Goal: Task Accomplishment & Management: Manage account settings

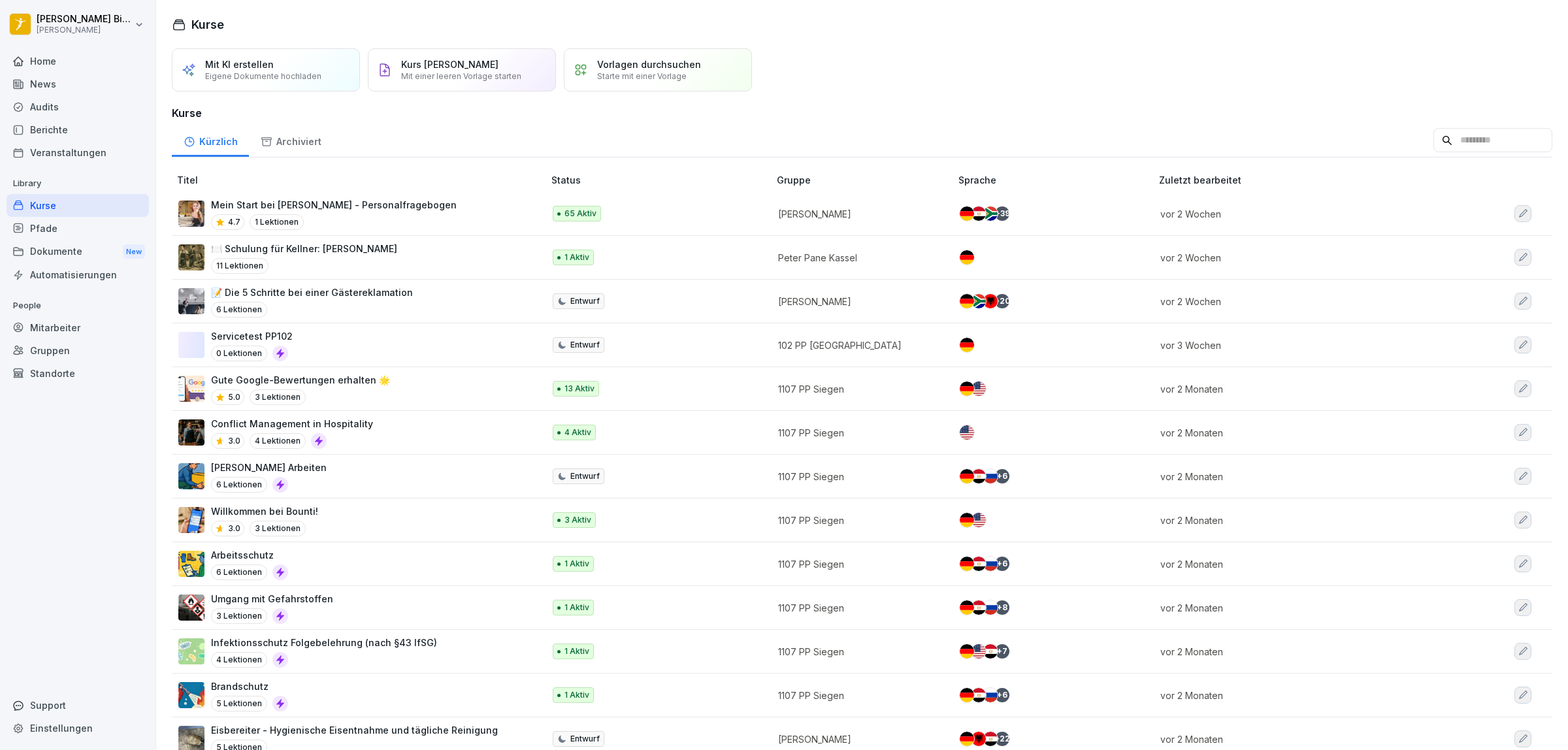
click at [37, 75] on div "News" at bounding box center [78, 84] width 142 height 23
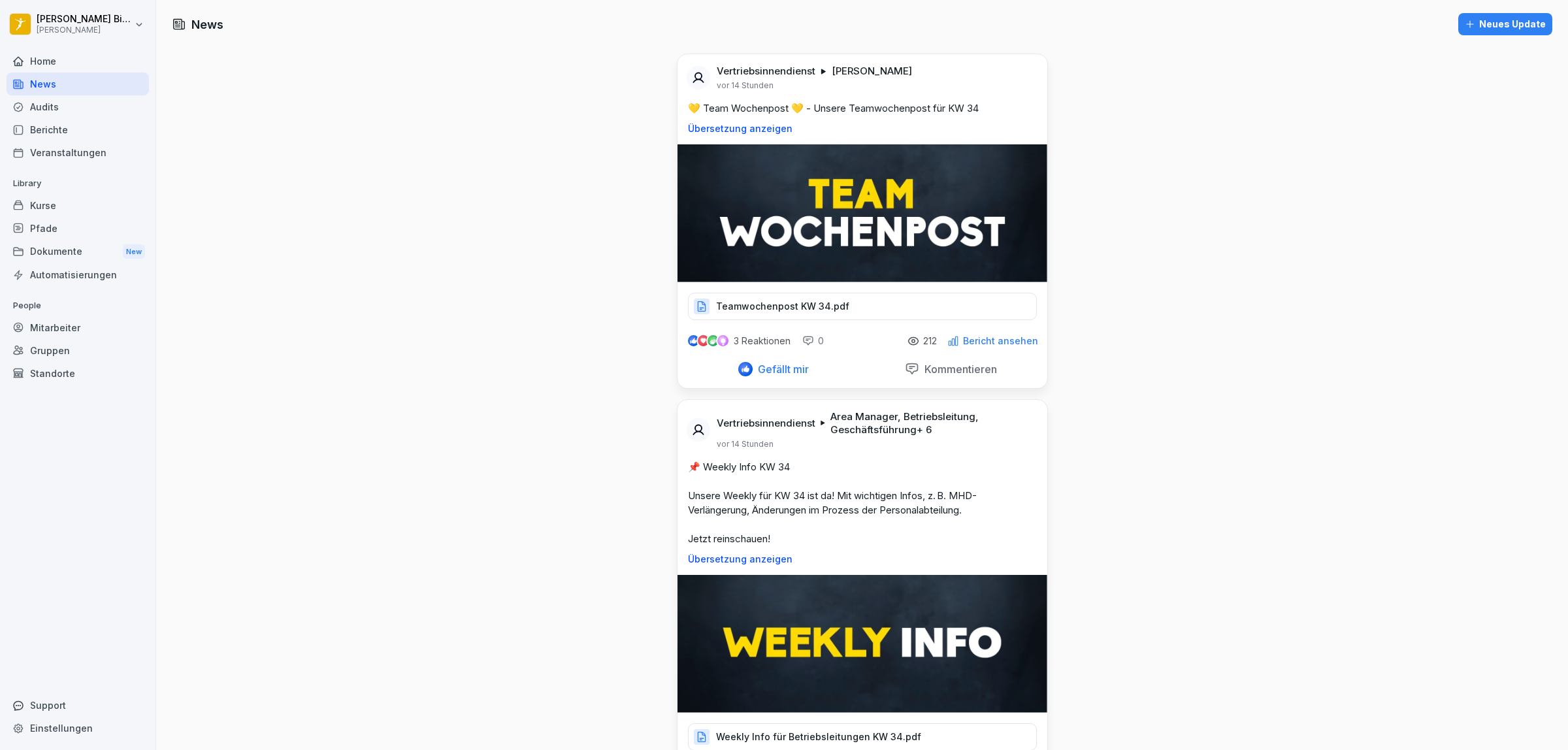
click at [1475, 21] on div "Neues Update" at bounding box center [1505, 24] width 81 height 15
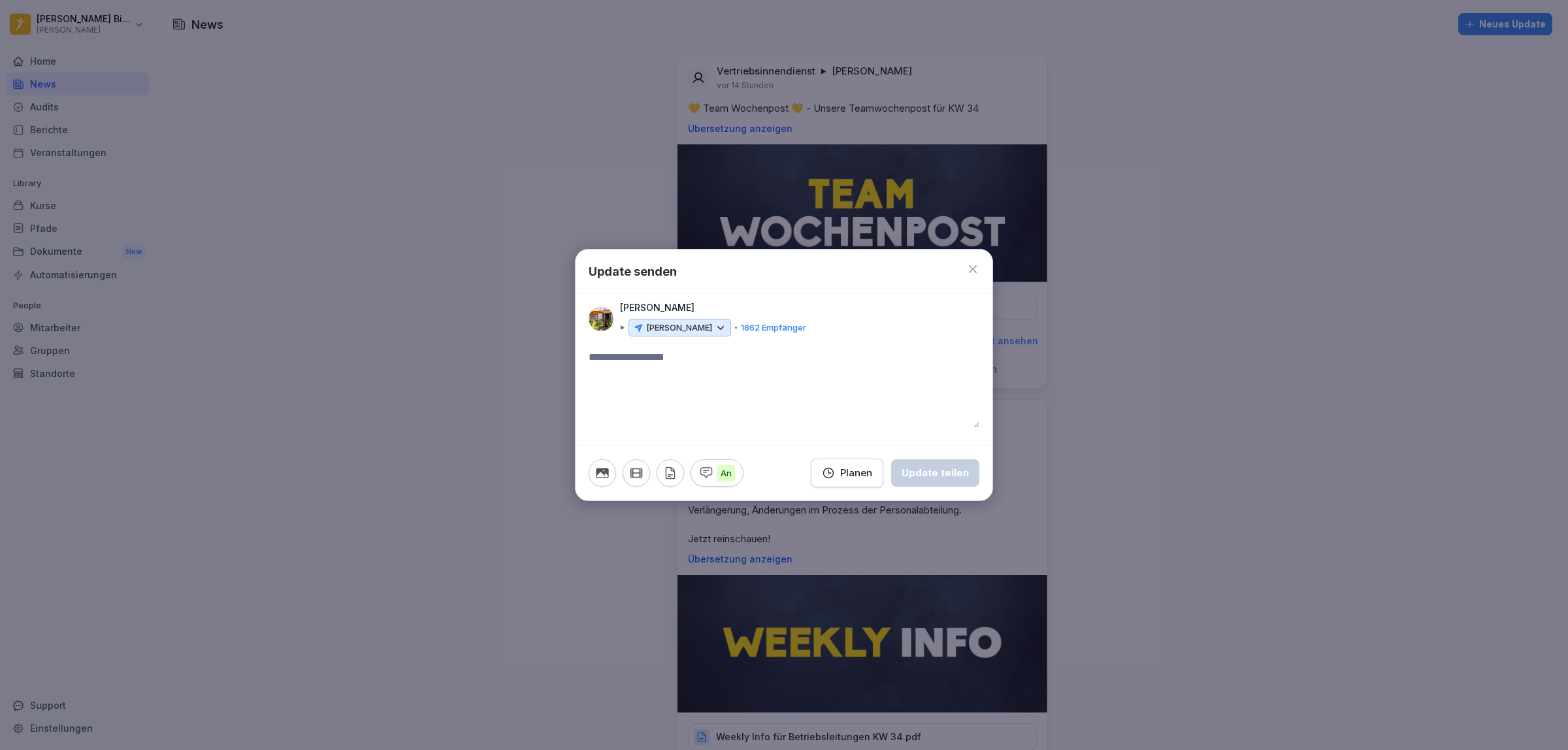
click at [975, 266] on icon at bounding box center [973, 269] width 8 height 8
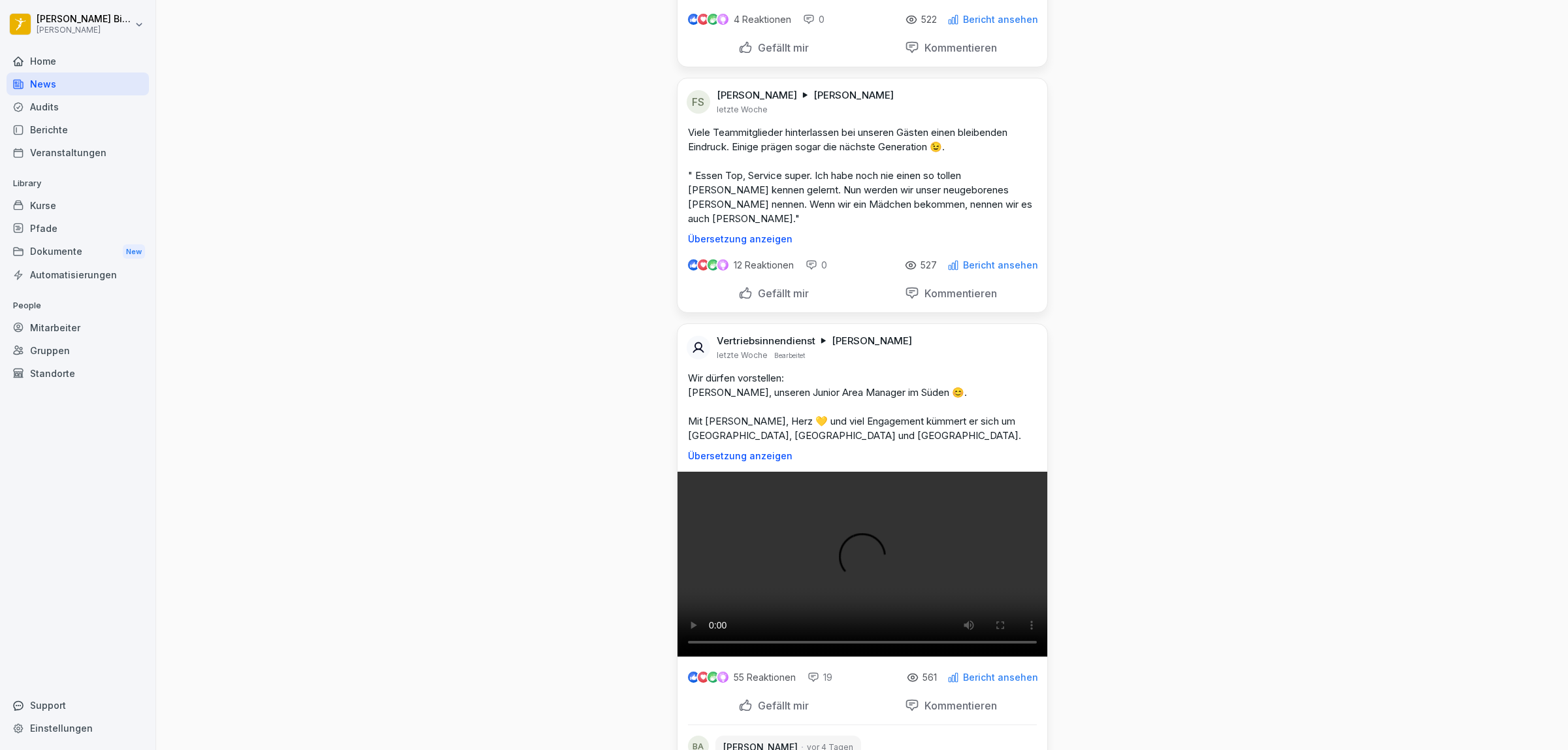
scroll to position [8742, 0]
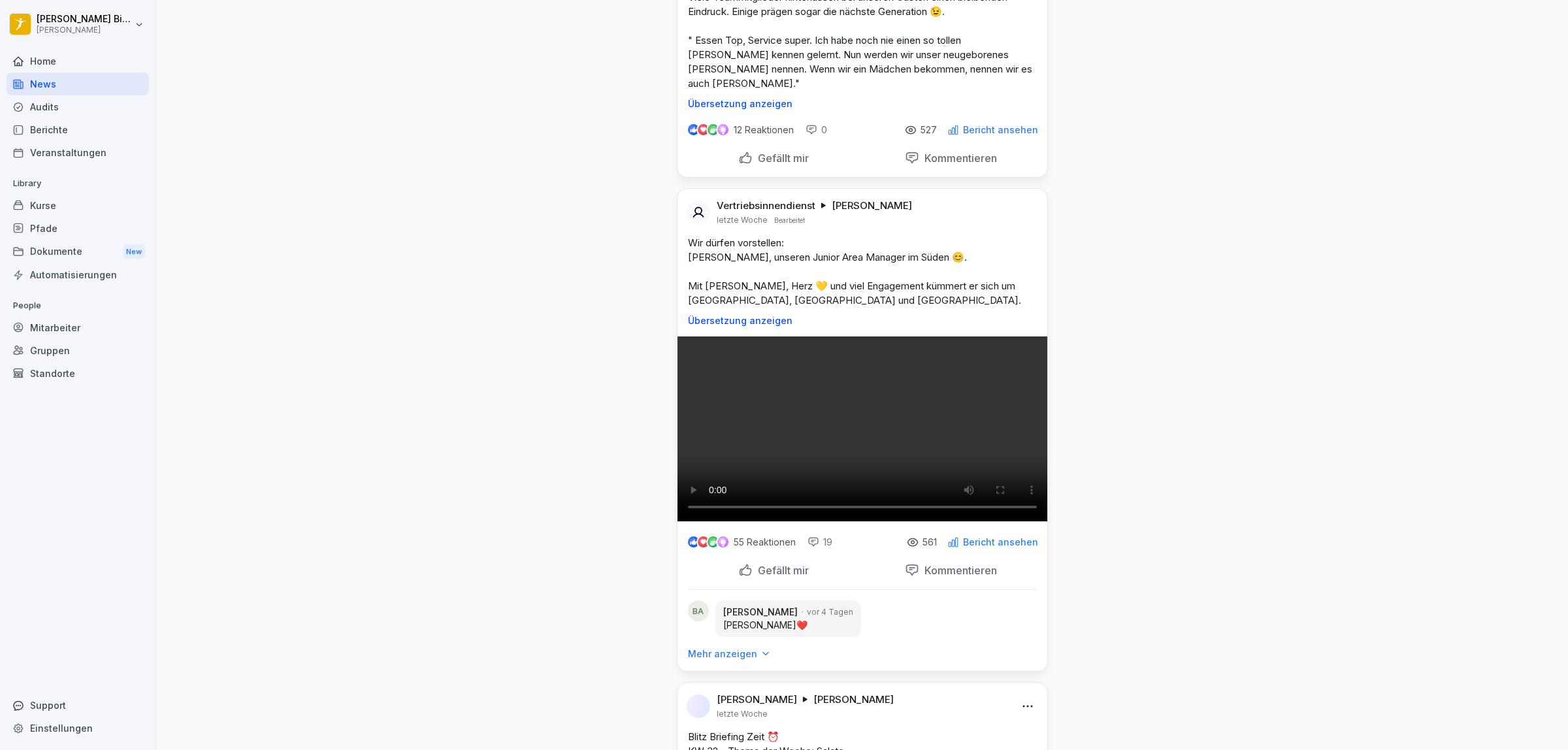
drag, startPoint x: 849, startPoint y: 304, endPoint x: 678, endPoint y: 297, distance: 171.1
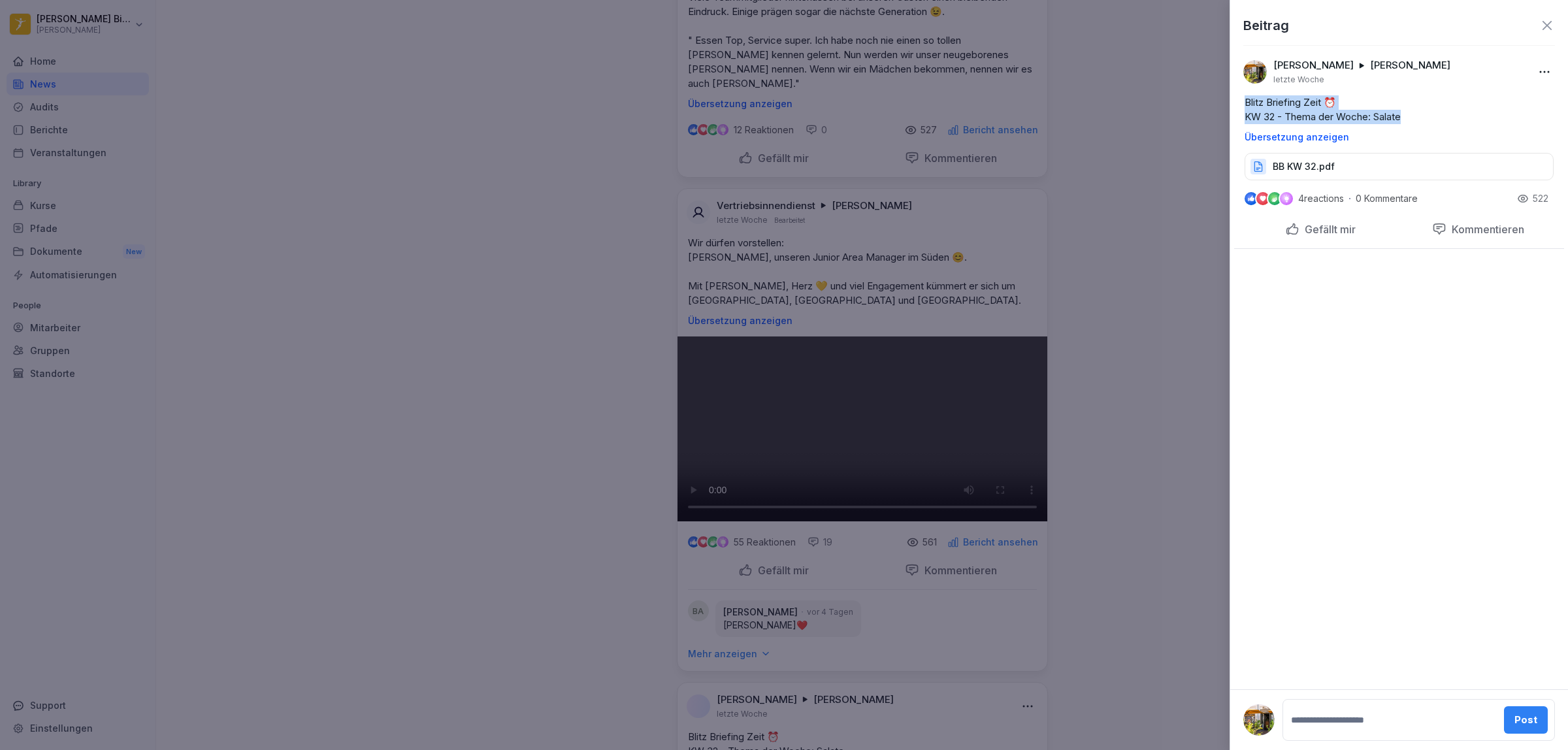
drag, startPoint x: 1420, startPoint y: 111, endPoint x: 1230, endPoint y: 102, distance: 190.2
click at [1230, 102] on div "[PERSON_NAME] [PERSON_NAME] letzte Woche Blitz Briefing Zeit ⏰ KW 32 - Thema de…" at bounding box center [1399, 114] width 338 height 132
copy p "Blitz Briefing Zeit ⏰ KW 32 - Thema der Woche: Salate"
drag, startPoint x: 1118, startPoint y: 173, endPoint x: 1128, endPoint y: 173, distance: 10.0
click at [1118, 173] on div at bounding box center [784, 375] width 1568 height 750
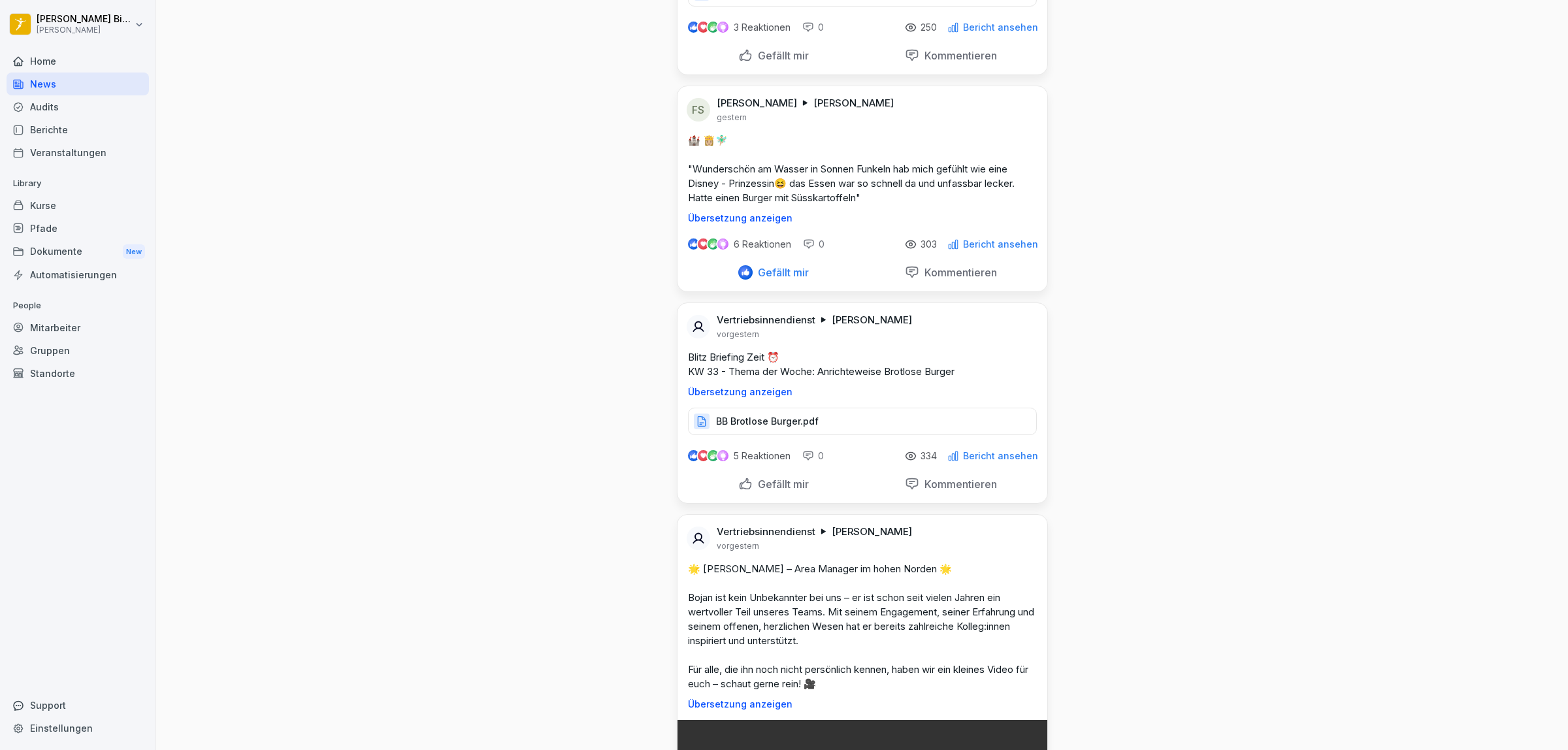
scroll to position [0, 0]
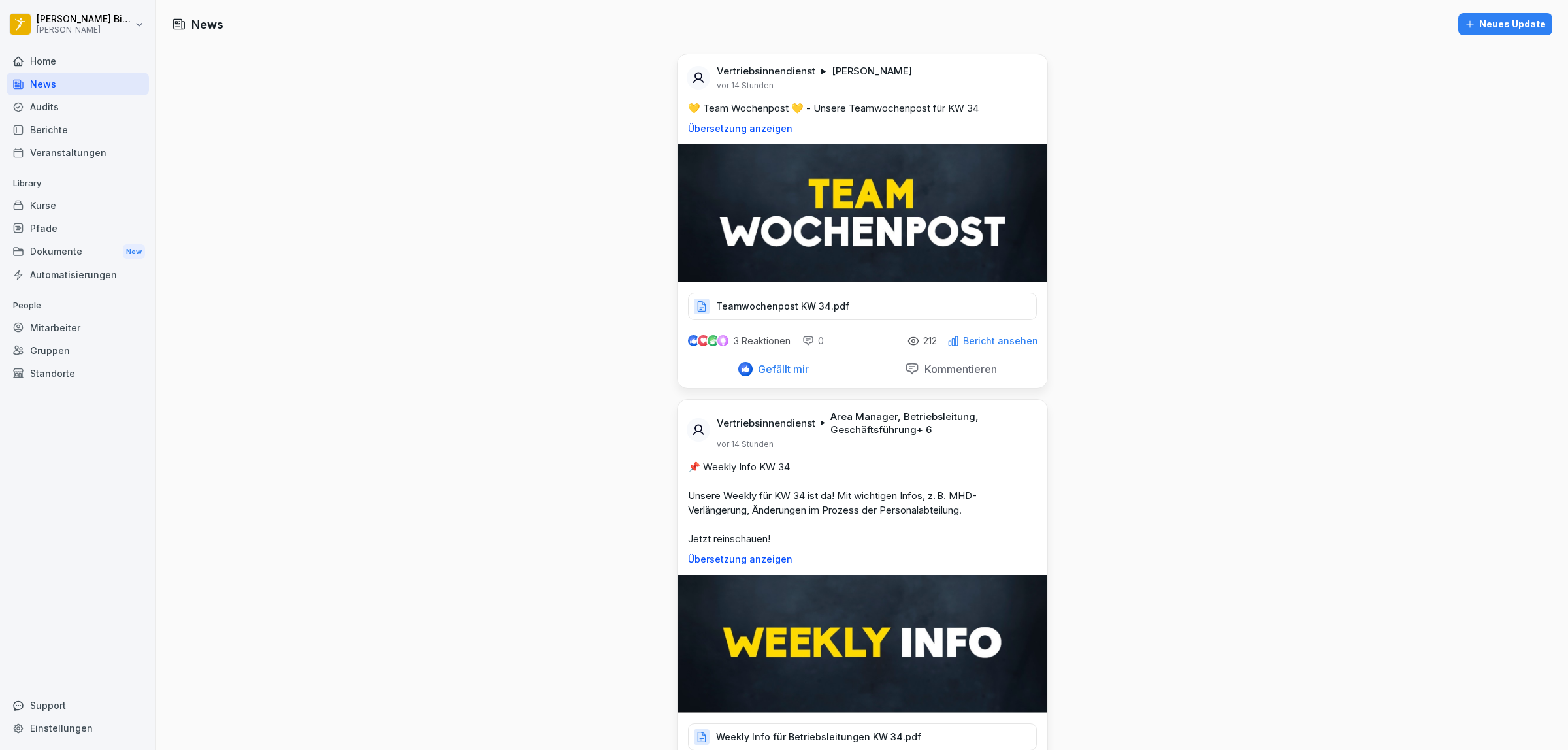
click at [1470, 33] on button "Neues Update" at bounding box center [1505, 24] width 94 height 22
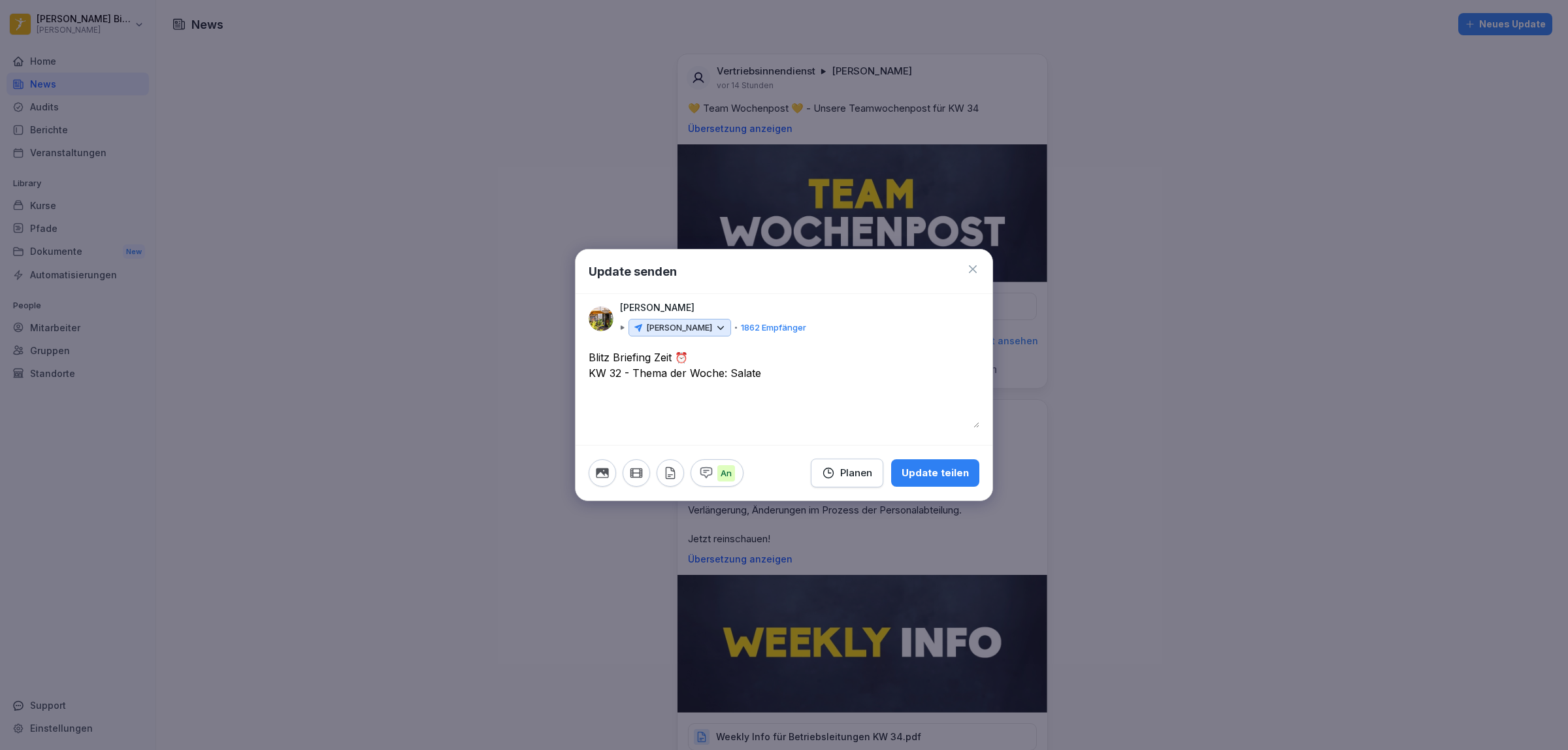
drag, startPoint x: 619, startPoint y: 373, endPoint x: 611, endPoint y: 400, distance: 28.2
click at [619, 374] on textarea "**********" at bounding box center [784, 389] width 391 height 78
click at [768, 377] on textarea "**********" at bounding box center [784, 389] width 391 height 78
type textarea "**********"
click at [844, 475] on div "Planen" at bounding box center [847, 473] width 50 height 15
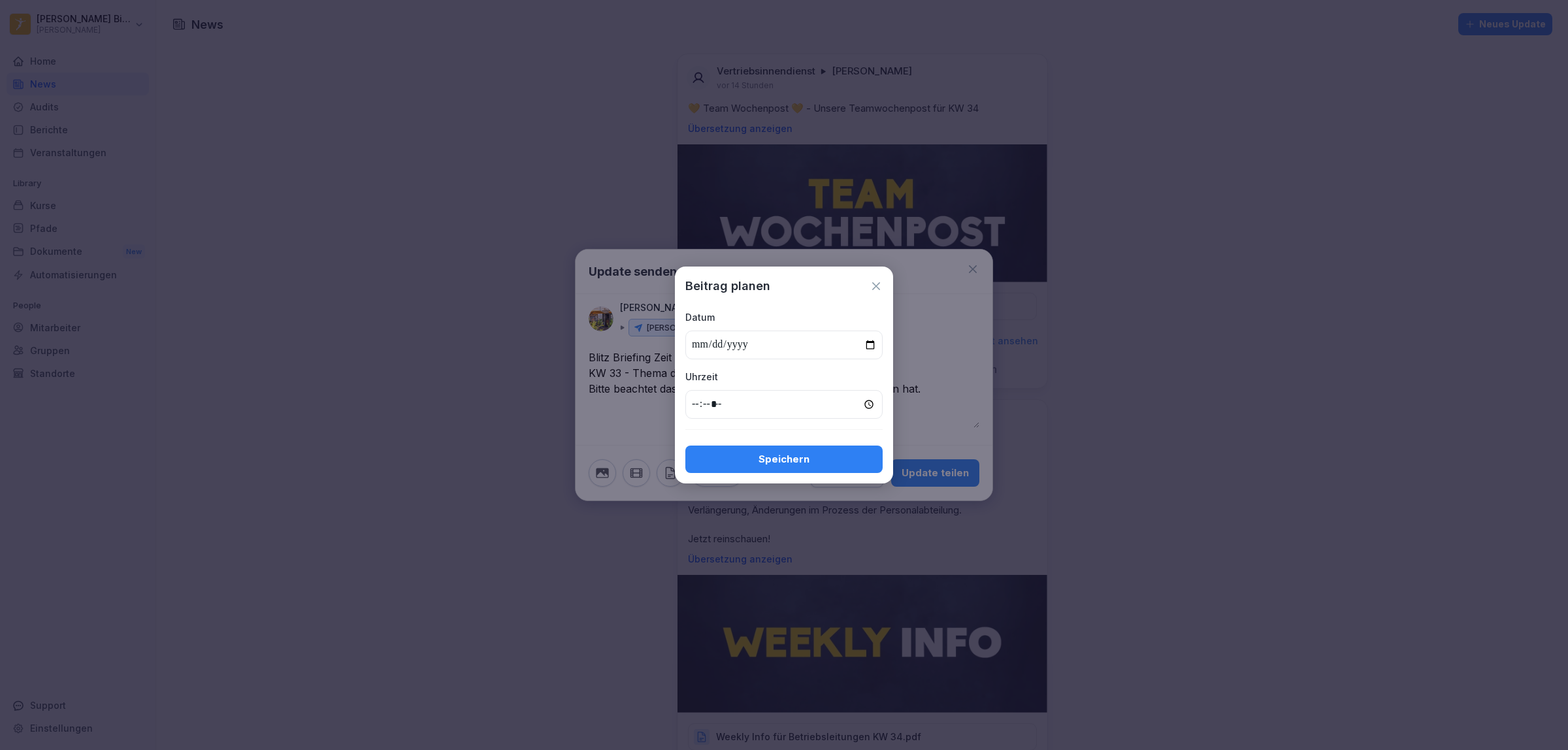
click at [871, 344] on input "date" at bounding box center [783, 345] width 197 height 29
type input "**********"
click at [692, 405] on input "time" at bounding box center [783, 405] width 197 height 29
type input "*****"
click at [758, 468] on button "Speichern" at bounding box center [783, 460] width 197 height 28
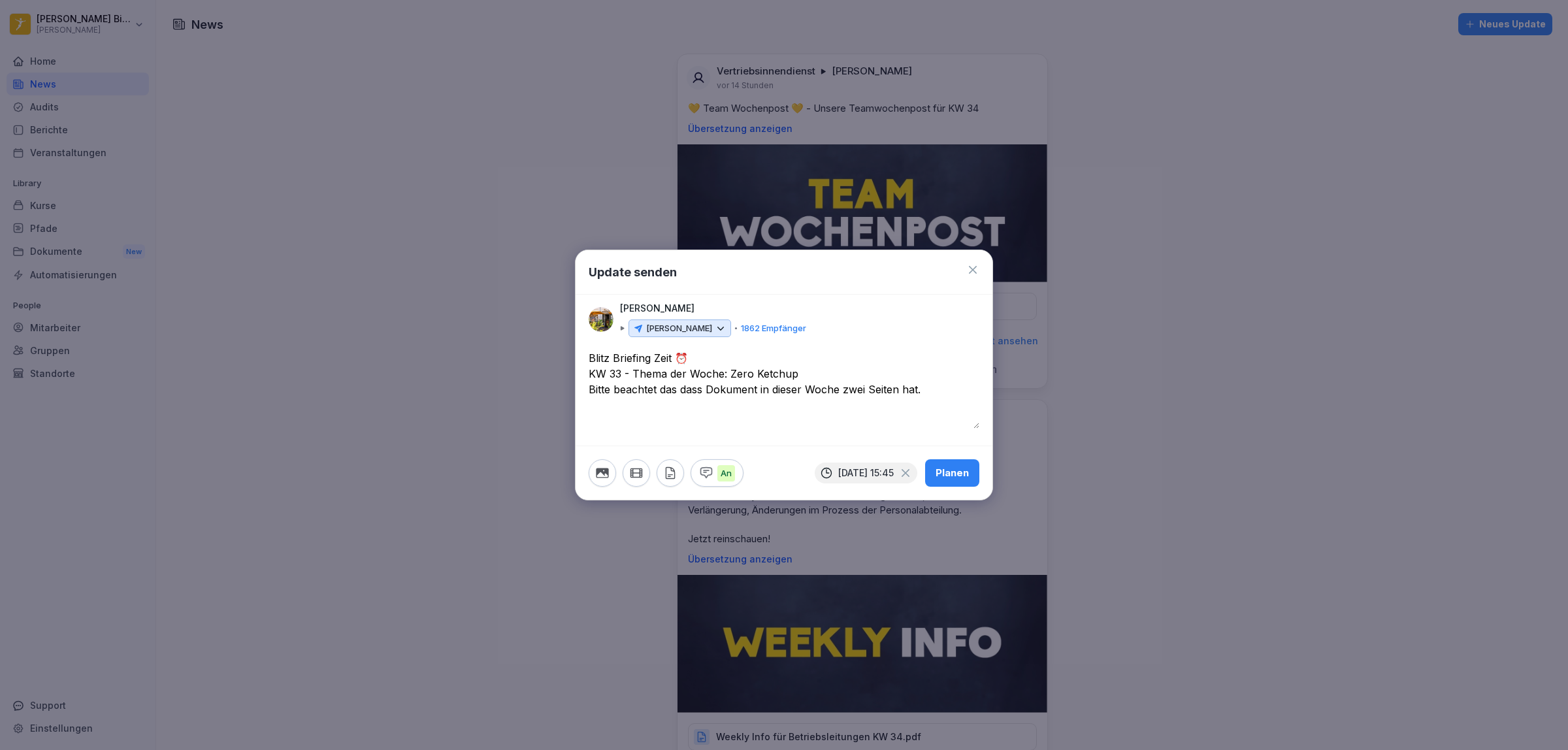
click at [669, 472] on icon "button" at bounding box center [671, 473] width 15 height 15
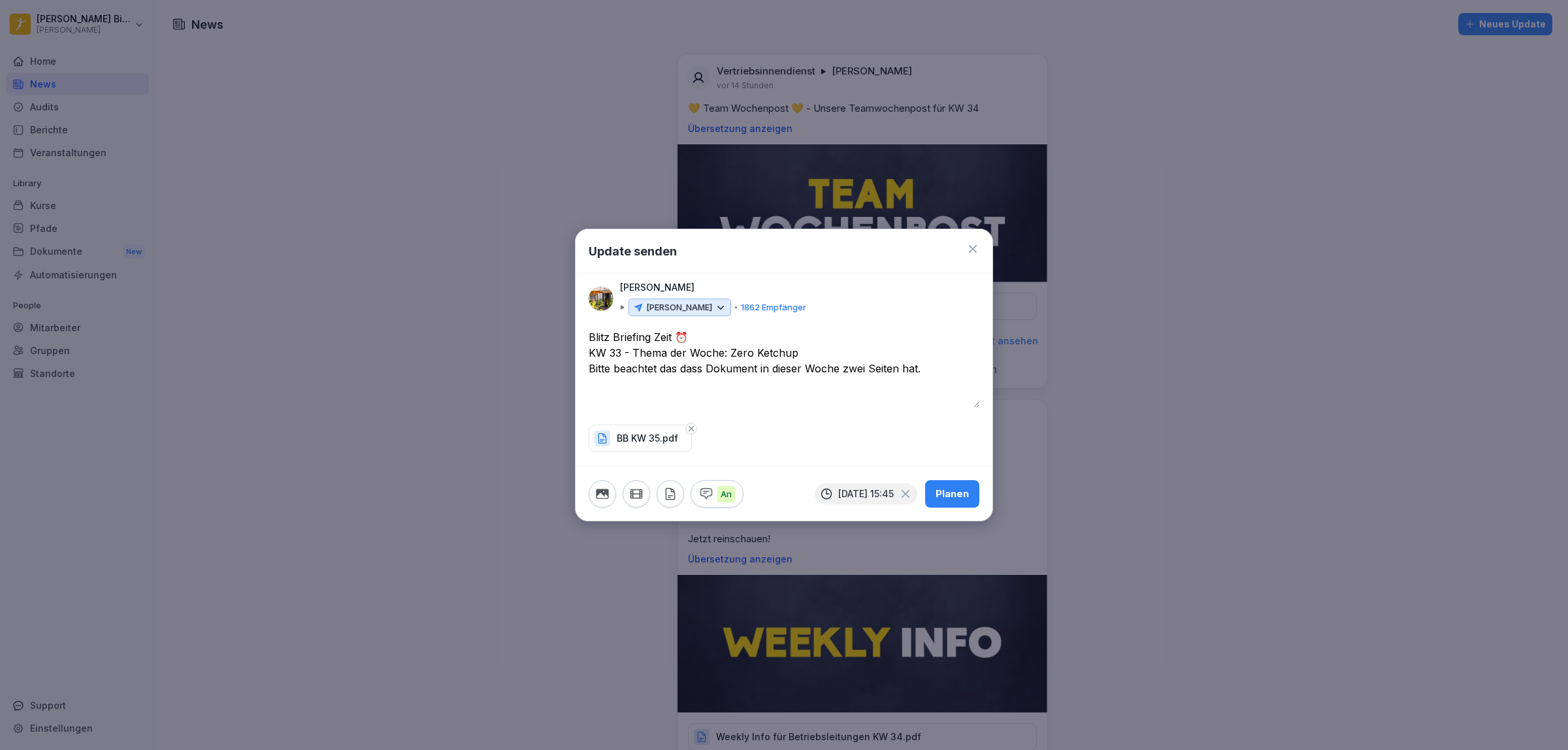
click at [951, 495] on div "Planen" at bounding box center [952, 494] width 34 height 15
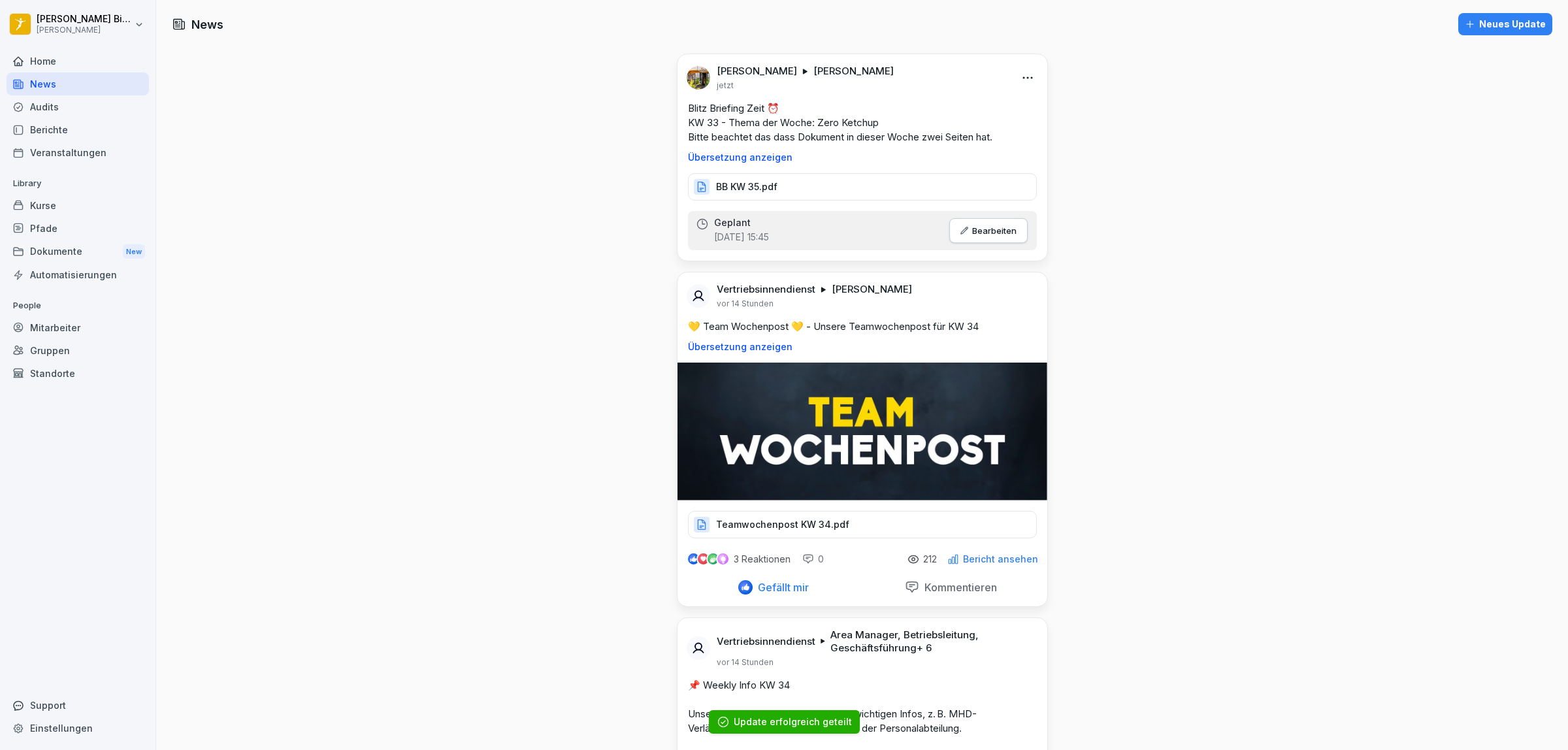
click at [1496, 17] on div "Neues Update" at bounding box center [1505, 24] width 81 height 15
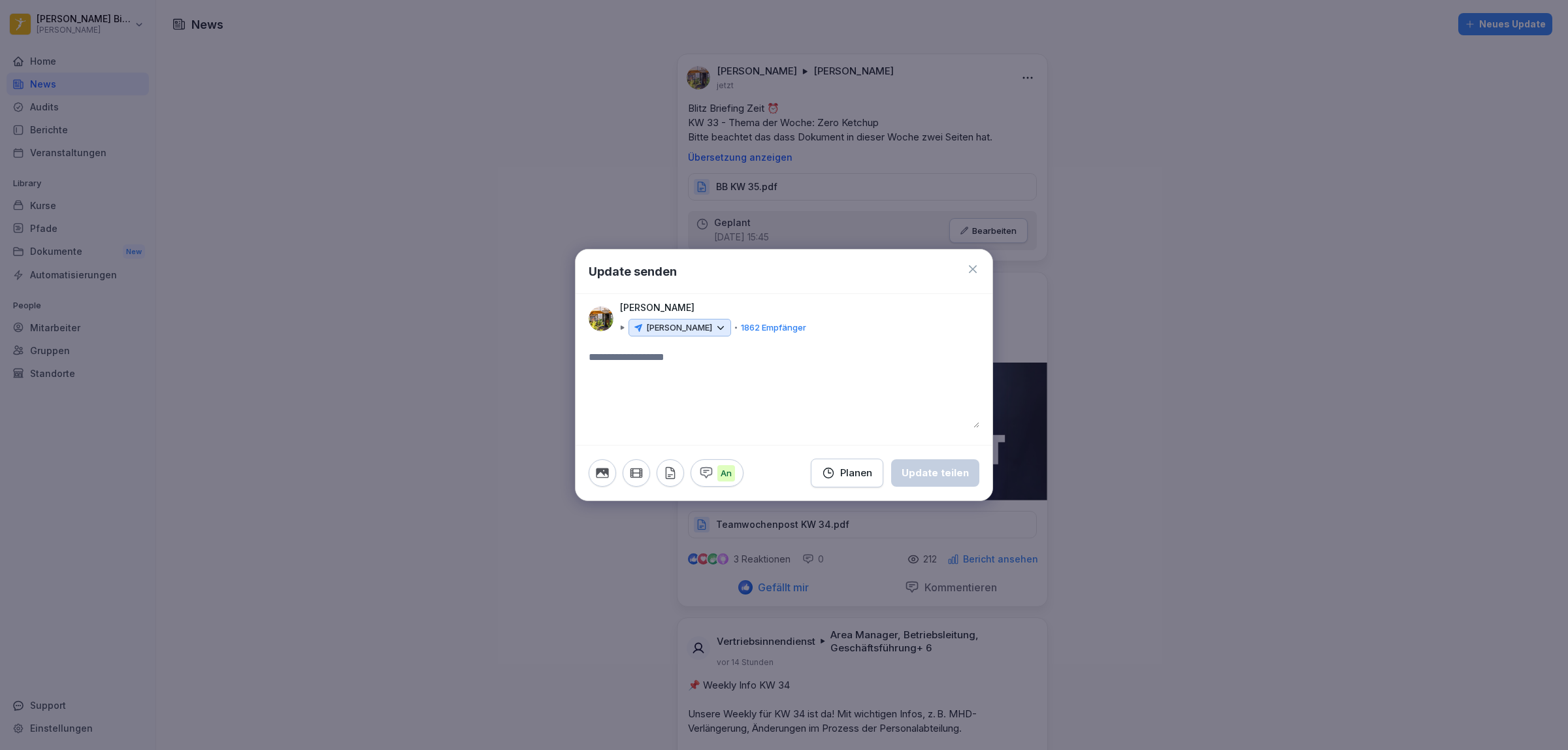
click at [970, 268] on icon at bounding box center [973, 269] width 13 height 13
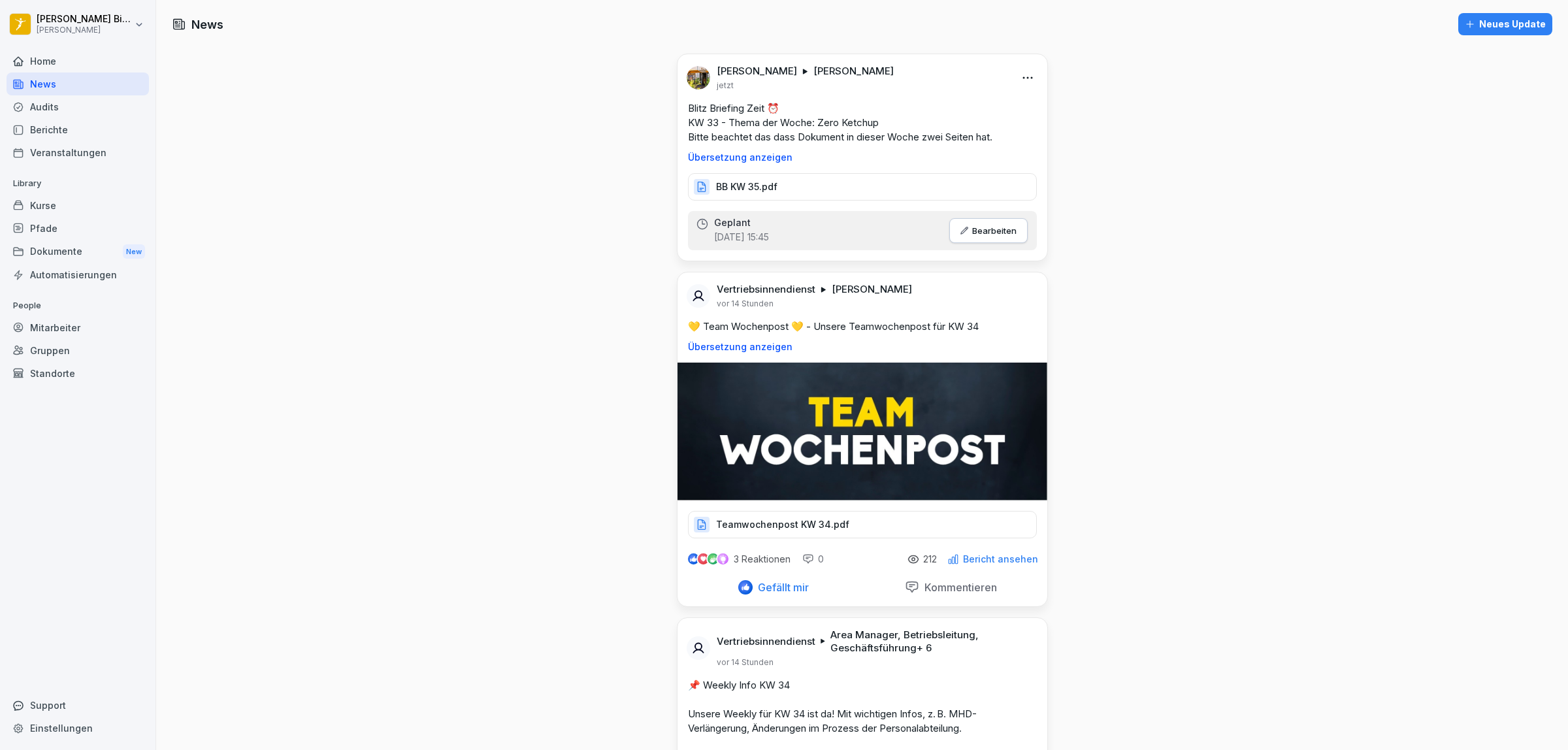
click at [857, 123] on p "Blitz Briefing Zeit ⏰ KW 33 - Thema der Woche: Zero Ketchup Bitte beachtet das …" at bounding box center [862, 123] width 349 height 43
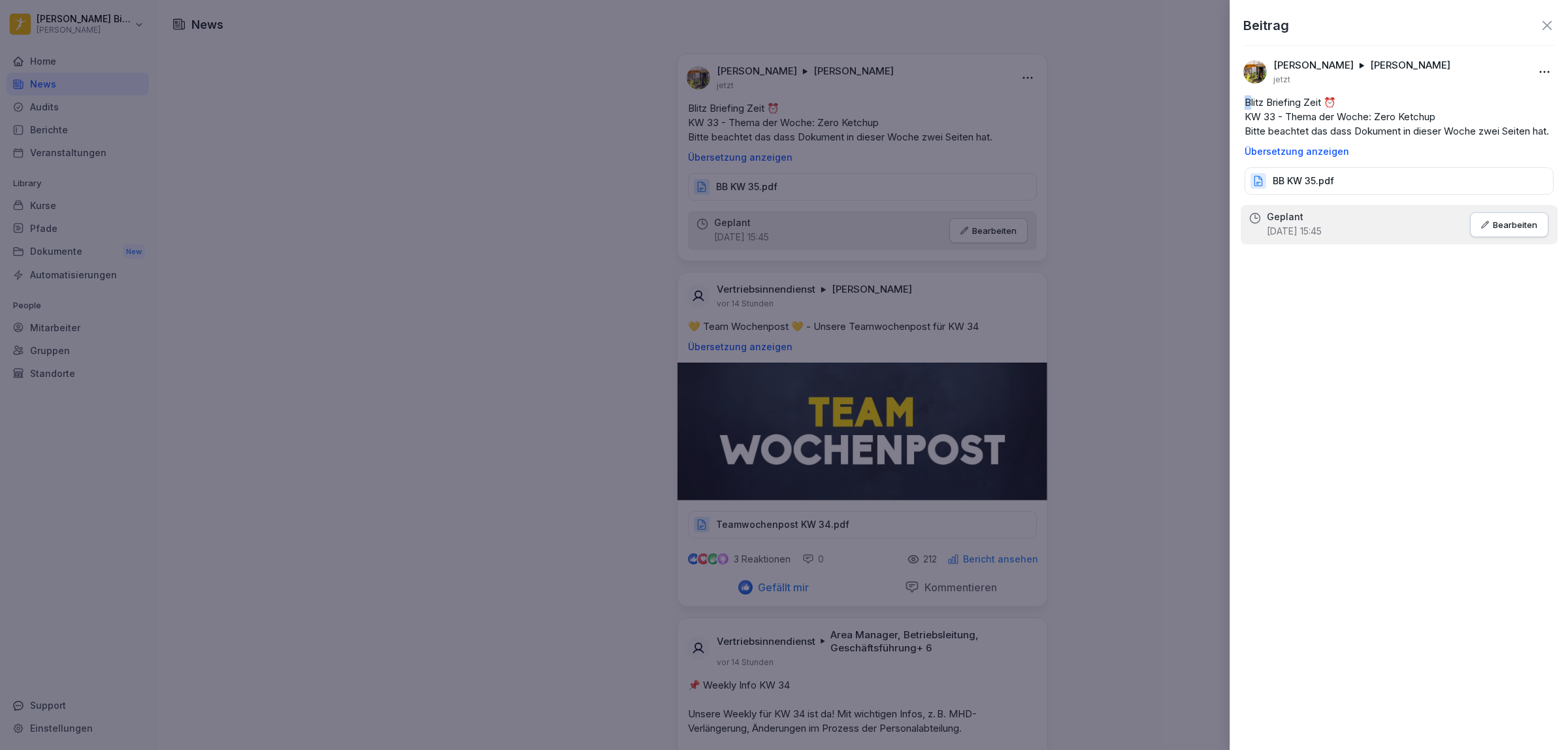
click at [1249, 102] on div "Blitz Briefing Zeit ⏰ KW 33 - Thema der Woche: Zero Ketchup Bitte beachtet das …" at bounding box center [1399, 126] width 330 height 61
click at [1547, 66] on body "[PERSON_NAME] [PERSON_NAME] Home News Audits Berichte Veranstaltungen Library K…" at bounding box center [784, 375] width 1568 height 750
click at [1428, 96] on div "Bearbeiten" at bounding box center [1472, 100] width 162 height 26
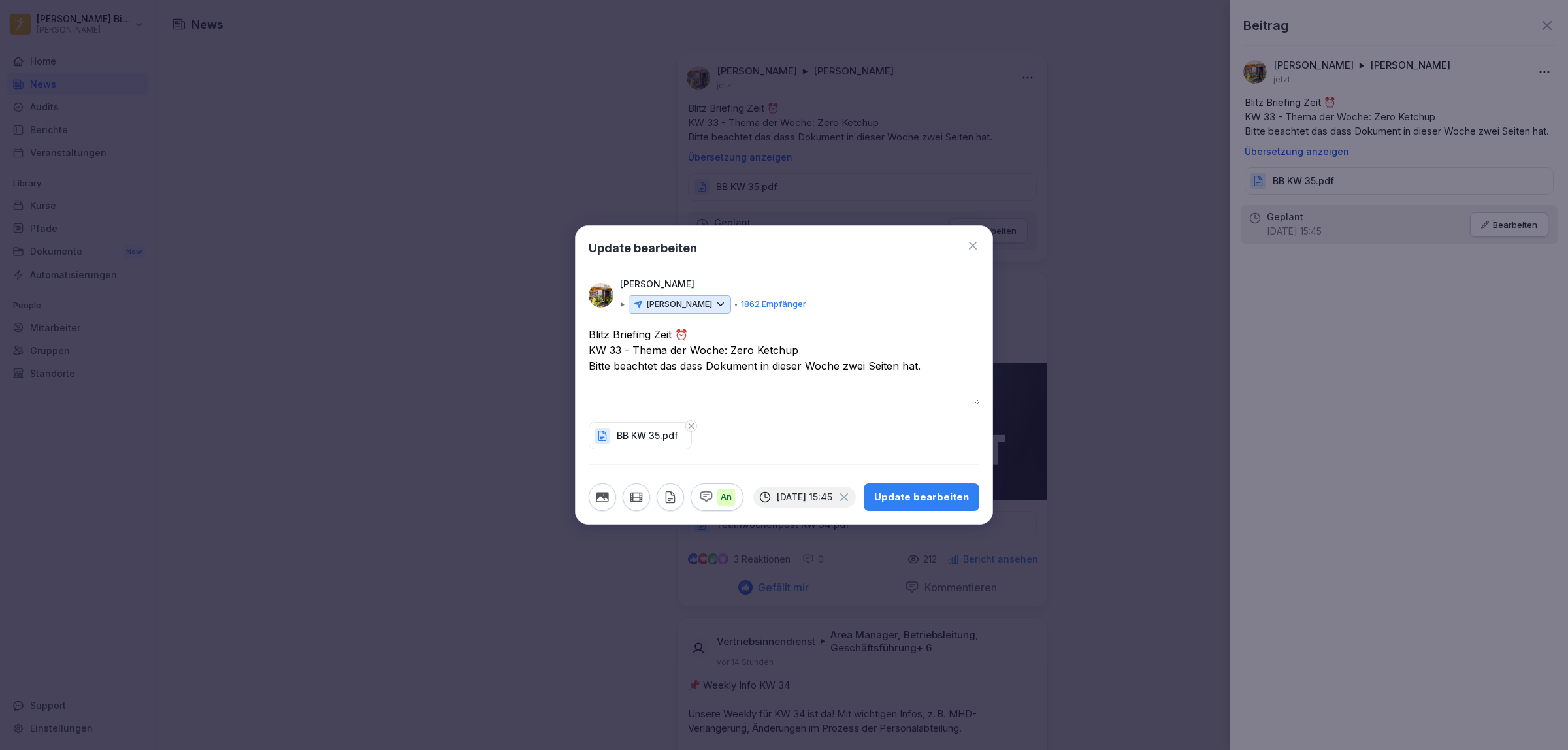
drag, startPoint x: 615, startPoint y: 347, endPoint x: 618, endPoint y: 370, distance: 23.2
click at [615, 347] on textarea "**********" at bounding box center [784, 365] width 391 height 78
type textarea "**********"
click at [933, 497] on div "Update bearbeiten" at bounding box center [922, 497] width 95 height 15
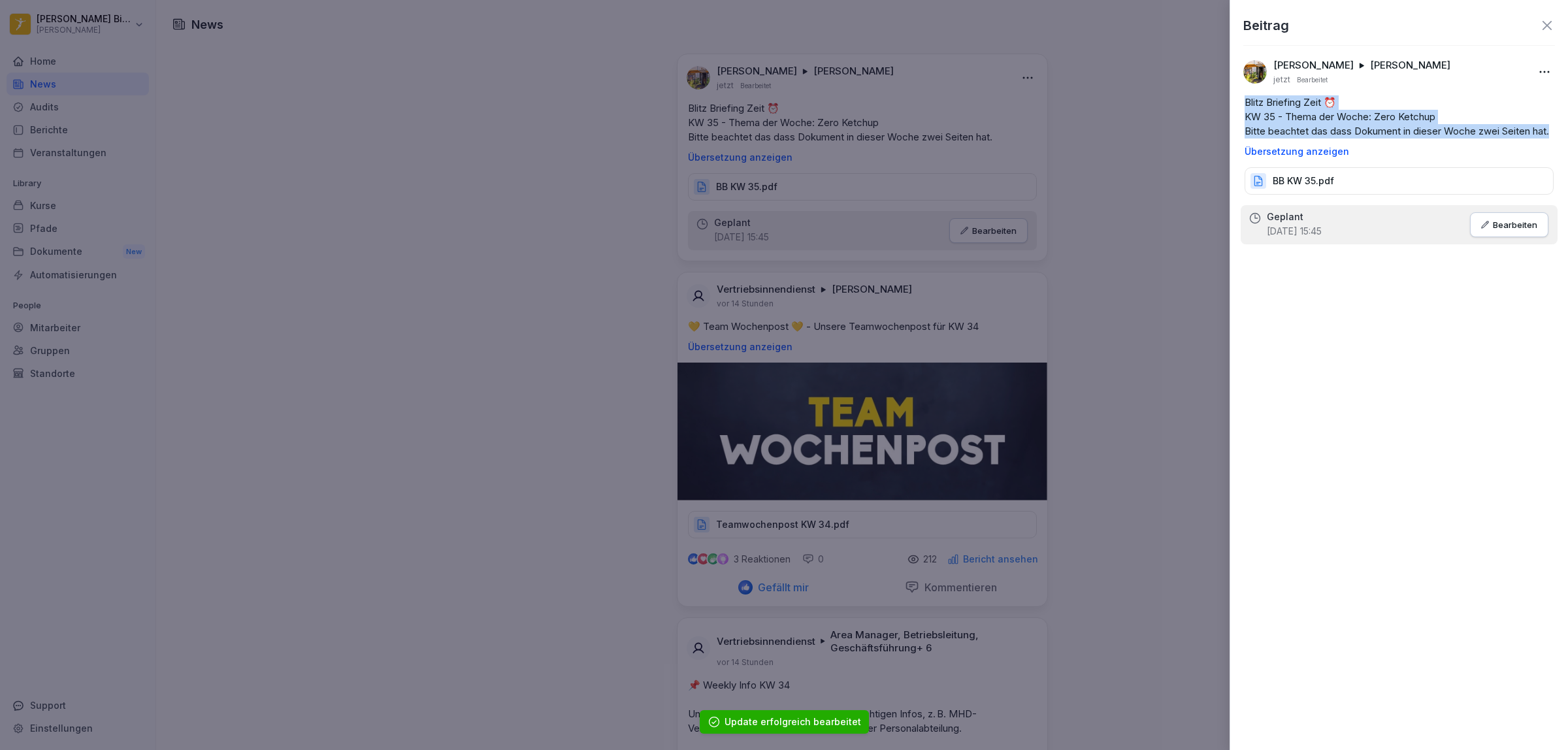
drag, startPoint x: 1269, startPoint y: 147, endPoint x: 1243, endPoint y: 107, distance: 47.7
click at [1243, 107] on div "Blitz Briefing Zeit ⏰ KW 35 - Thema der Woche: Zero Ketchup Bitte beachtet das …" at bounding box center [1399, 126] width 330 height 61
copy p "Blitz Briefing Zeit ⏰ KW 35 - Thema der Woche: Zero Ketchup Bitte beachtet das …"
click at [1544, 22] on icon at bounding box center [1547, 26] width 9 height 9
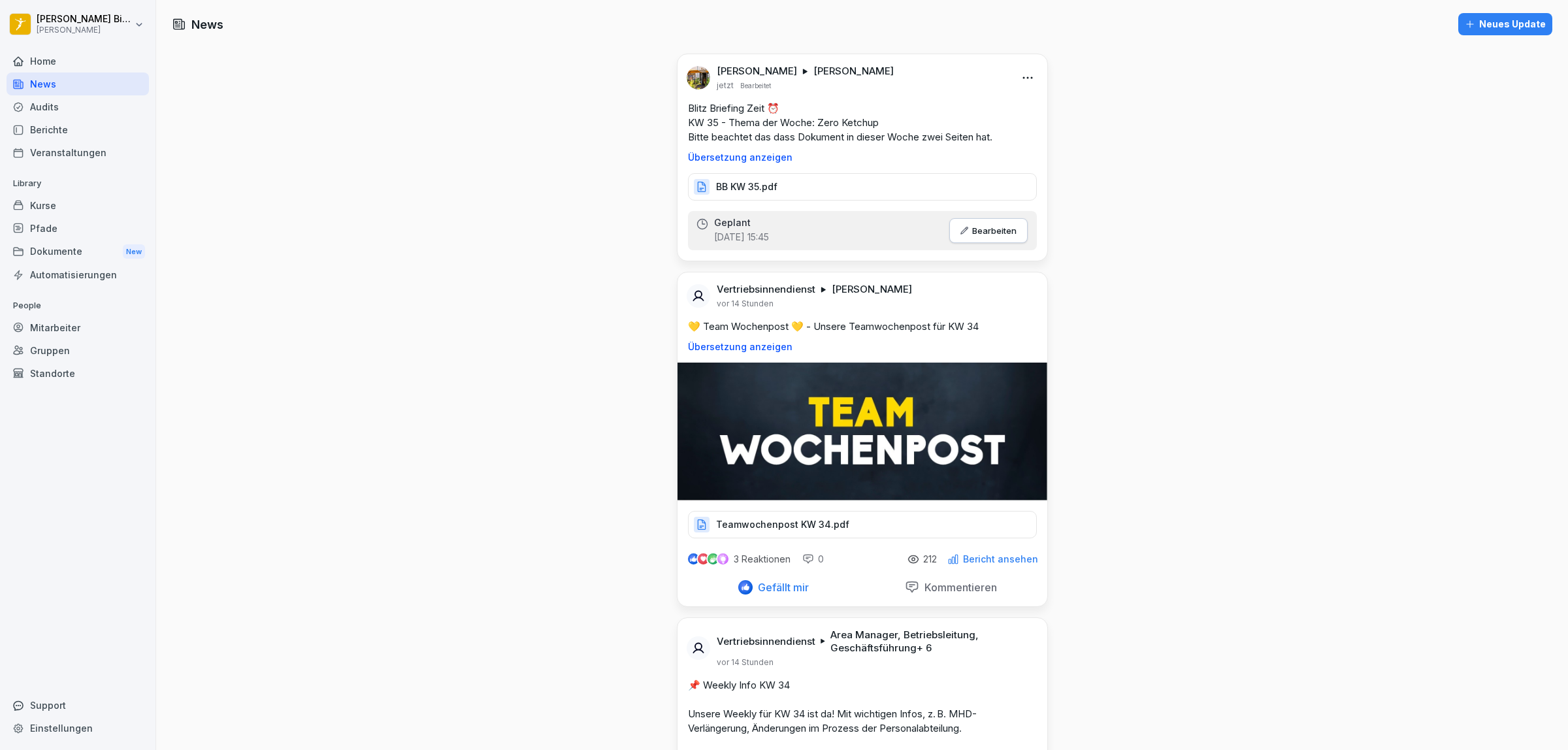
click at [1509, 24] on div "Neues Update" at bounding box center [1505, 24] width 81 height 15
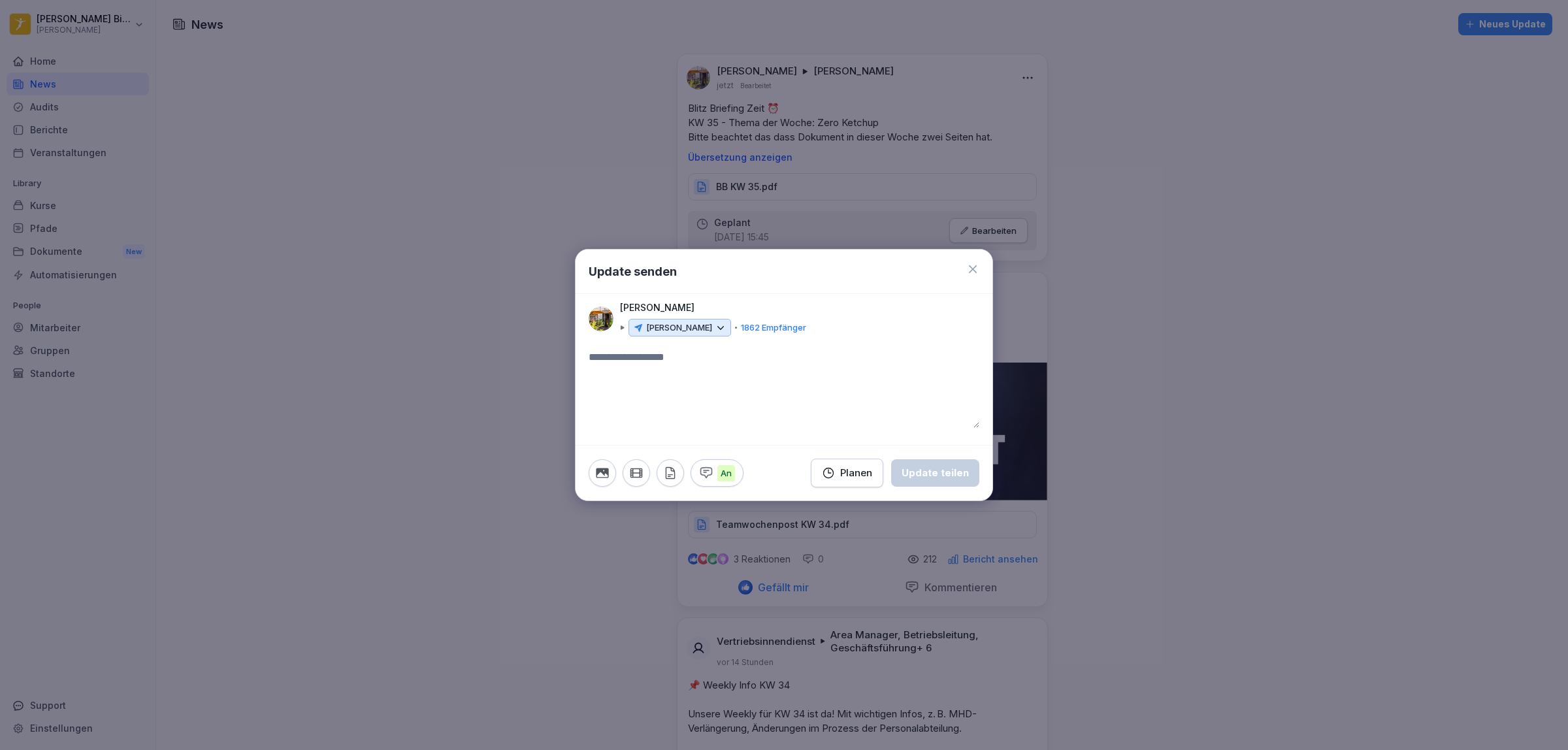
click at [845, 468] on div "Planen" at bounding box center [847, 473] width 50 height 15
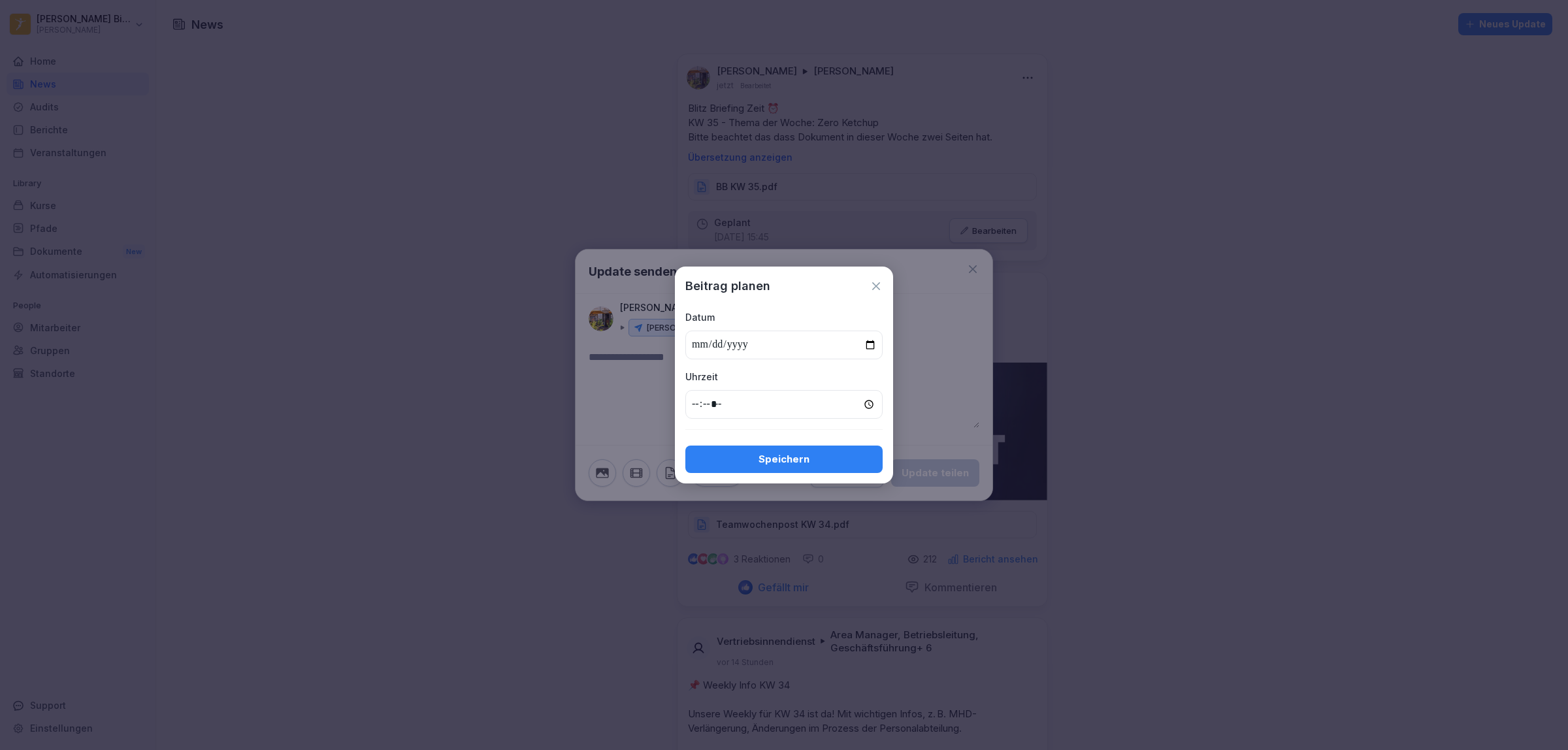
click at [870, 340] on input "date" at bounding box center [783, 345] width 197 height 29
type input "**********"
click at [696, 404] on input "time" at bounding box center [783, 405] width 197 height 29
type input "*****"
click at [756, 458] on div "Speichern" at bounding box center [784, 460] width 177 height 15
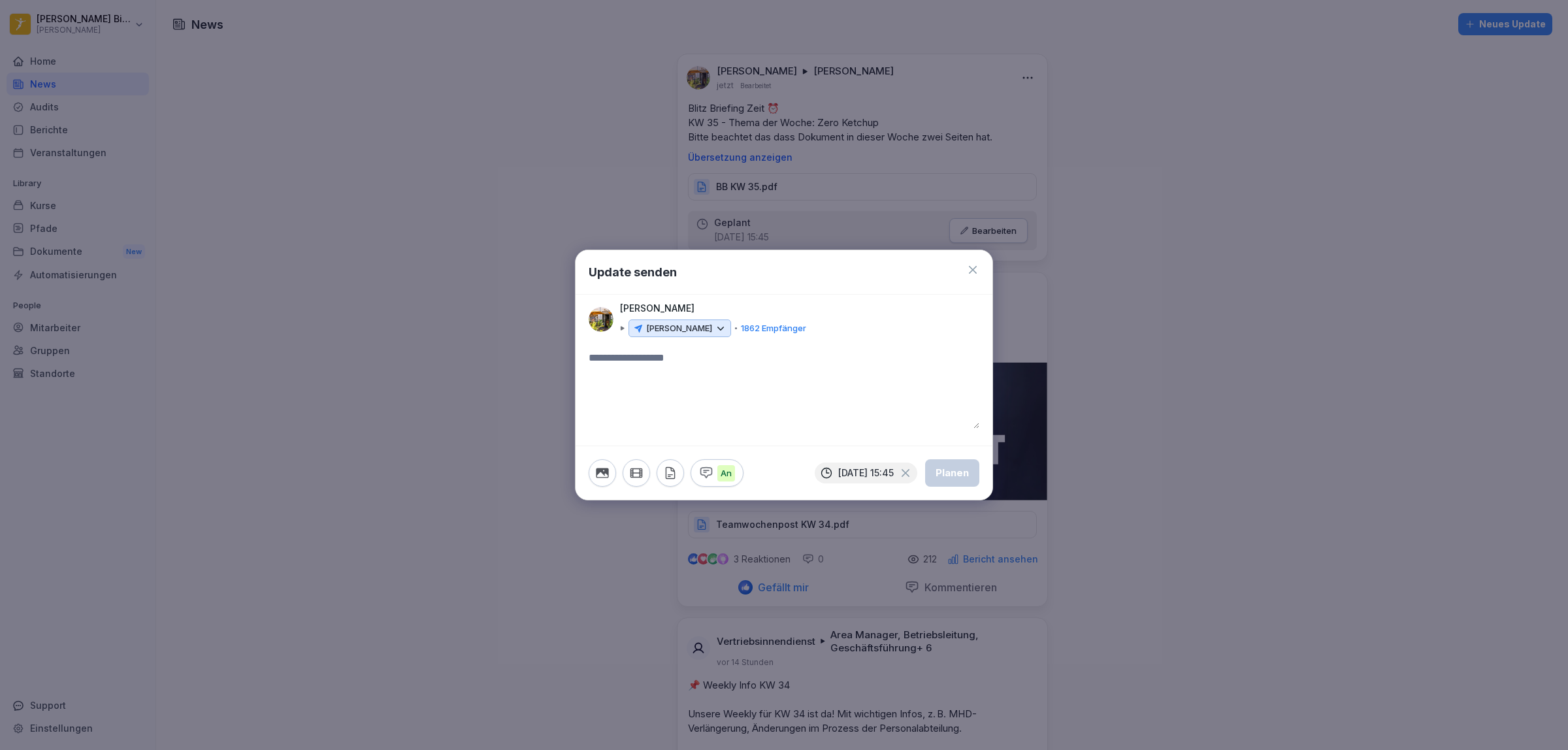
click at [667, 387] on textarea at bounding box center [784, 389] width 391 height 78
paste textarea "**********"
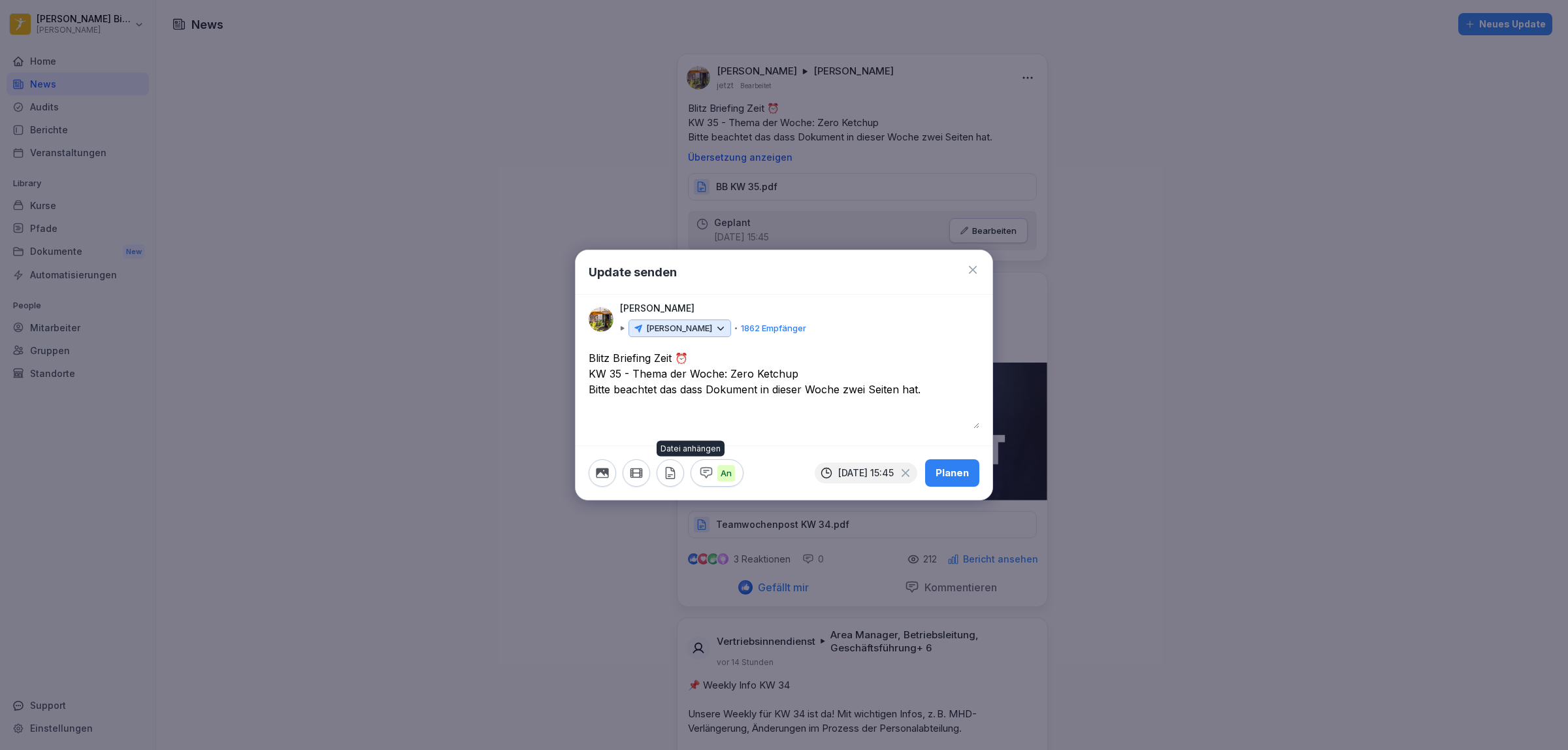
type textarea "**********"
click at [677, 474] on icon "button" at bounding box center [671, 473] width 15 height 15
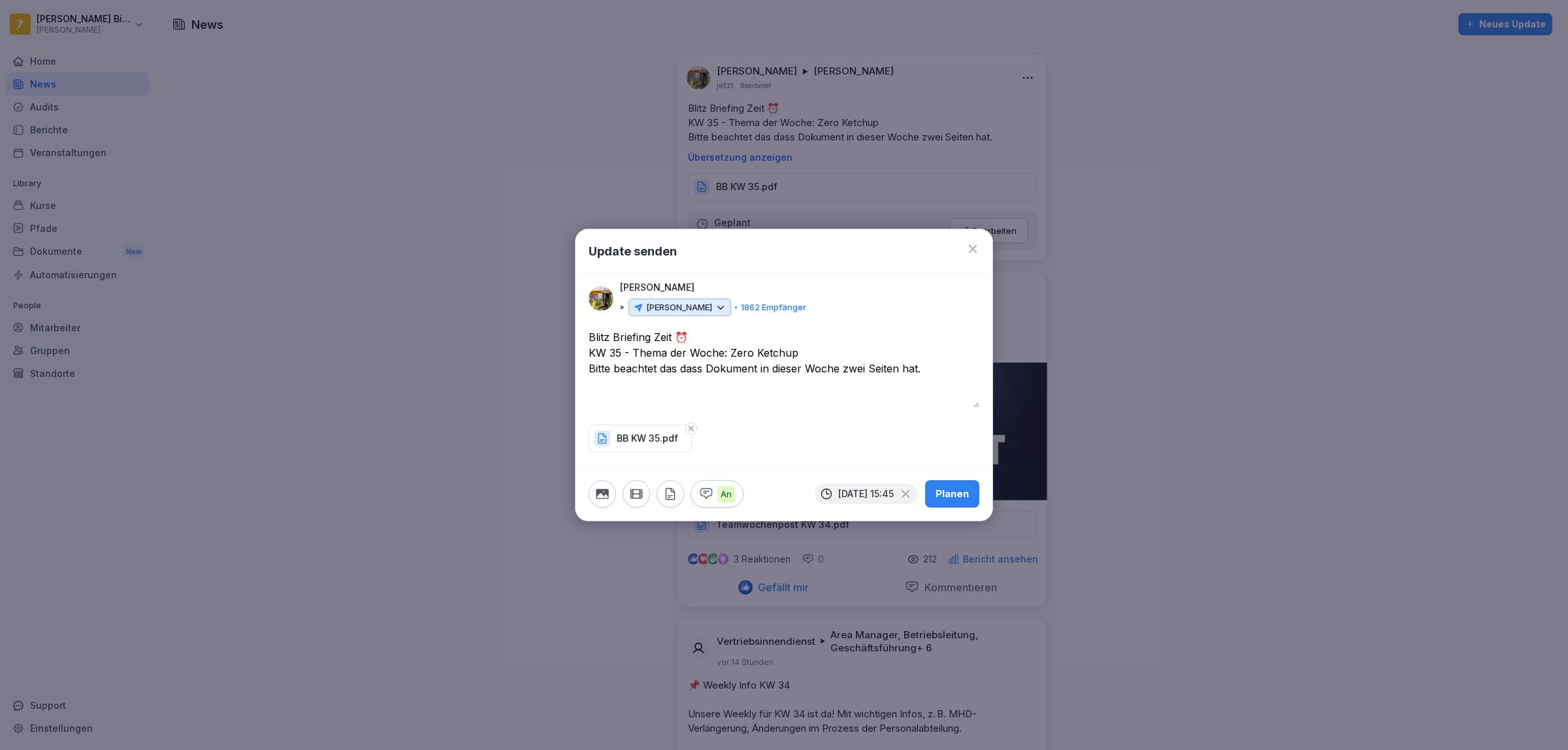
click at [956, 497] on div "Planen" at bounding box center [952, 494] width 34 height 15
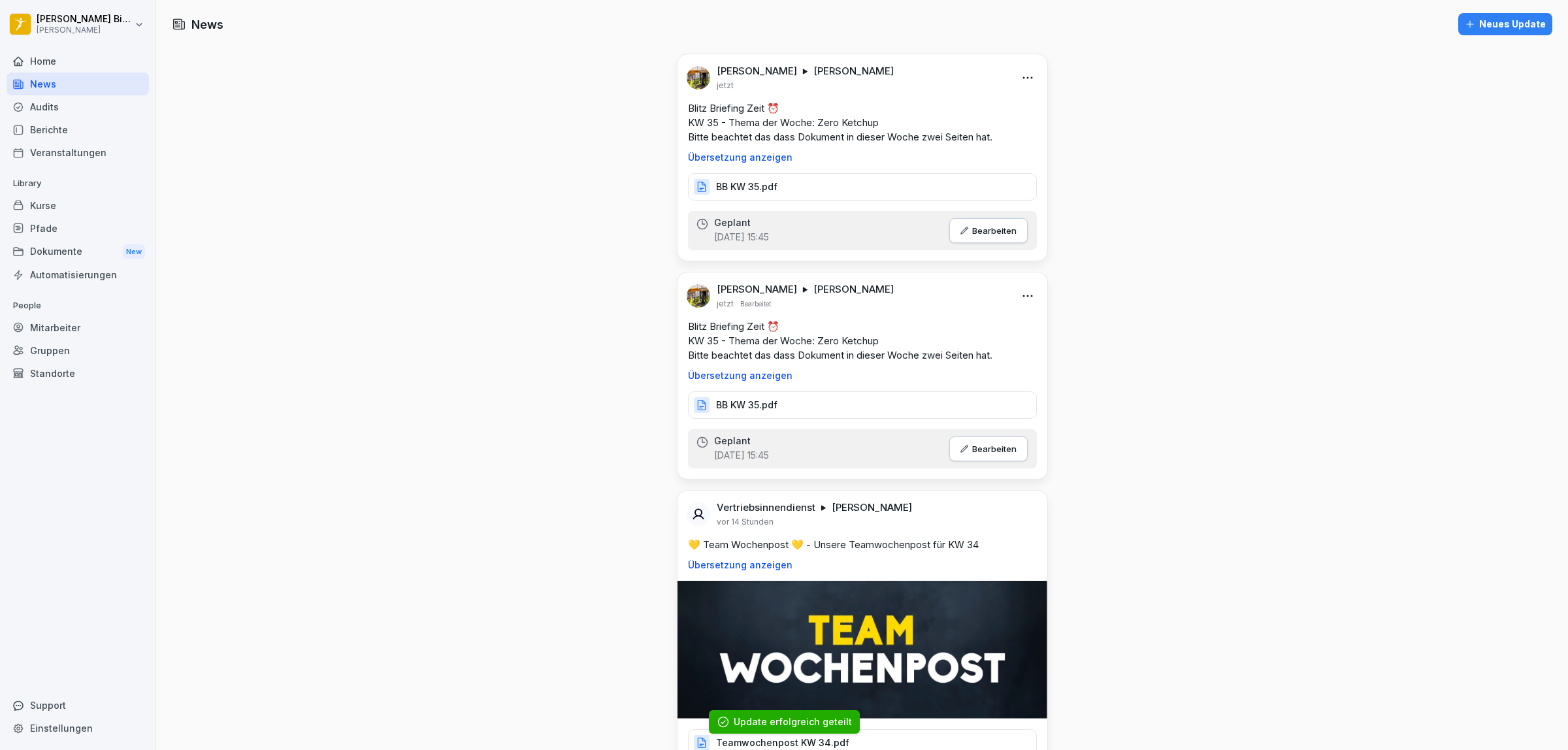
click at [1511, 24] on div "Neues Update" at bounding box center [1505, 24] width 81 height 15
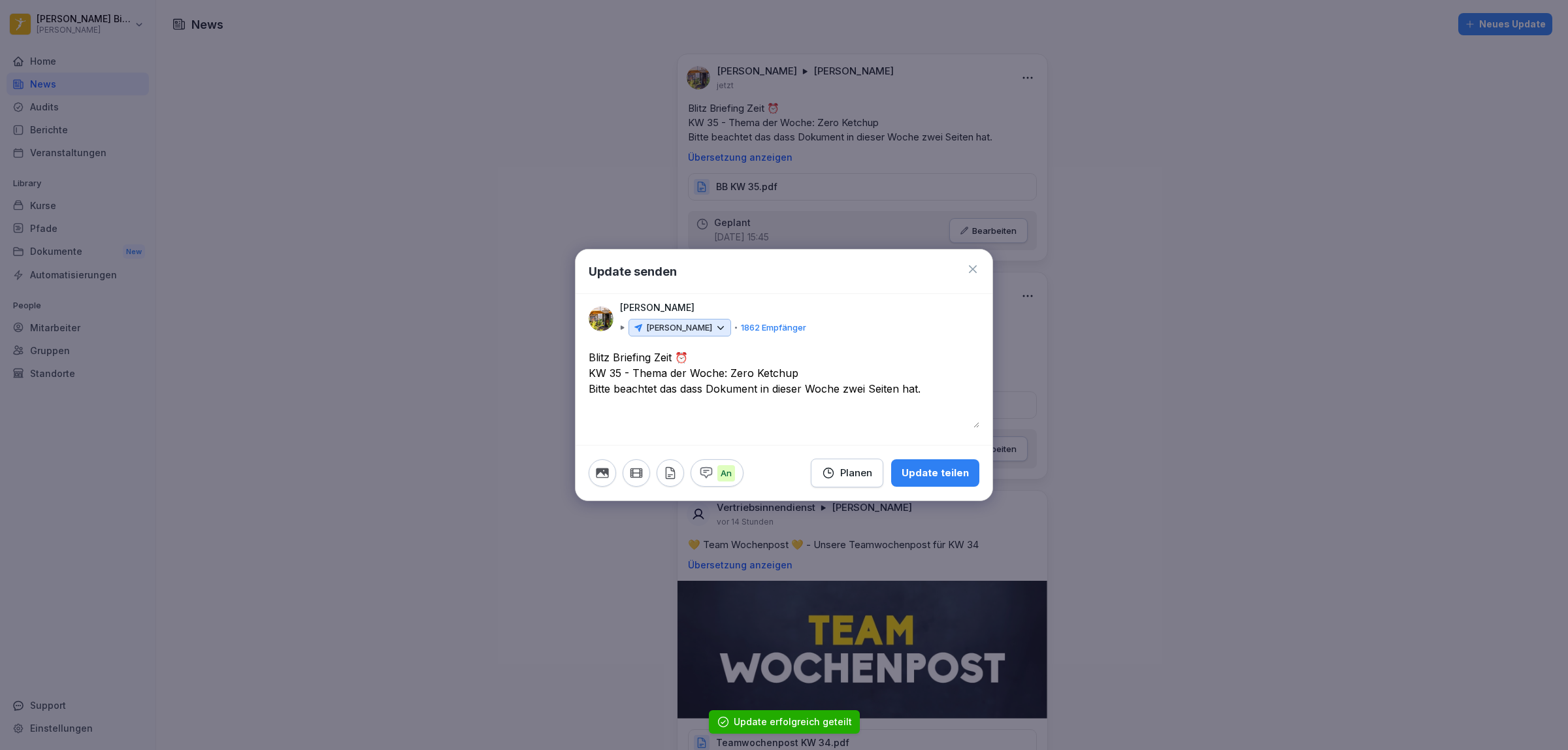
type textarea "**********"
click at [844, 468] on div "Planen" at bounding box center [847, 473] width 50 height 15
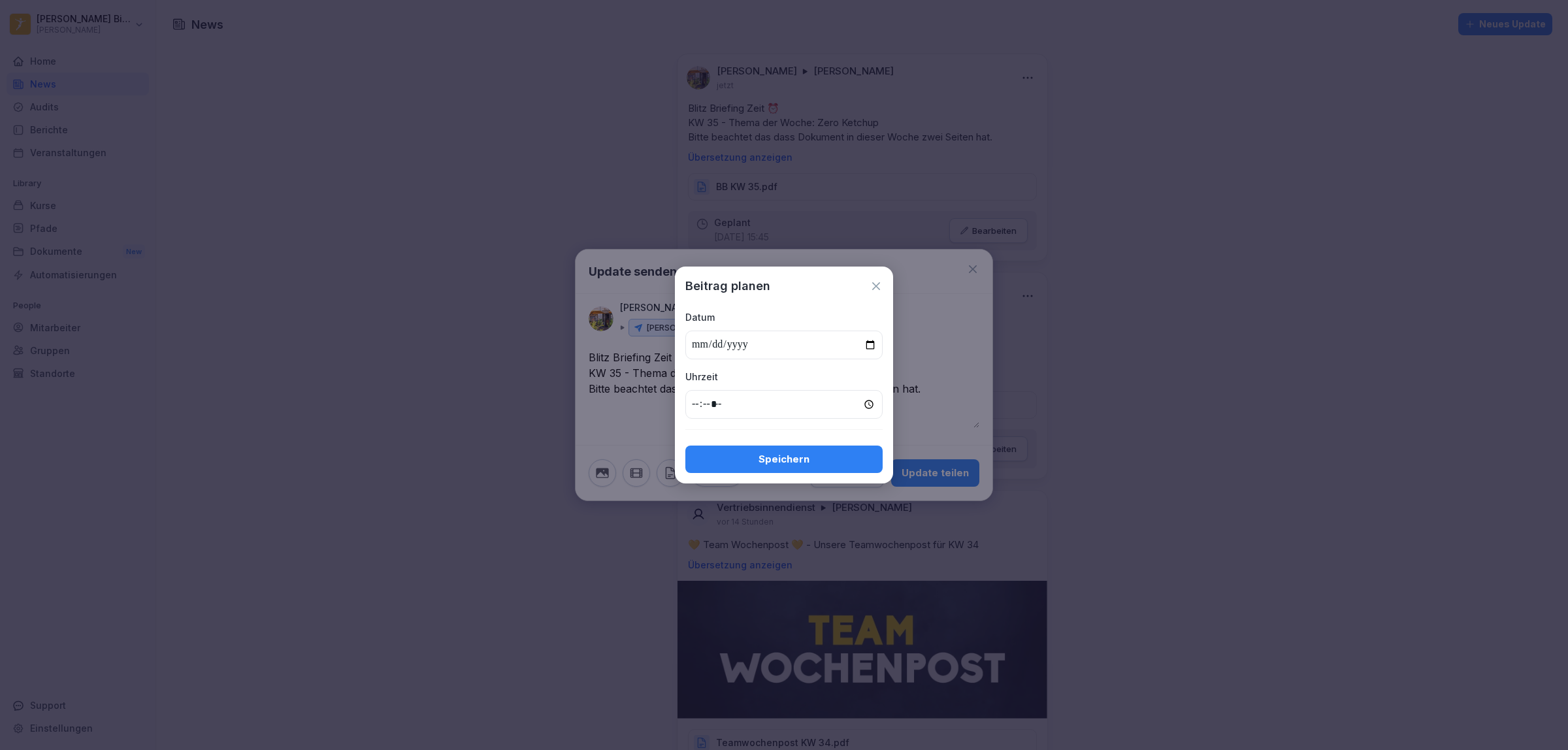
drag, startPoint x: 874, startPoint y: 353, endPoint x: 872, endPoint y: 344, distance: 9.2
click at [873, 353] on input "date" at bounding box center [783, 345] width 197 height 29
click at [874, 345] on input "date" at bounding box center [783, 345] width 197 height 29
type input "**********"
click at [700, 402] on input "time" at bounding box center [783, 405] width 197 height 29
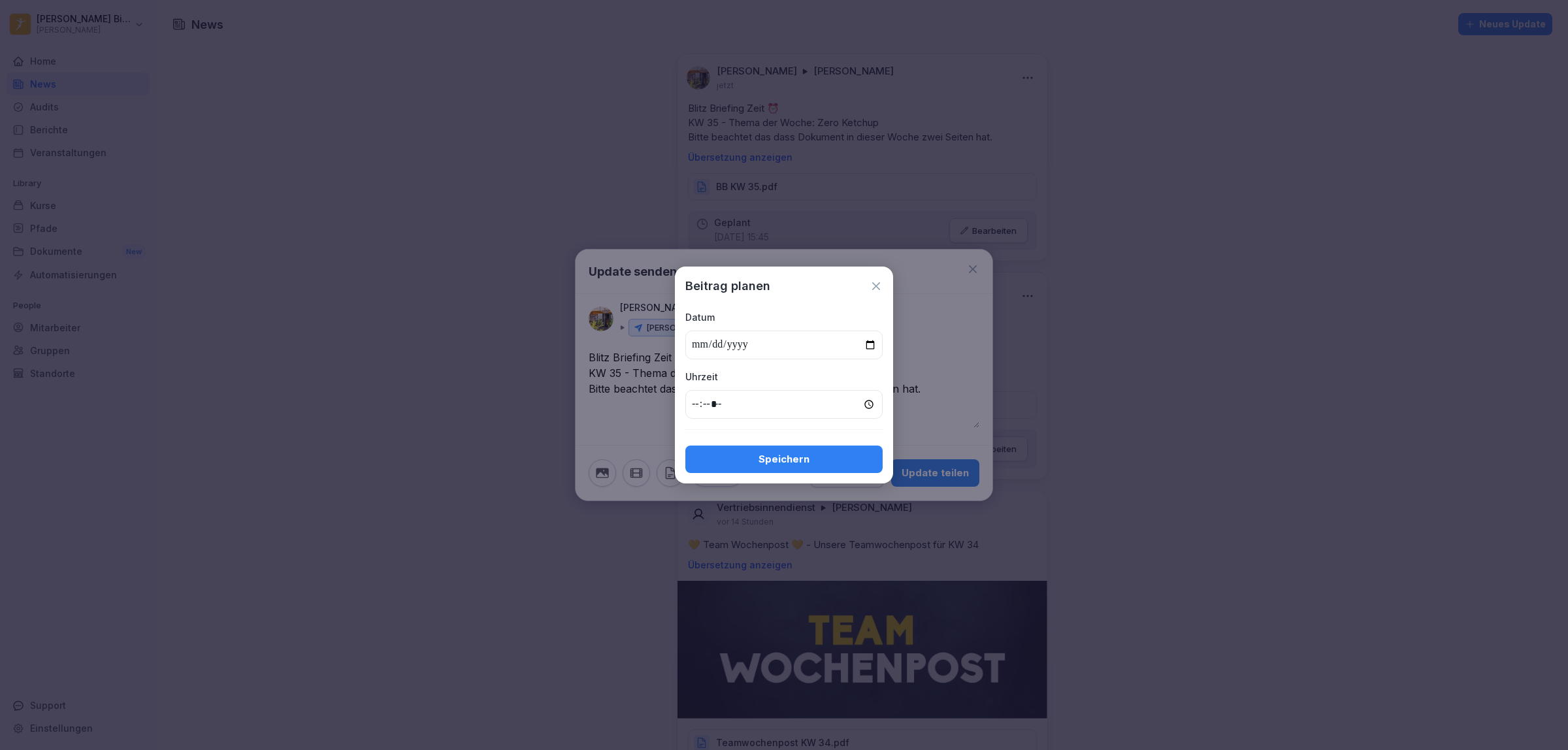
type input "*****"
click at [748, 453] on div "Speichern" at bounding box center [784, 460] width 177 height 15
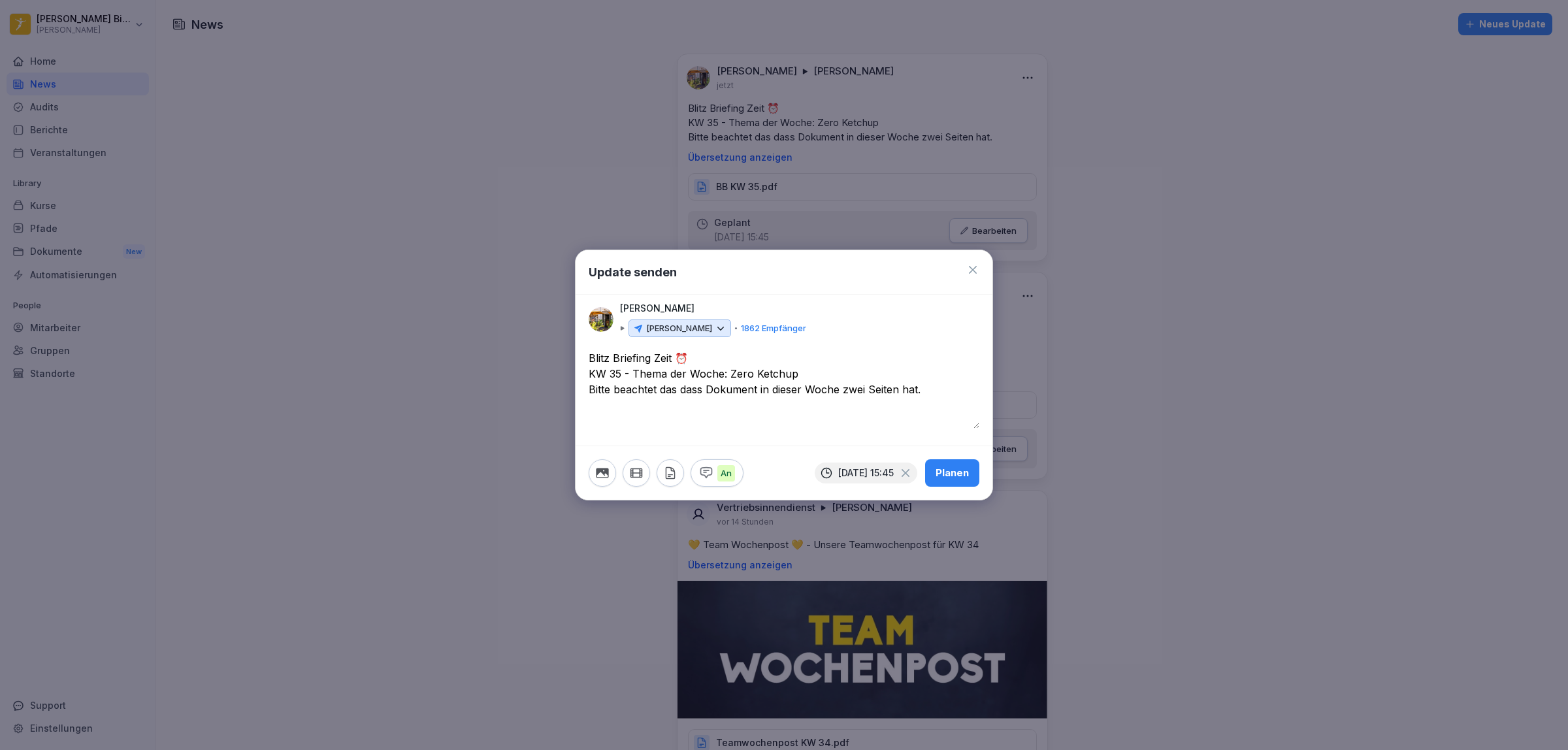
click at [669, 474] on icon "button" at bounding box center [671, 473] width 15 height 15
click at [667, 477] on icon "button" at bounding box center [671, 473] width 15 height 15
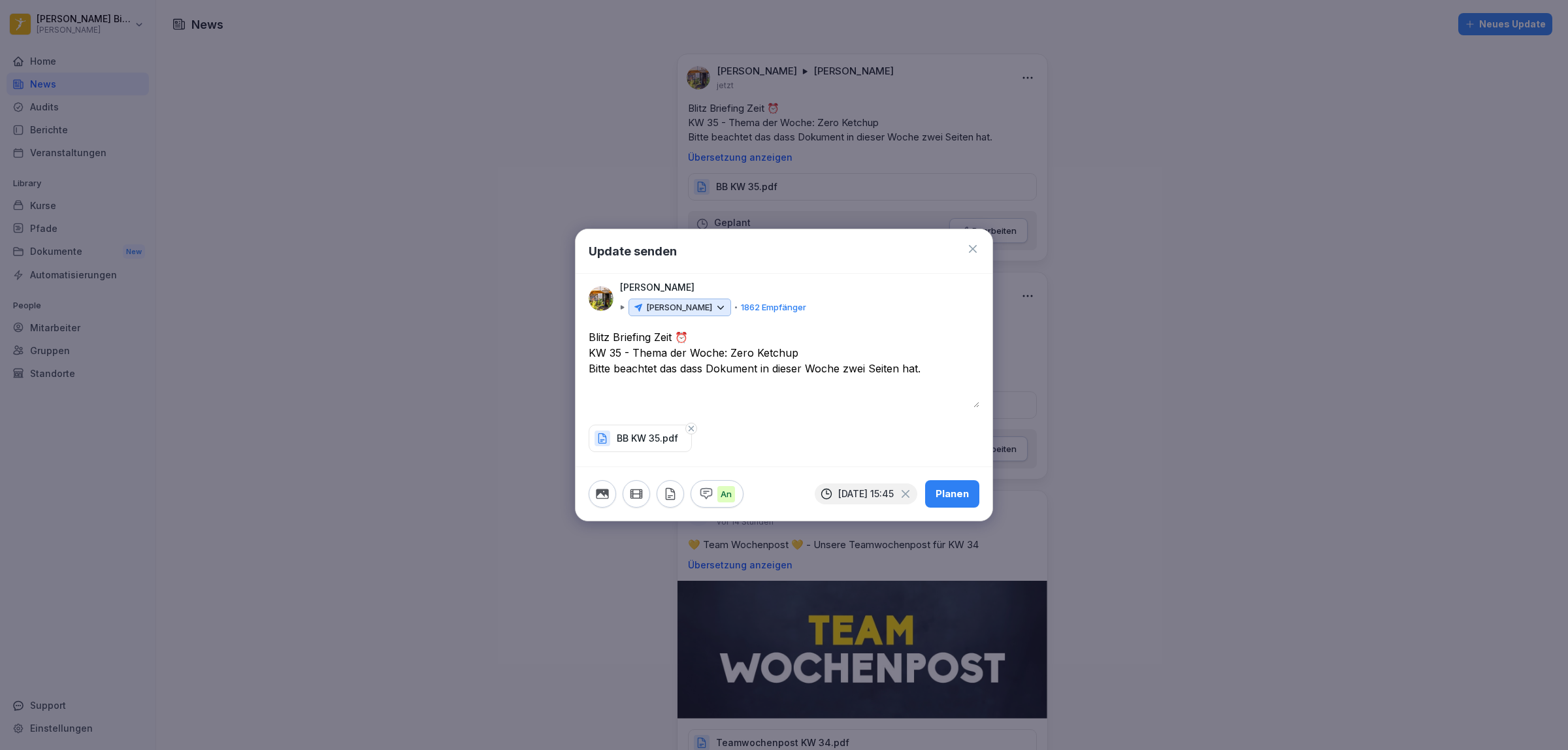
click at [958, 497] on div "Planen" at bounding box center [952, 494] width 34 height 15
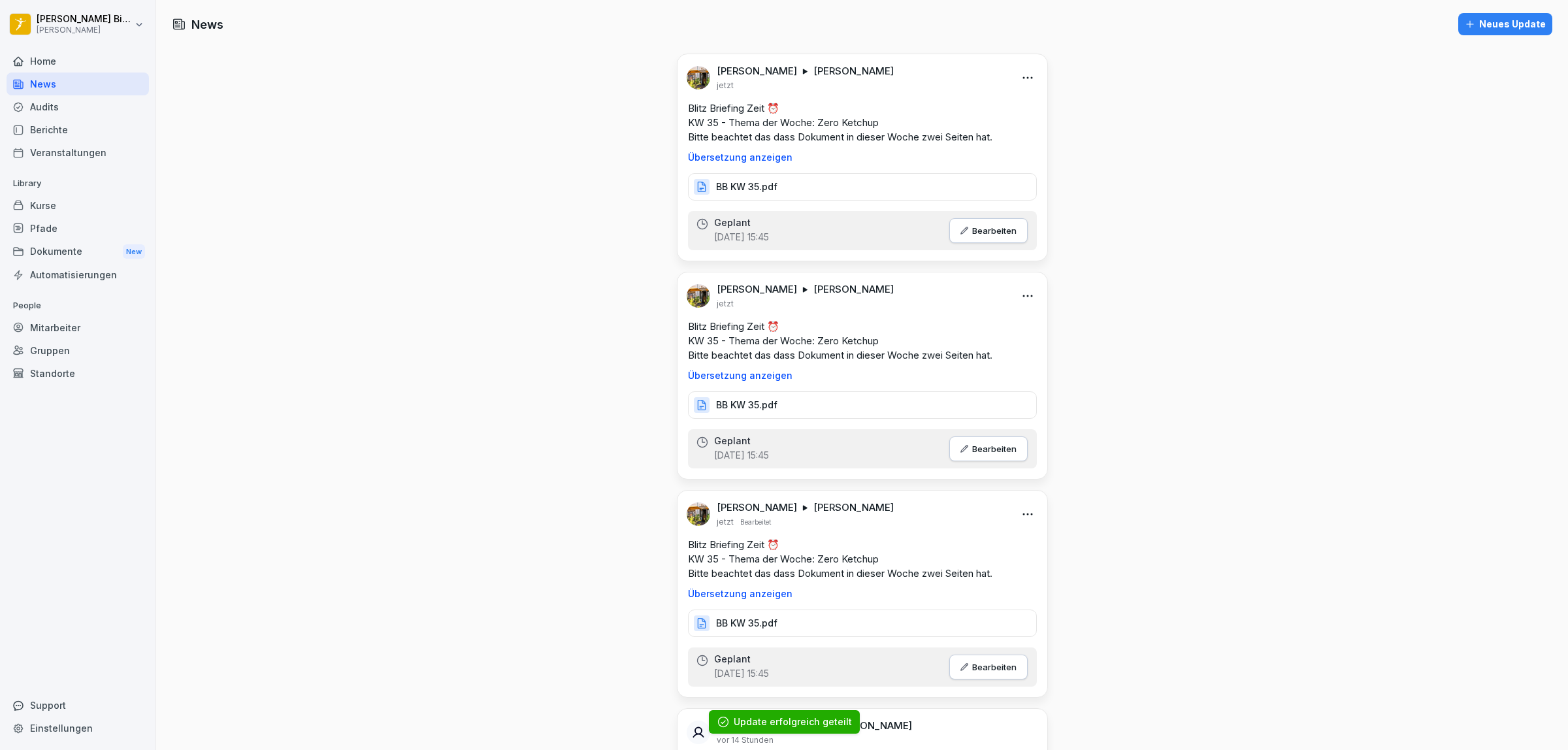
click at [1470, 15] on button "Neues Update" at bounding box center [1505, 24] width 94 height 22
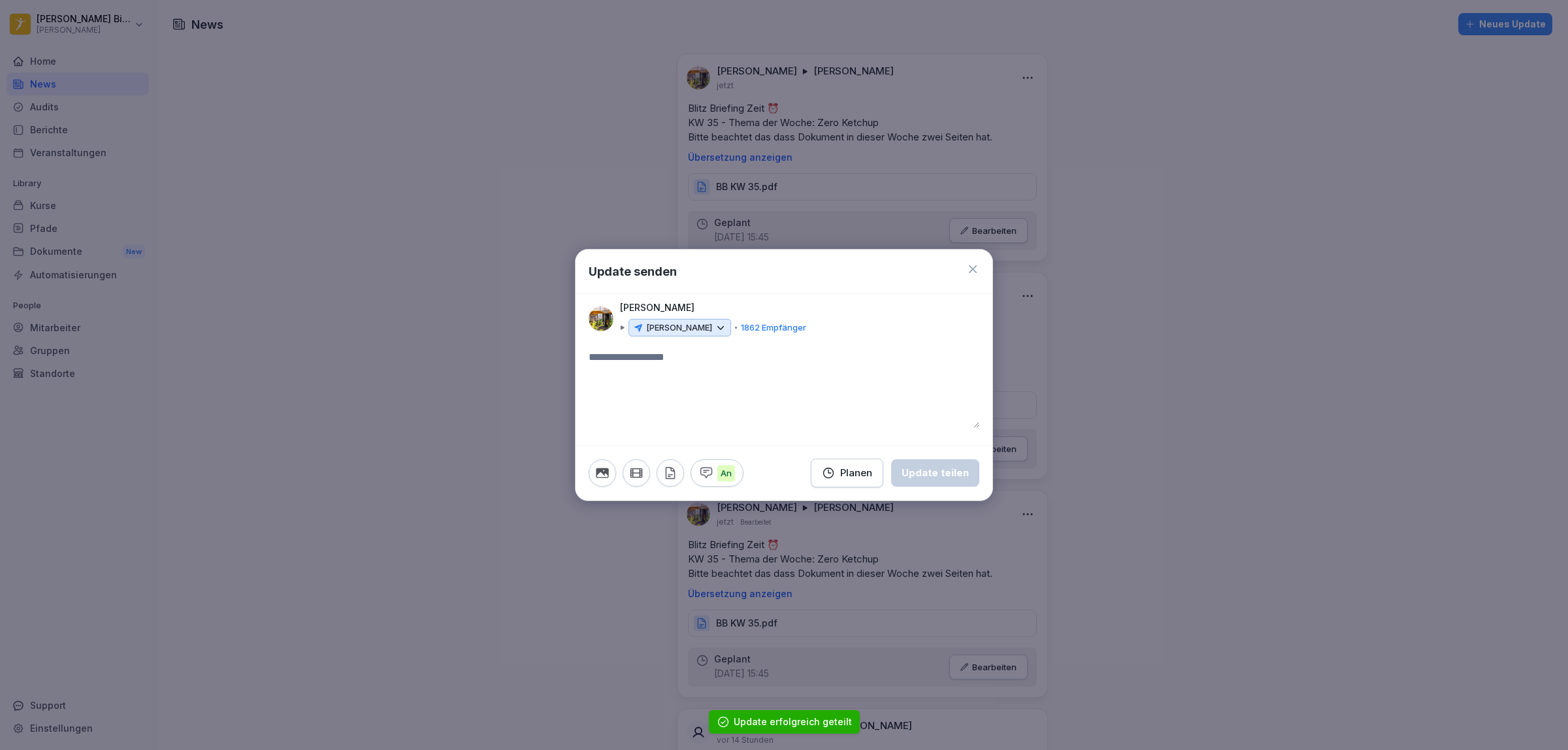
click at [861, 479] on div "Planen" at bounding box center [847, 473] width 50 height 15
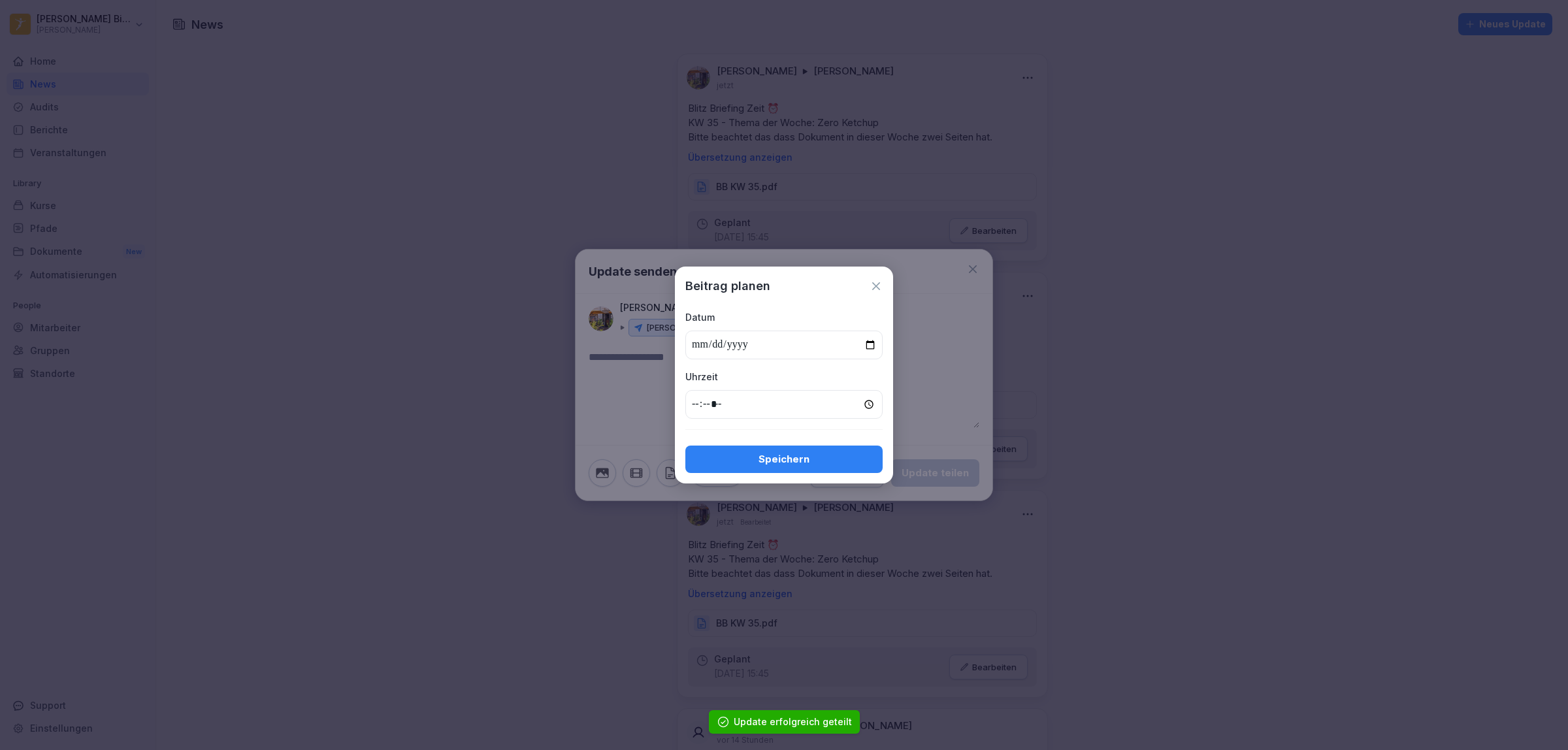
click at [876, 340] on input "date" at bounding box center [783, 345] width 197 height 29
click at [867, 343] on input "date" at bounding box center [783, 345] width 197 height 29
type input "**********"
click at [700, 403] on input "time" at bounding box center [783, 405] width 197 height 29
type input "*****"
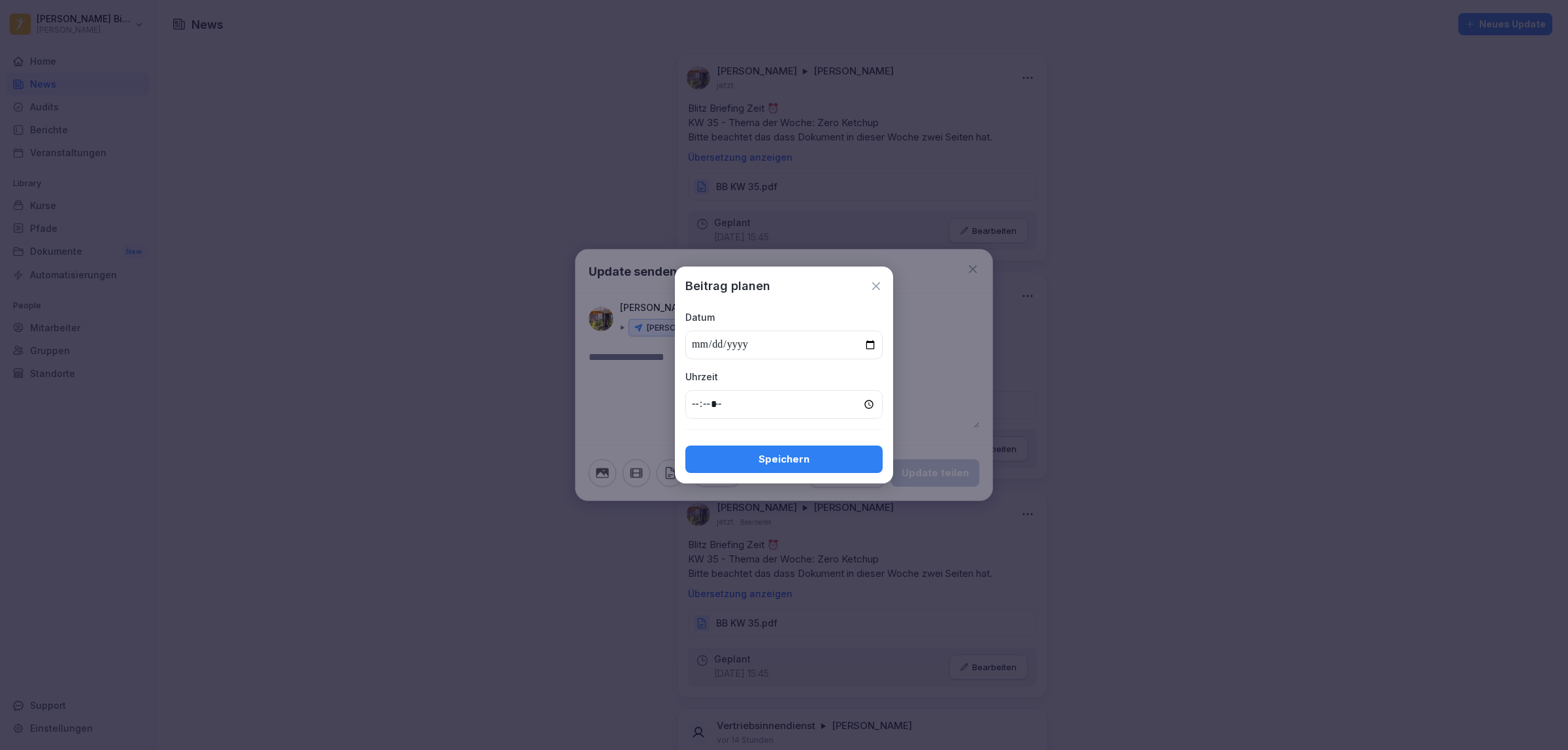
click at [750, 461] on div "Speichern" at bounding box center [784, 460] width 177 height 15
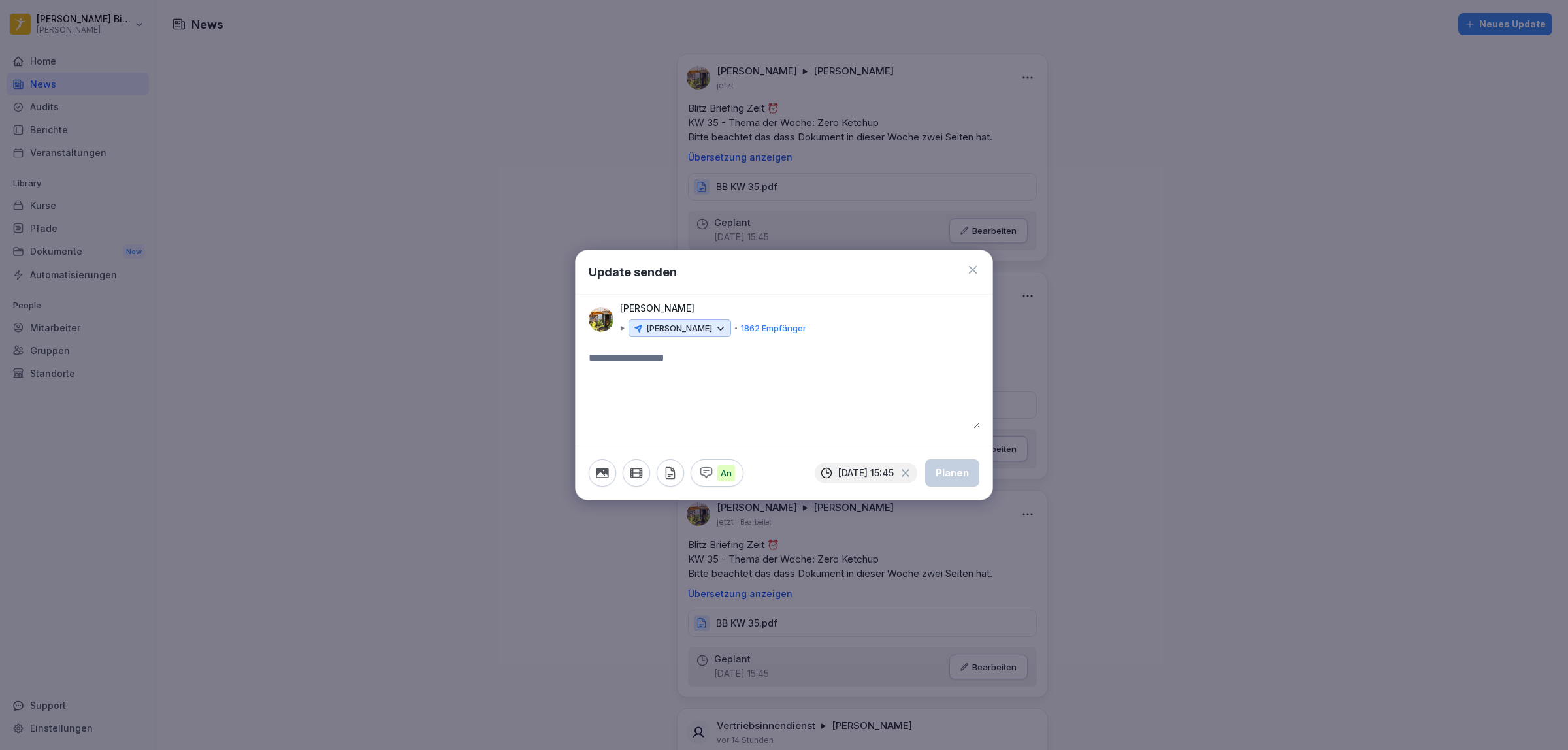
click at [638, 377] on textarea at bounding box center [784, 389] width 391 height 78
paste textarea "**********"
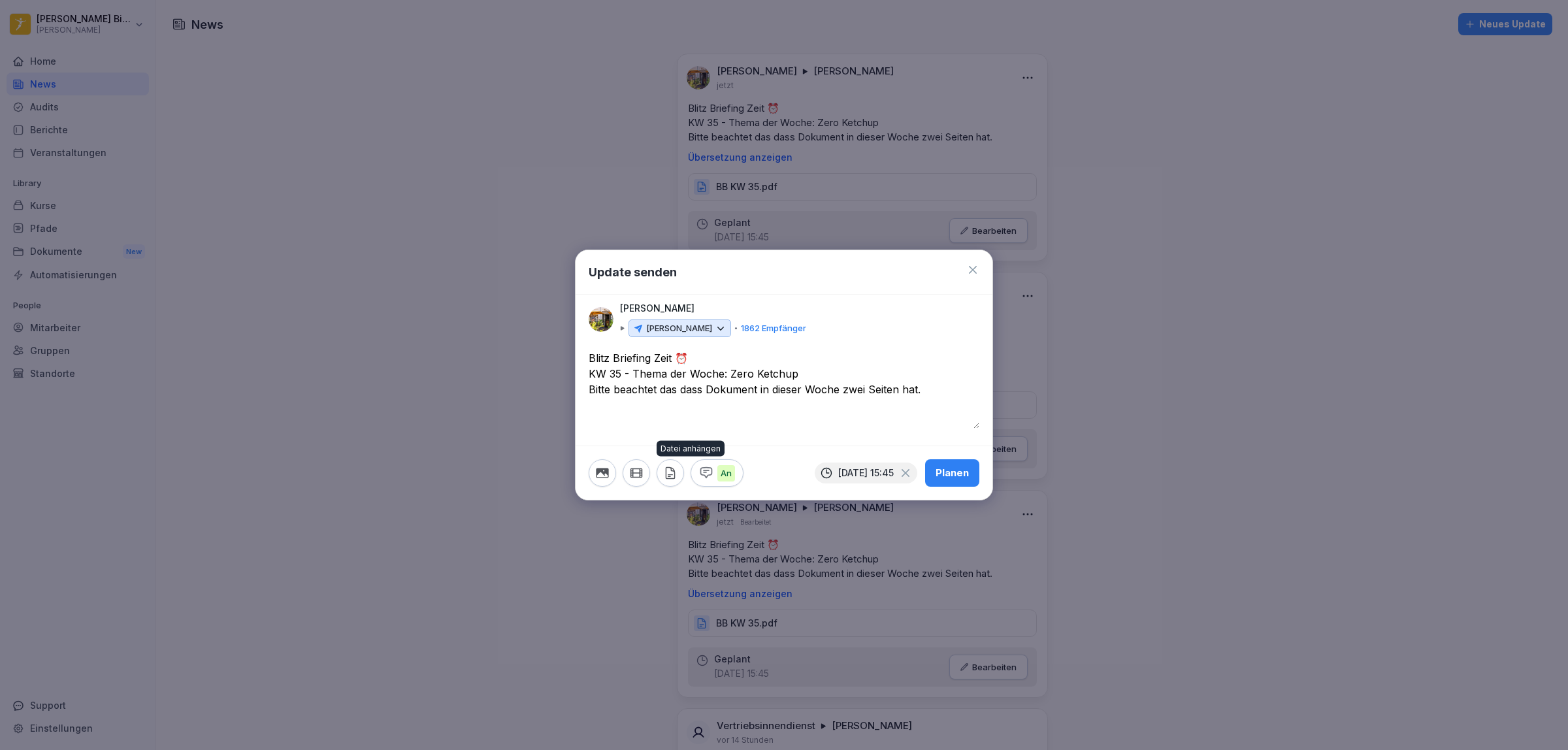
type textarea "**********"
click at [665, 472] on icon "button" at bounding box center [671, 473] width 15 height 15
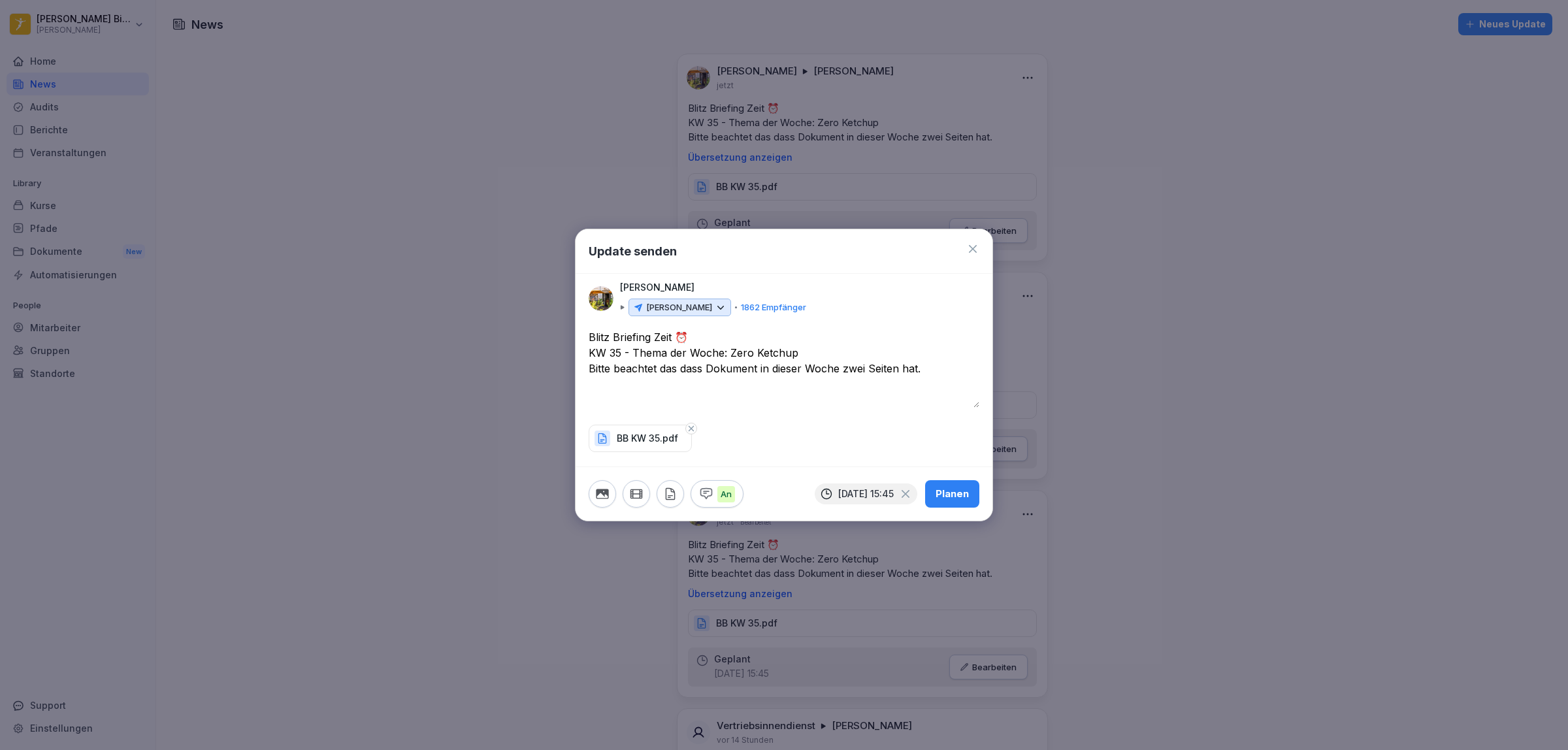
click at [957, 474] on div "An [DATE] 15:45 Planen" at bounding box center [784, 493] width 417 height 54
click at [951, 492] on div "Planen" at bounding box center [952, 494] width 34 height 15
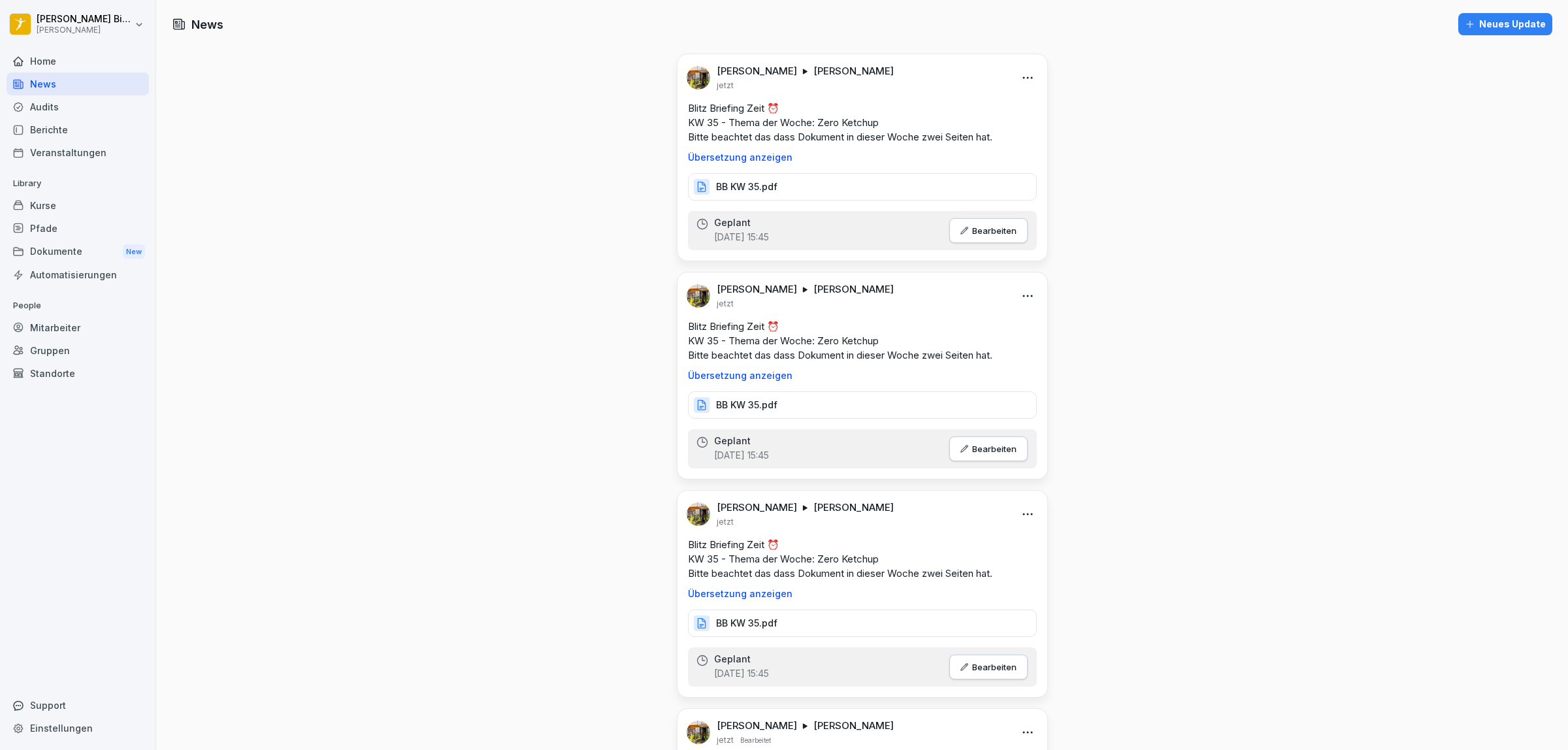
click at [1514, 20] on div "Neues Update" at bounding box center [1505, 24] width 81 height 15
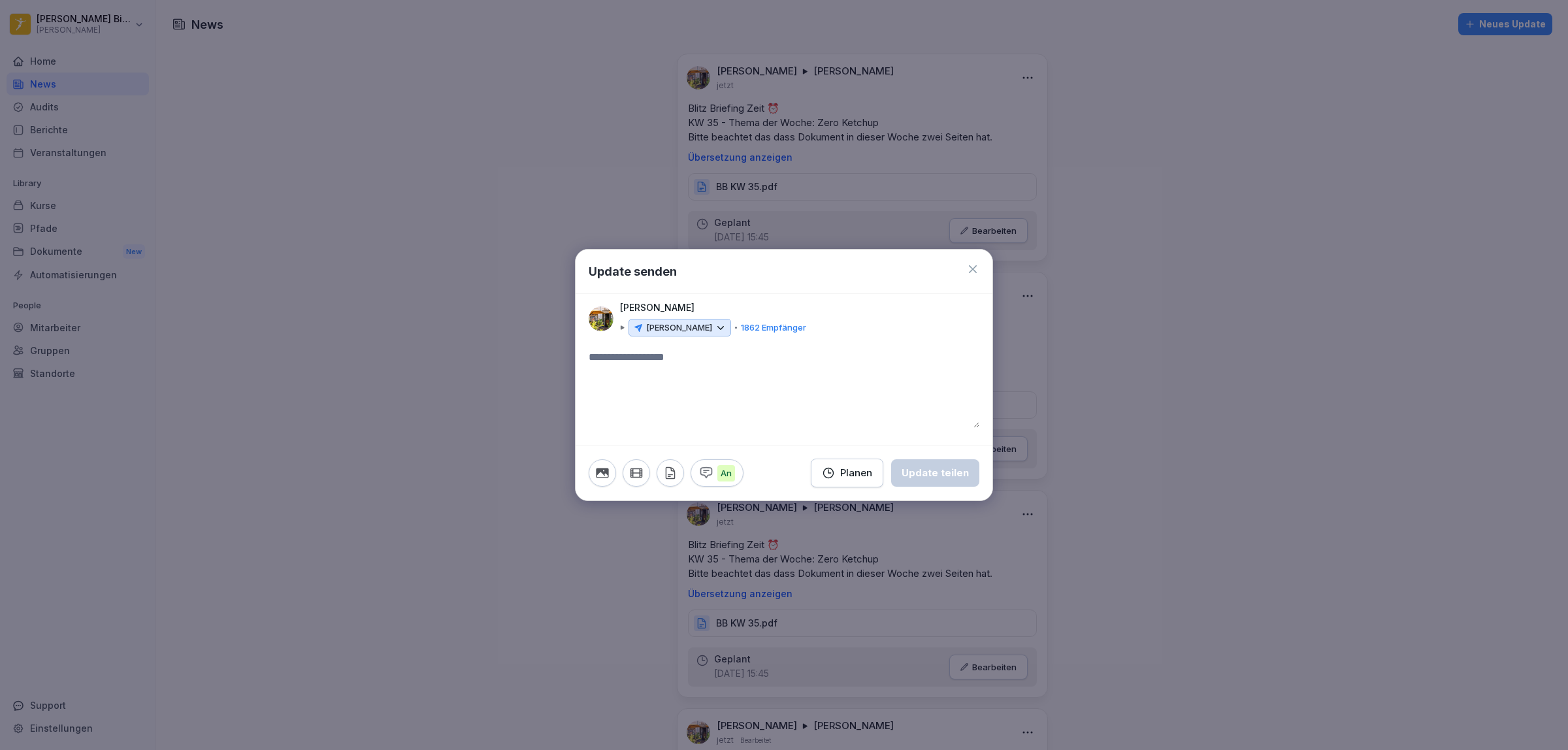
click at [706, 354] on textarea at bounding box center [784, 389] width 391 height 78
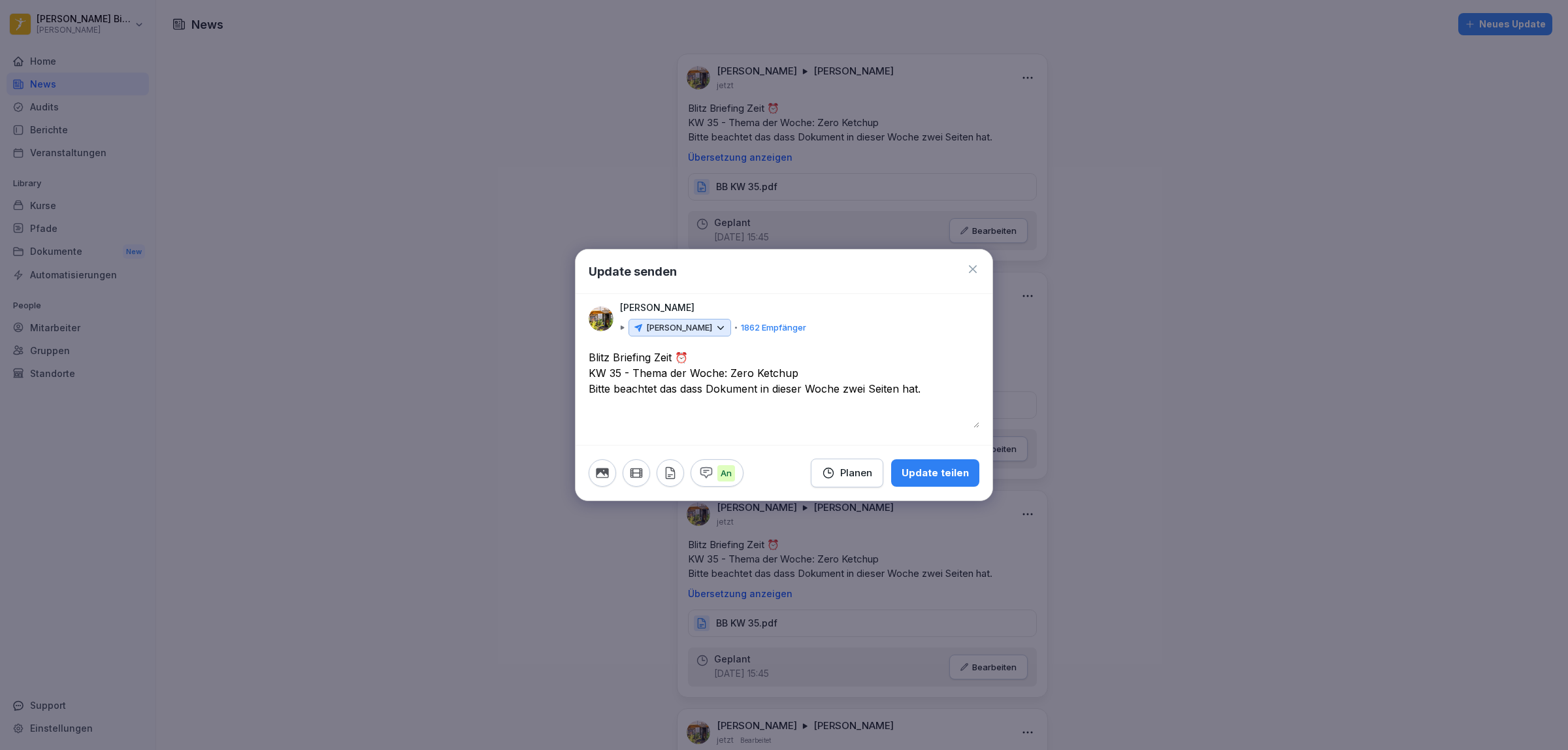
type textarea "**********"
click at [857, 472] on div "Planen" at bounding box center [847, 473] width 50 height 15
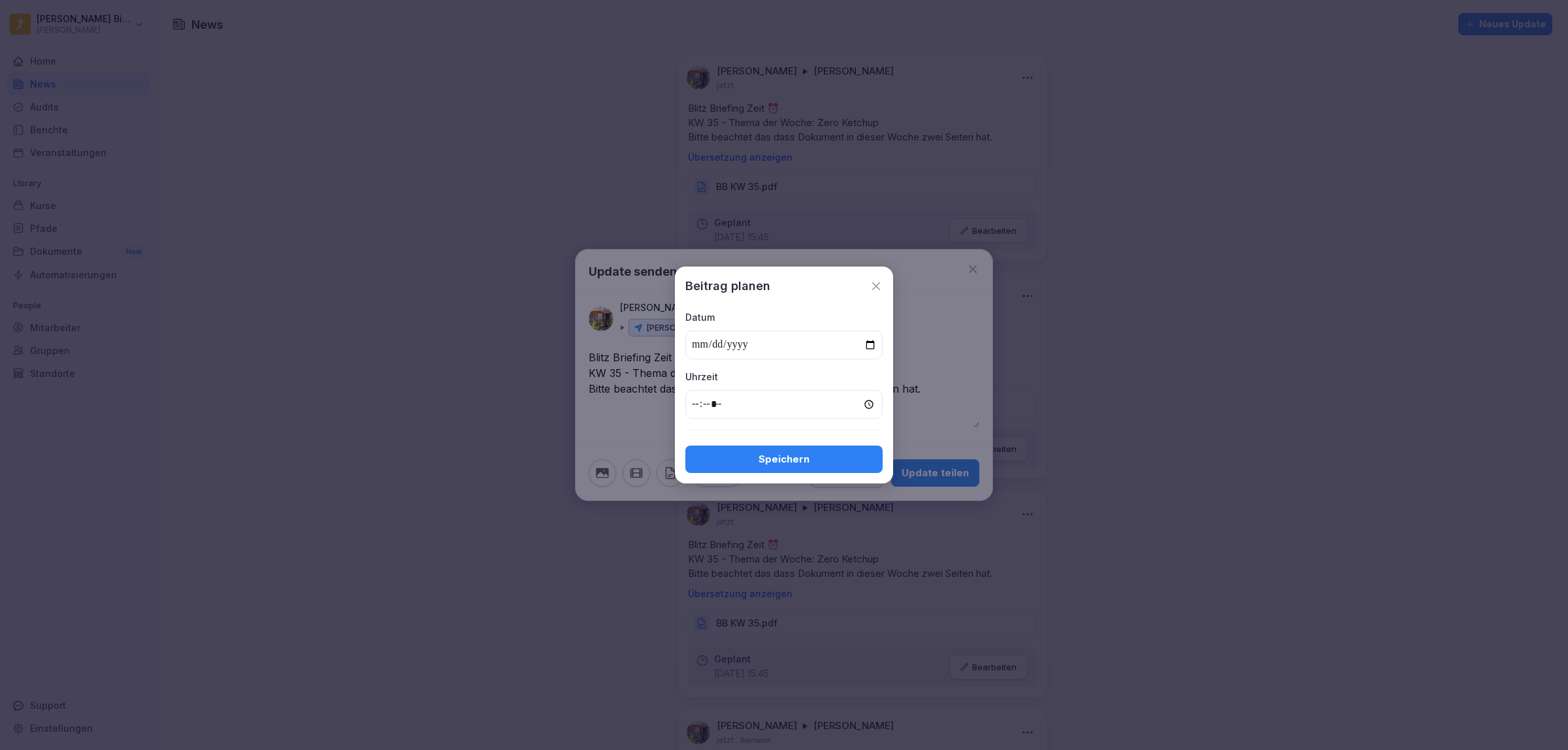
click at [870, 343] on input "date" at bounding box center [783, 345] width 197 height 29
type input "**********"
click at [690, 402] on input "time" at bounding box center [783, 405] width 197 height 29
type input "*****"
click at [769, 461] on div "Speichern" at bounding box center [784, 460] width 177 height 15
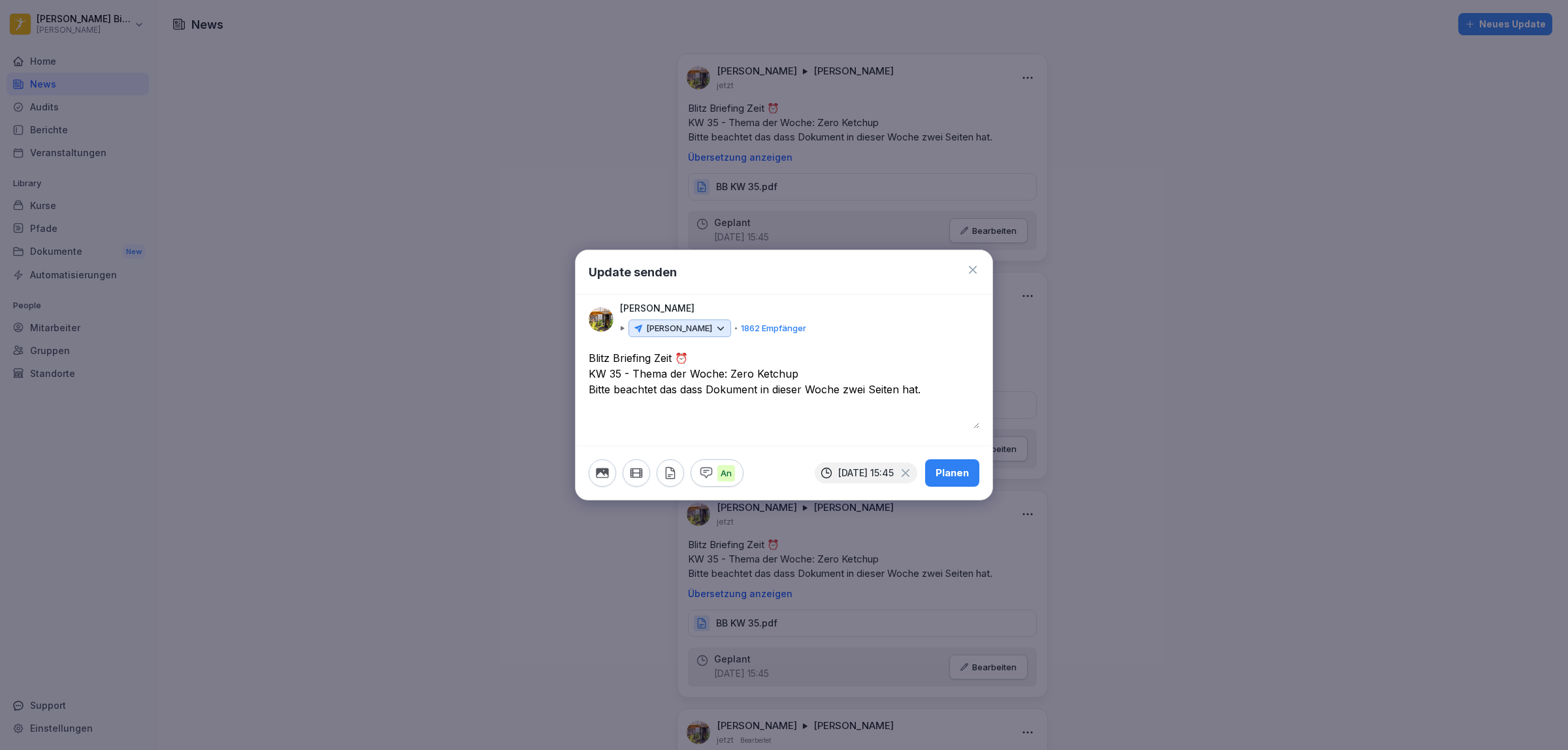
click at [664, 474] on icon "button" at bounding box center [671, 473] width 15 height 15
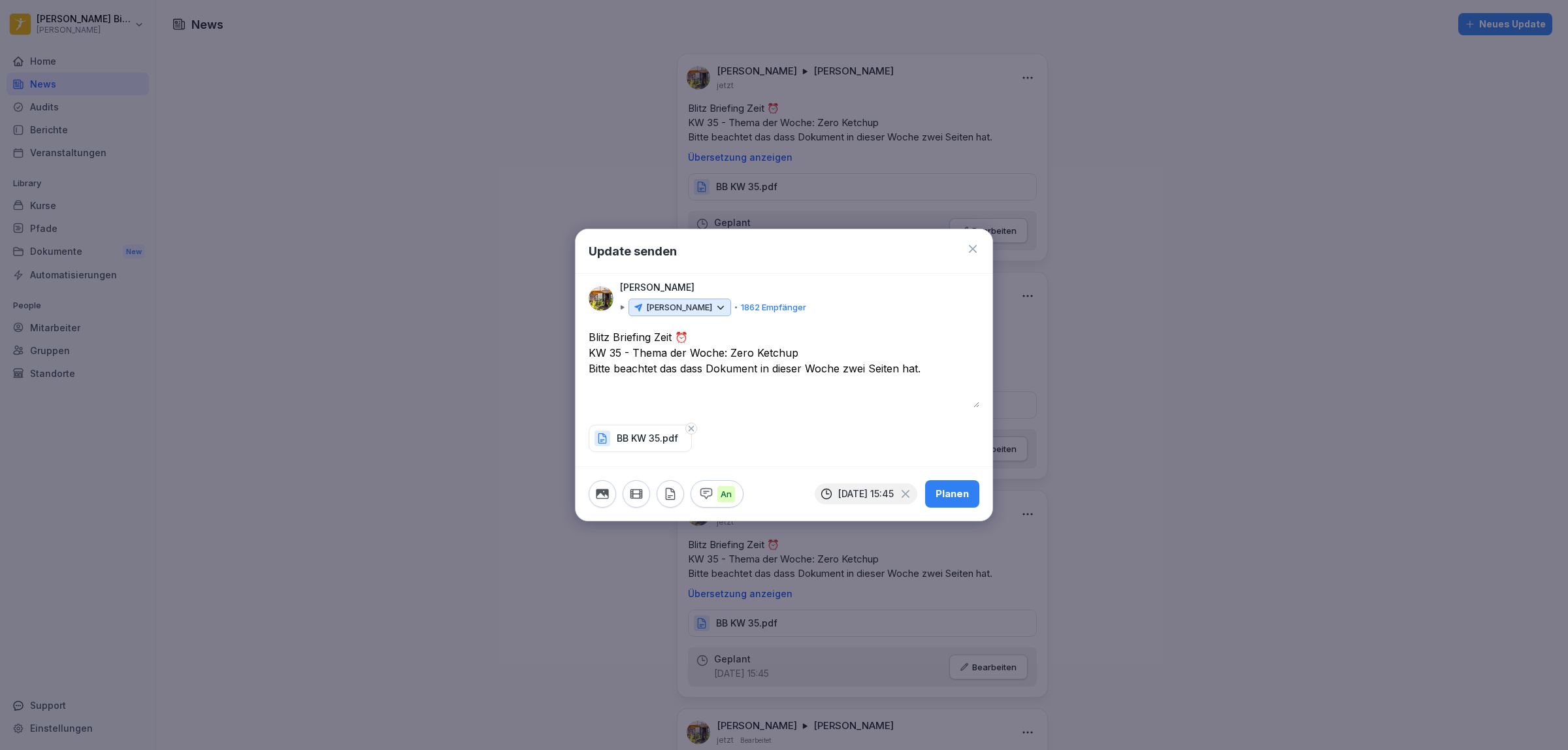
click at [955, 470] on div "An [DATE] 15:45 Planen" at bounding box center [784, 493] width 417 height 54
click at [954, 491] on div "Planen" at bounding box center [952, 494] width 34 height 15
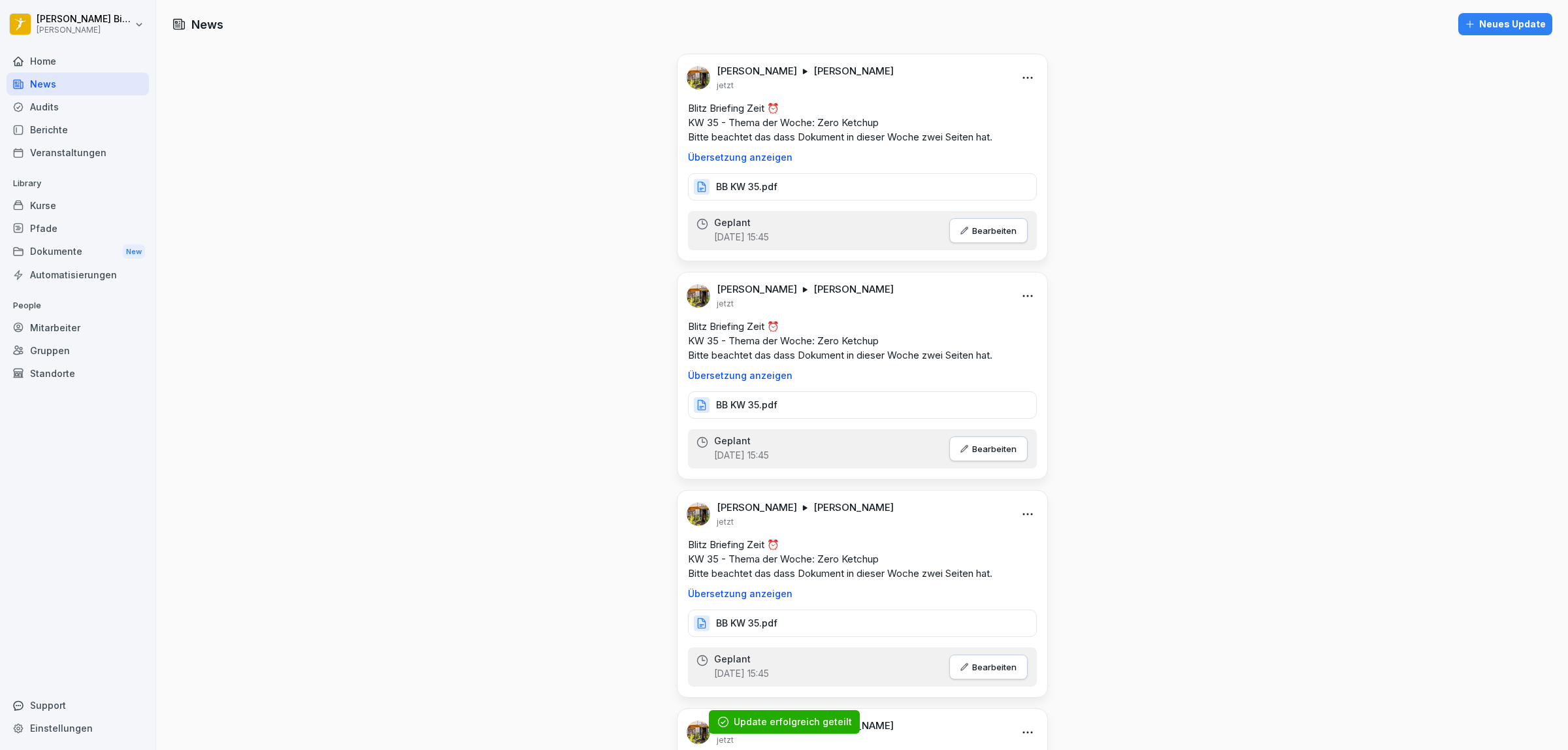
click at [44, 250] on div "Dokumente New" at bounding box center [78, 252] width 142 height 24
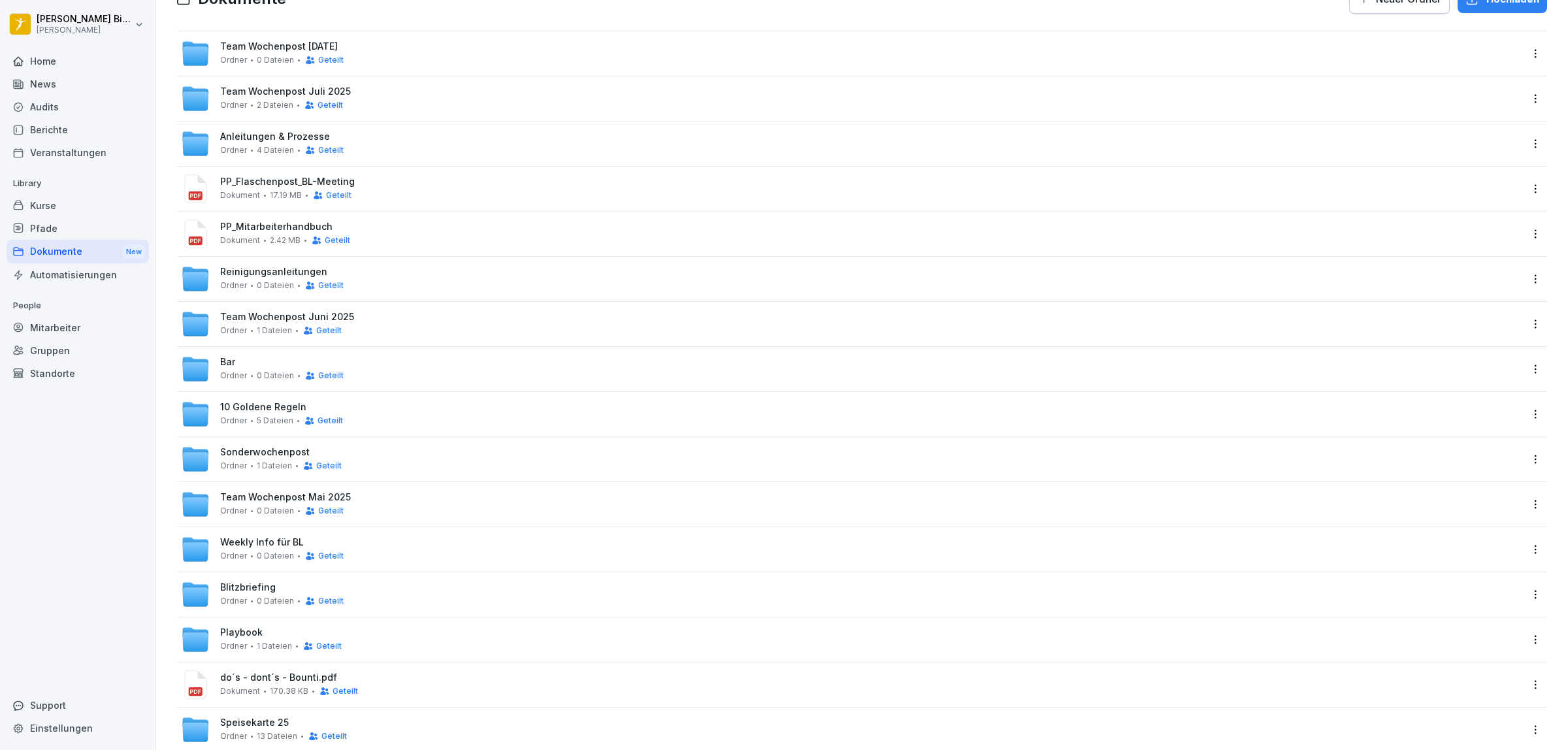
scroll to position [82, 0]
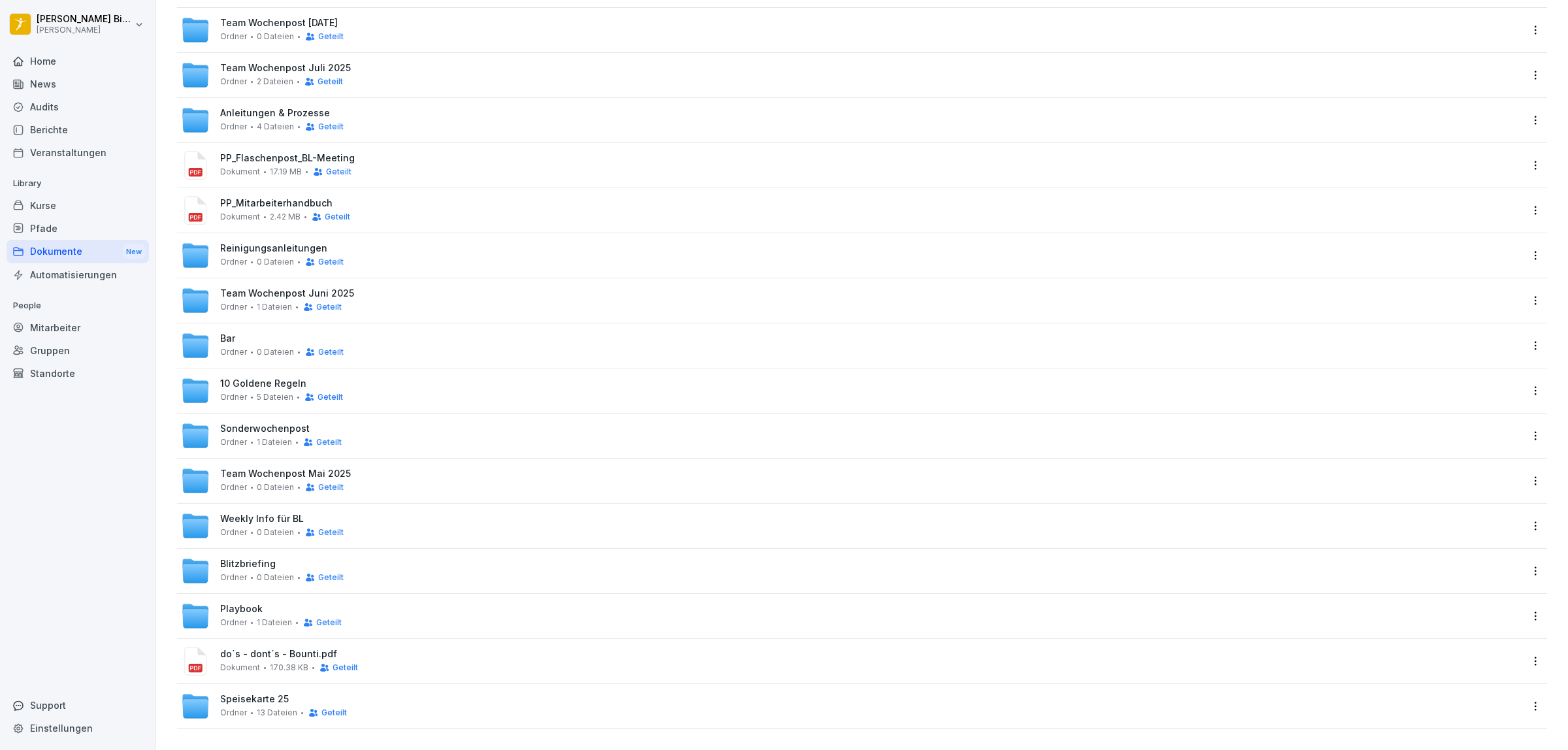
click at [258, 563] on span "Blitzbriefing" at bounding box center [248, 564] width 55 height 11
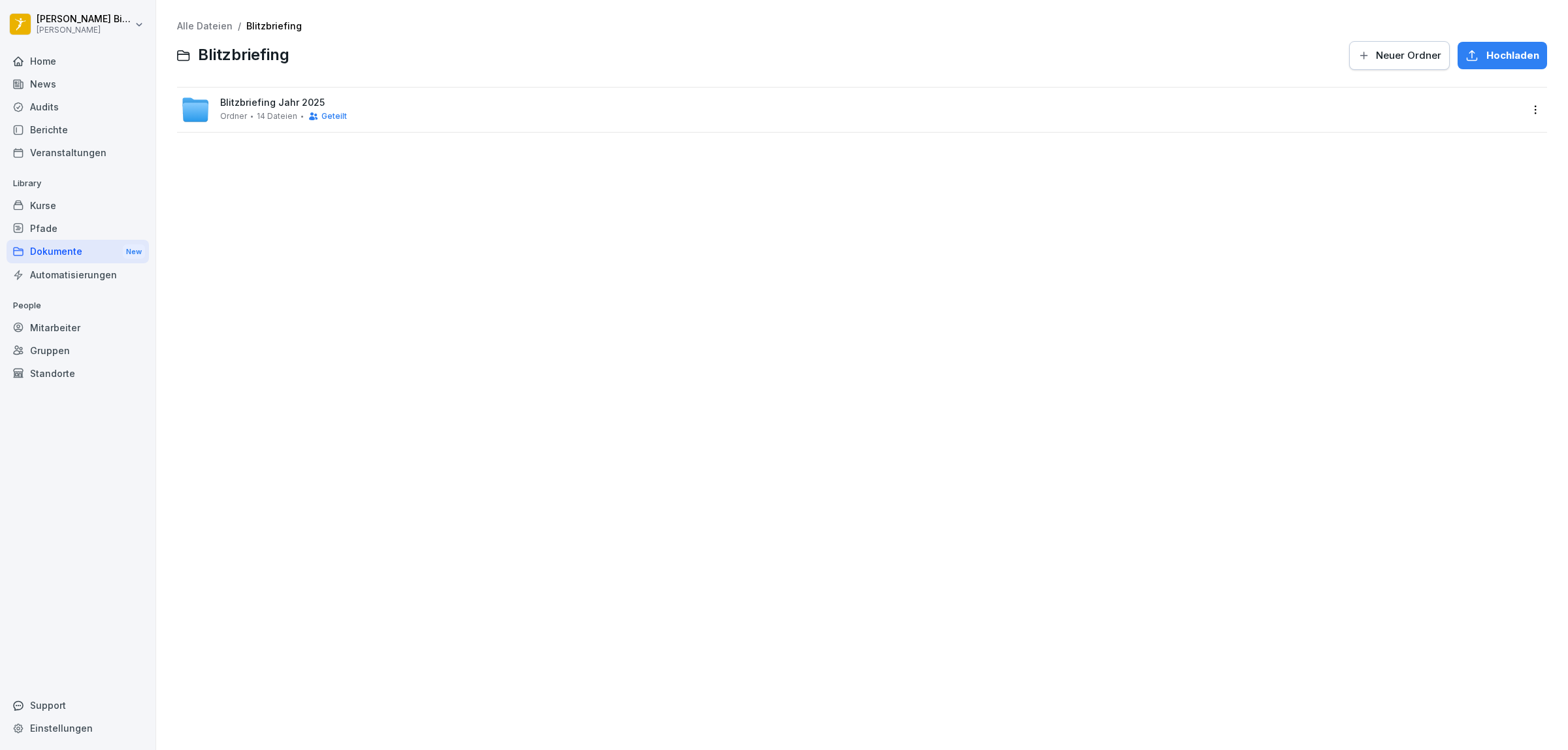
click at [259, 100] on span "Blitzbriefing Jahr 2025" at bounding box center [272, 103] width 105 height 11
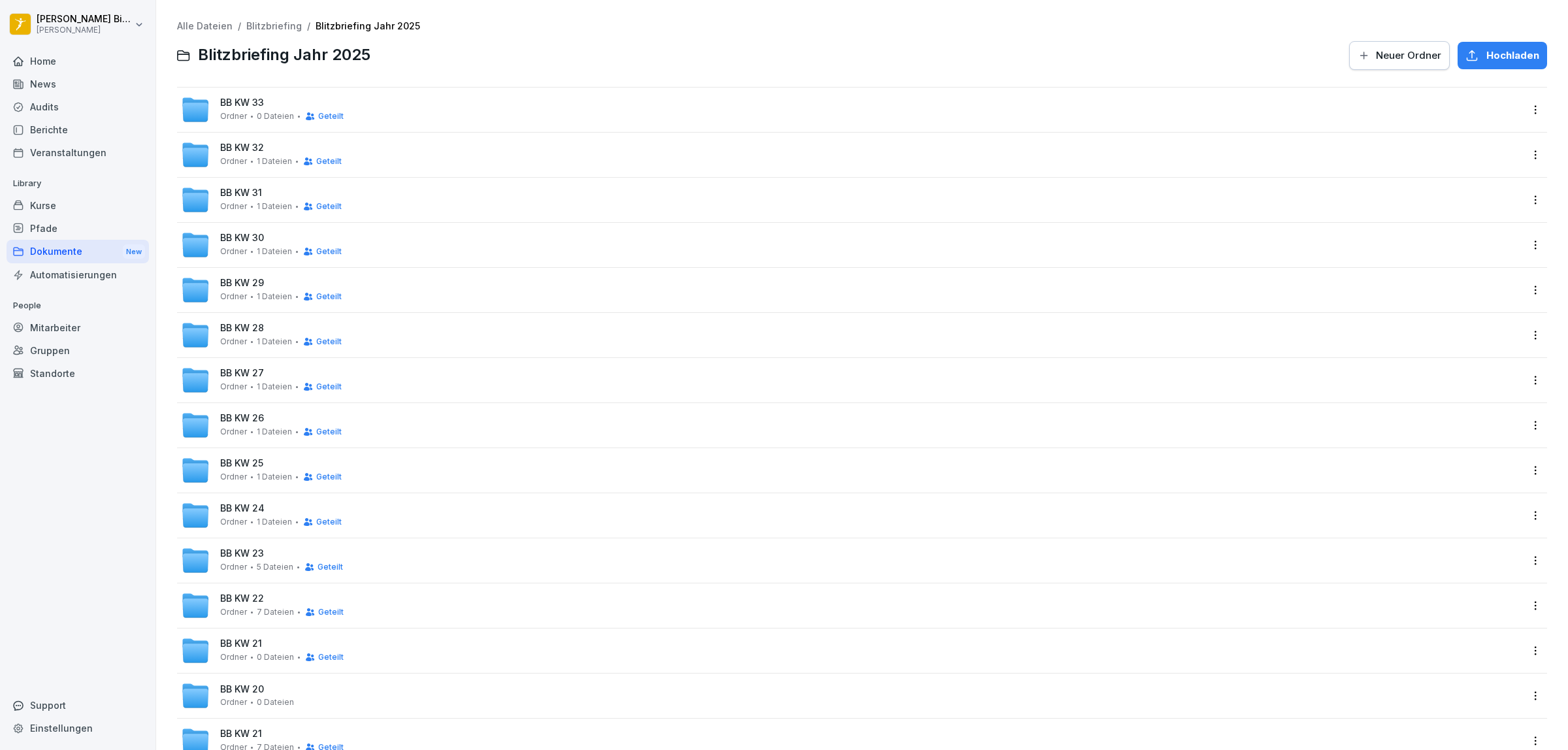
click at [1387, 57] on span "Neuer Ordner" at bounding box center [1408, 55] width 65 height 15
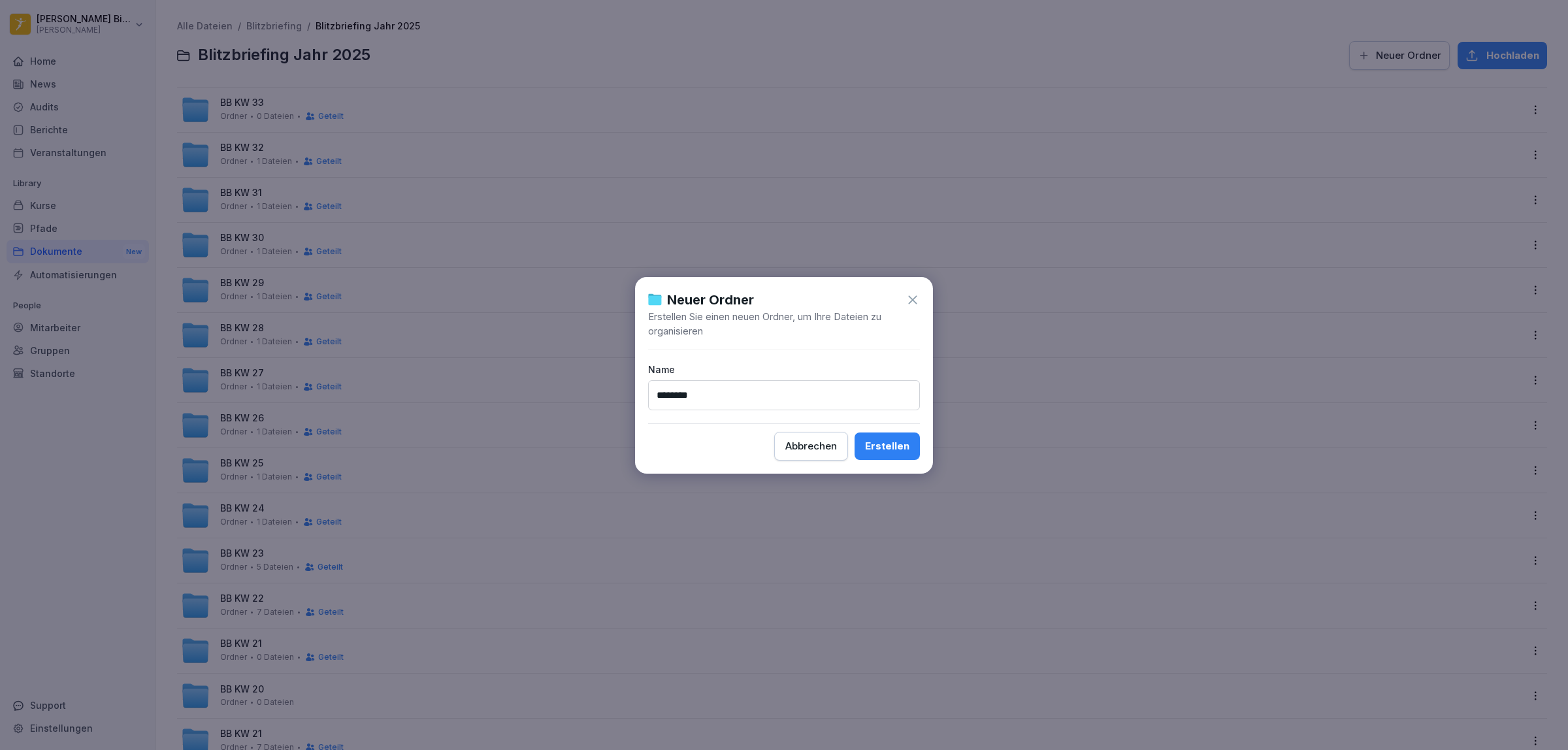
type input "********"
click at [897, 447] on div "Erstellen" at bounding box center [887, 447] width 44 height 15
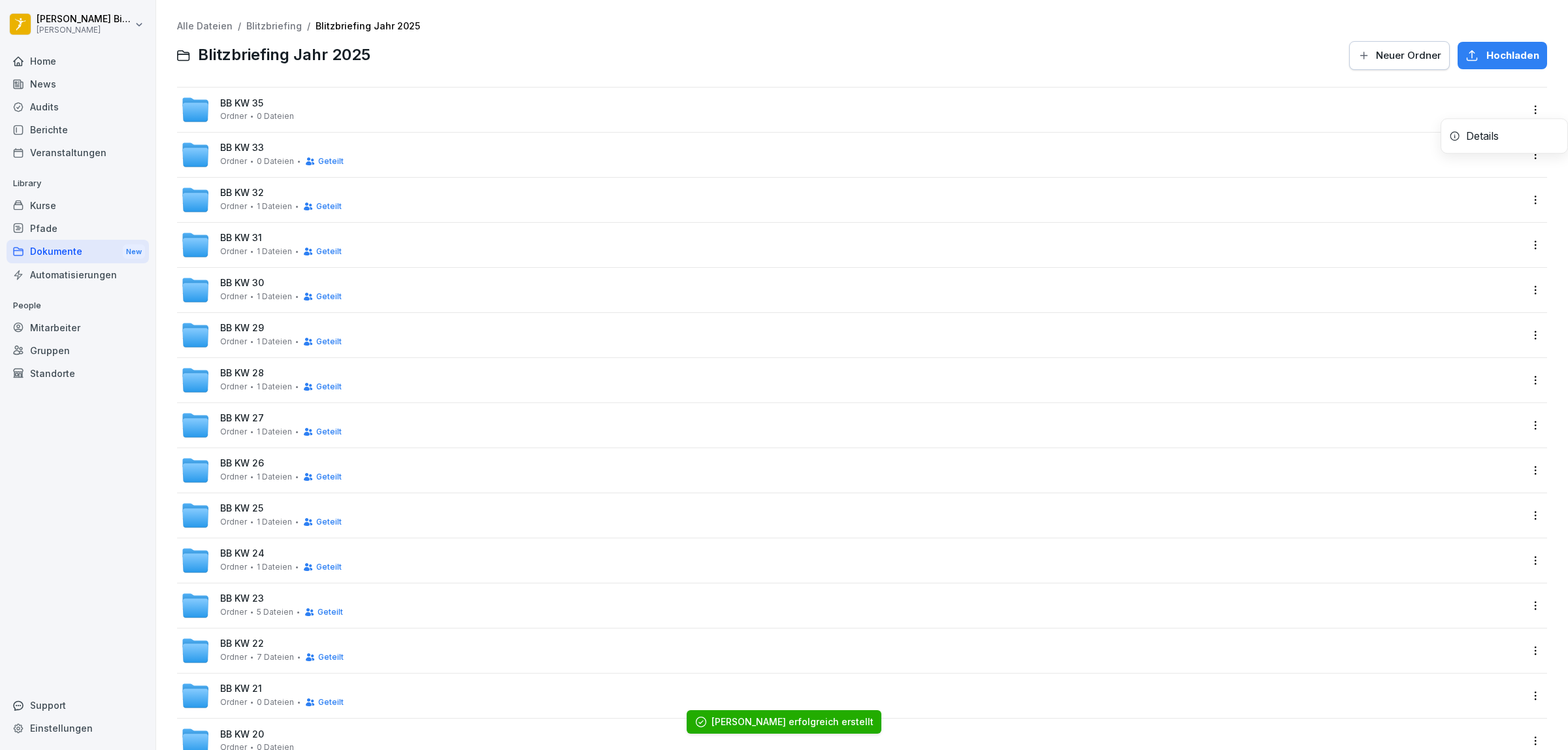
click at [1526, 108] on html "[PERSON_NAME] Peter Pane Home News Audits Berichte Veranstaltungen Library Kurs…" at bounding box center [784, 375] width 1568 height 750
click at [1480, 137] on div "Details" at bounding box center [1482, 136] width 33 height 16
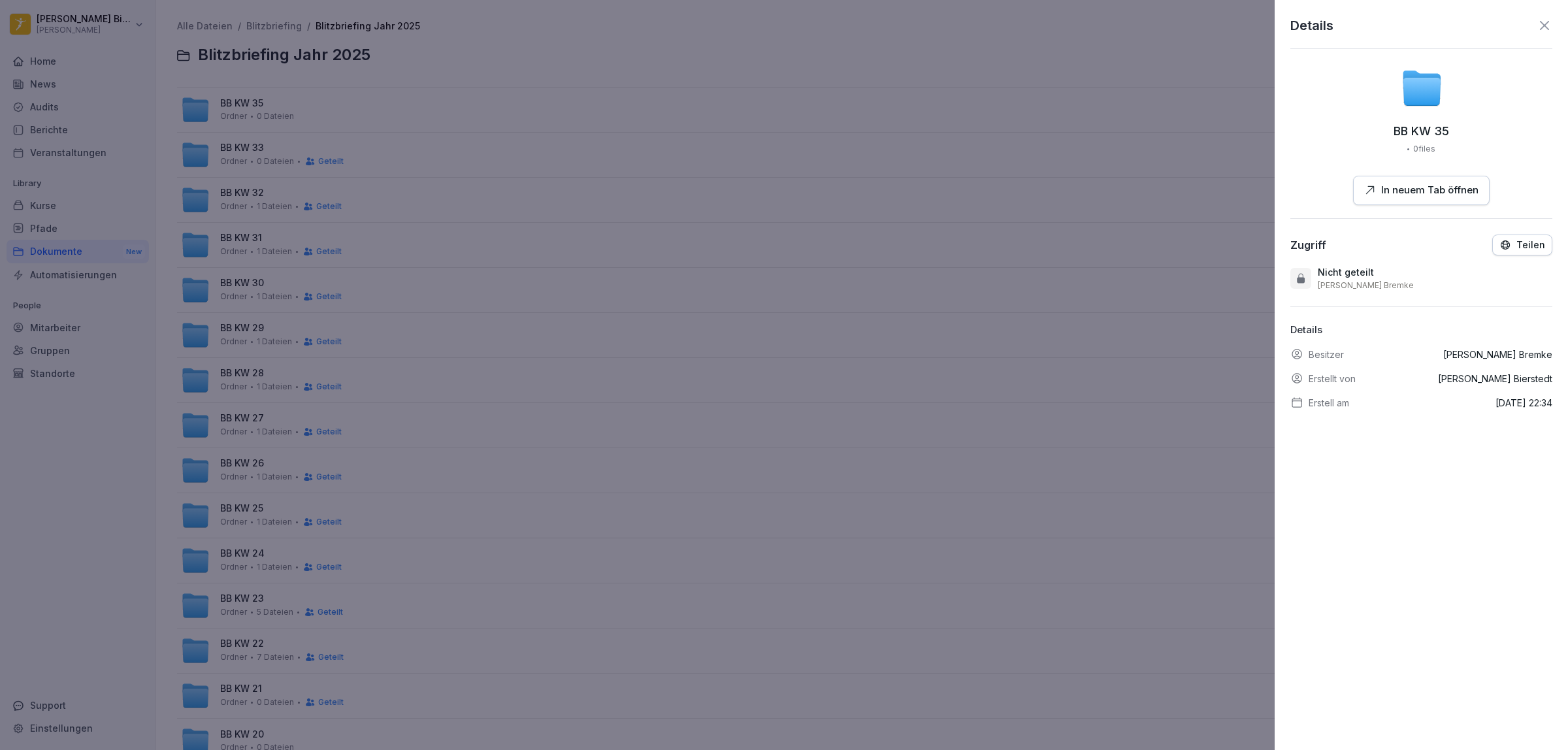
click at [1503, 239] on button "Teilen" at bounding box center [1522, 245] width 60 height 21
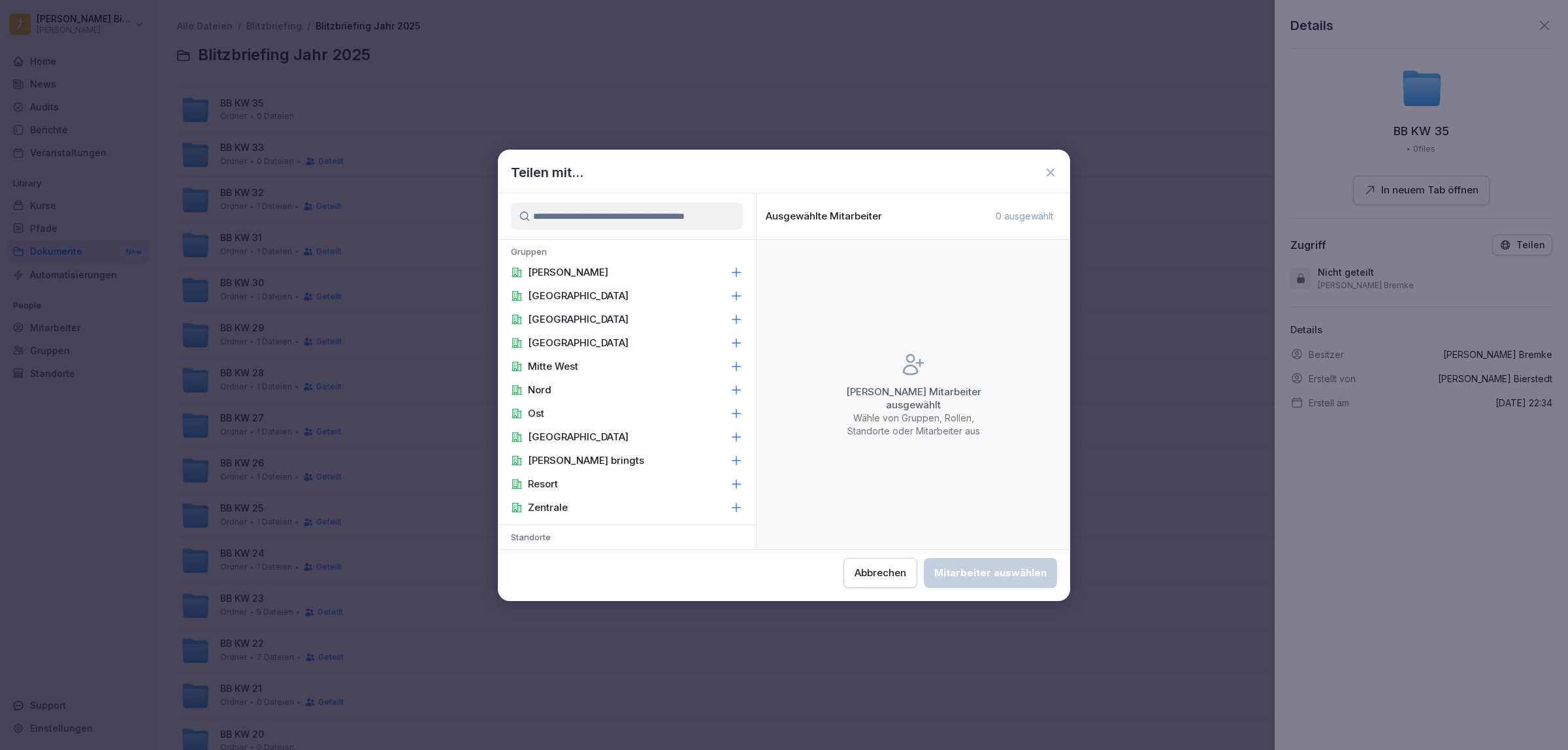
click at [645, 210] on input at bounding box center [627, 216] width 232 height 28
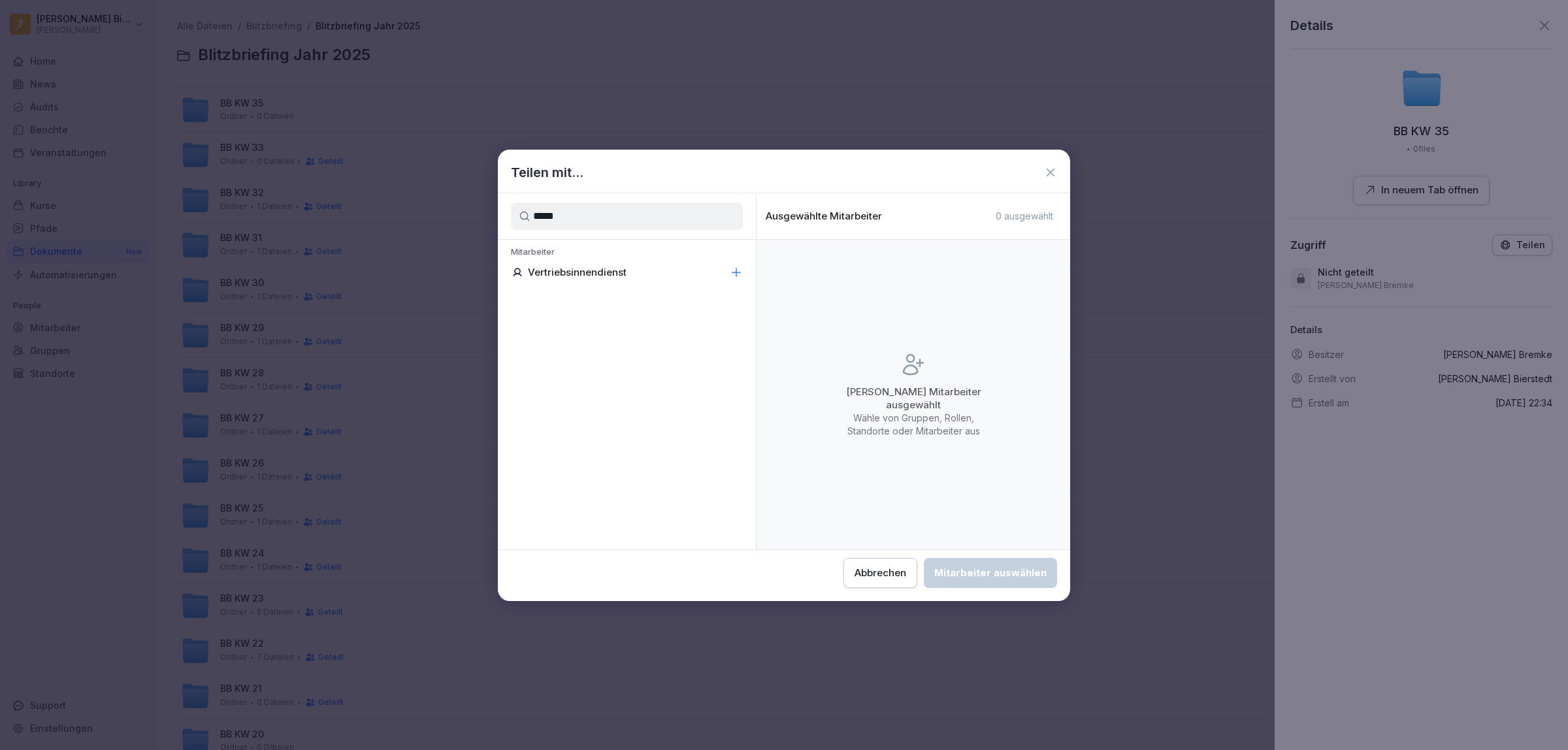
click at [618, 263] on div "Vertriebsinnendienst" at bounding box center [626, 272] width 258 height 24
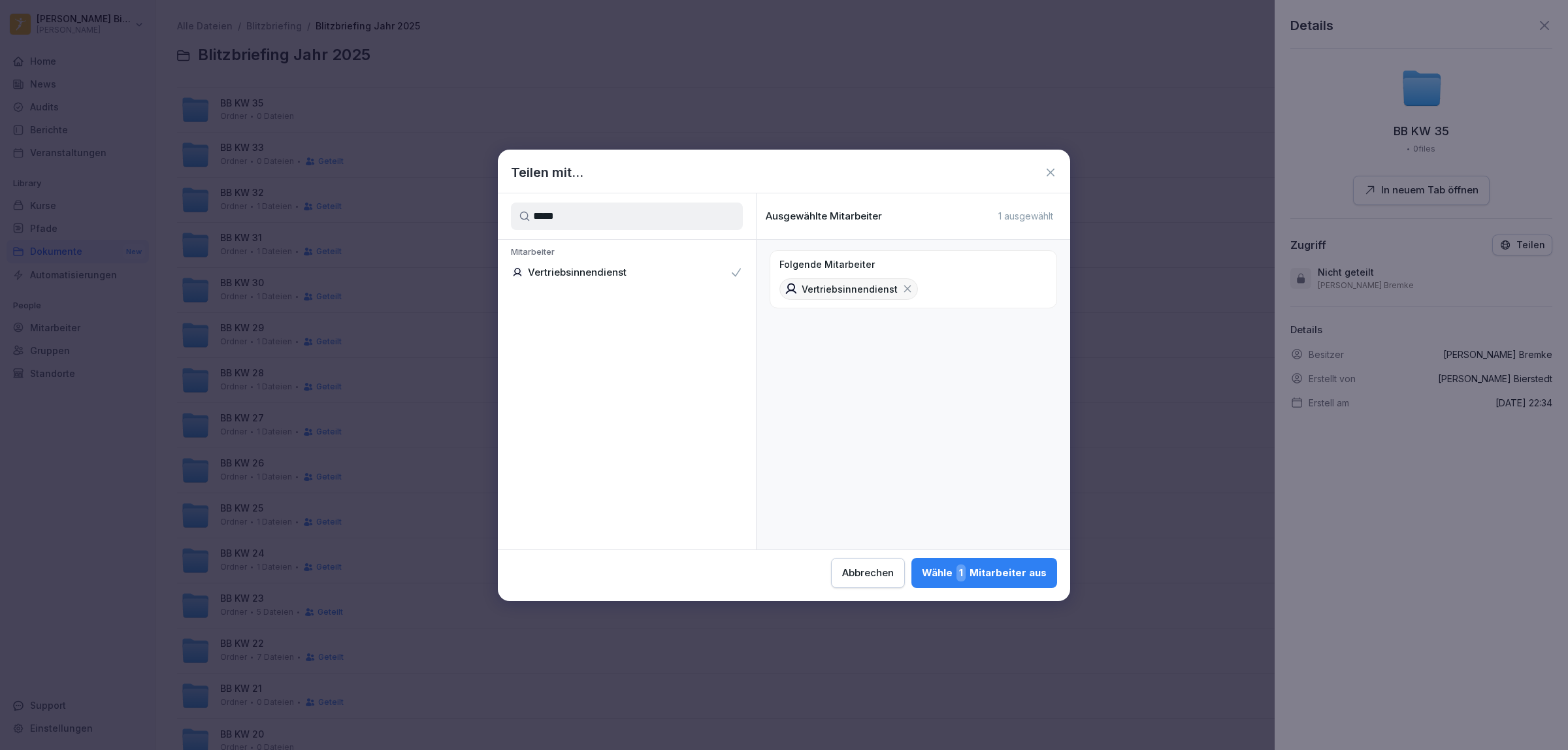
drag, startPoint x: 542, startPoint y: 218, endPoint x: 471, endPoint y: 223, distance: 71.2
click at [471, 223] on body "[PERSON_NAME] Peter Pane Home News Audits Berichte Veranstaltungen Library Kurs…" at bounding box center [784, 375] width 1568 height 750
click at [582, 325] on p "[PERSON_NAME]" at bounding box center [568, 323] width 80 height 13
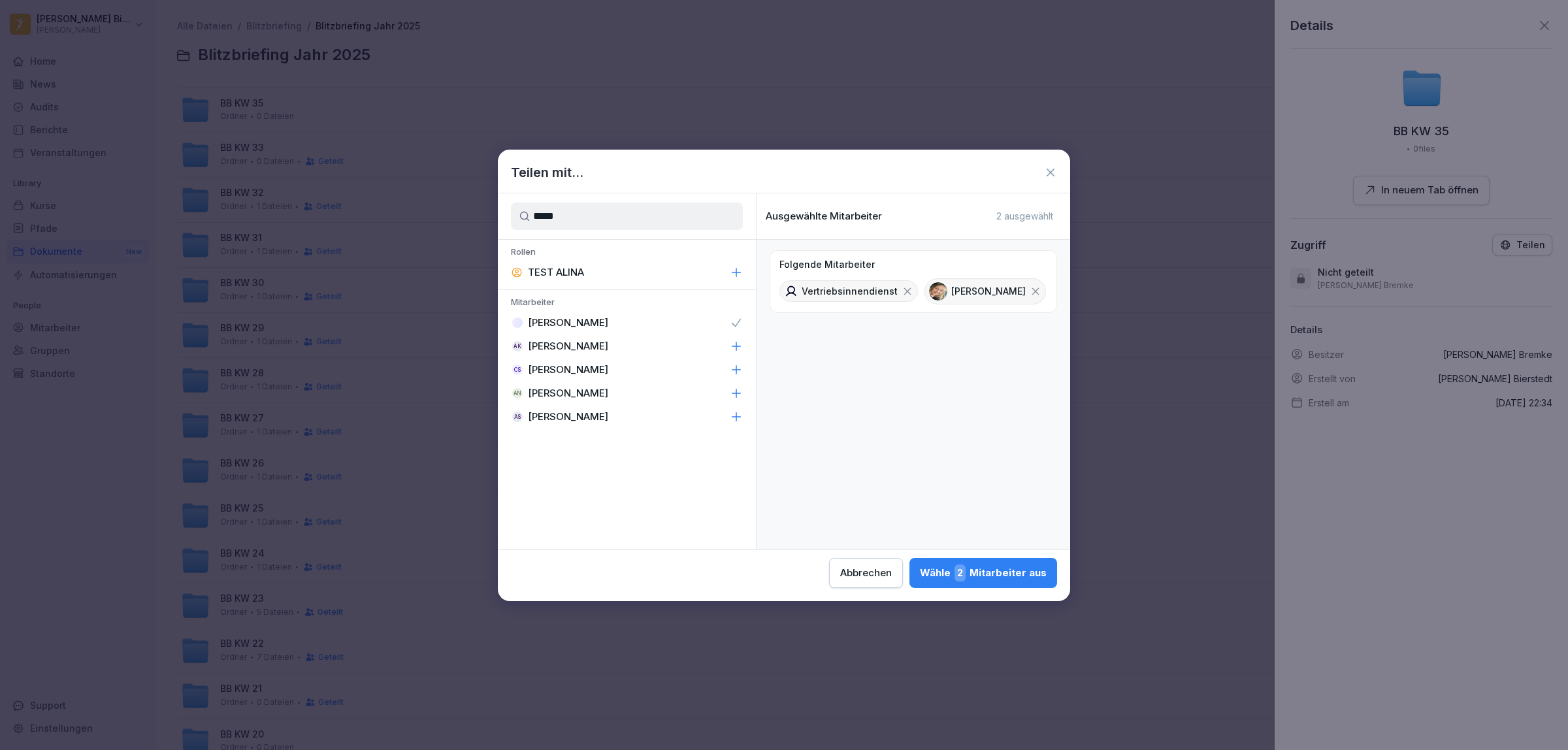
drag, startPoint x: 607, startPoint y: 210, endPoint x: 469, endPoint y: 217, distance: 138.2
click at [469, 217] on body "[PERSON_NAME] Peter Pane Home News Audits Berichte Veranstaltungen Library Kurs…" at bounding box center [784, 375] width 1568 height 750
type input "***"
click at [578, 271] on p "[PERSON_NAME]" at bounding box center [568, 272] width 80 height 13
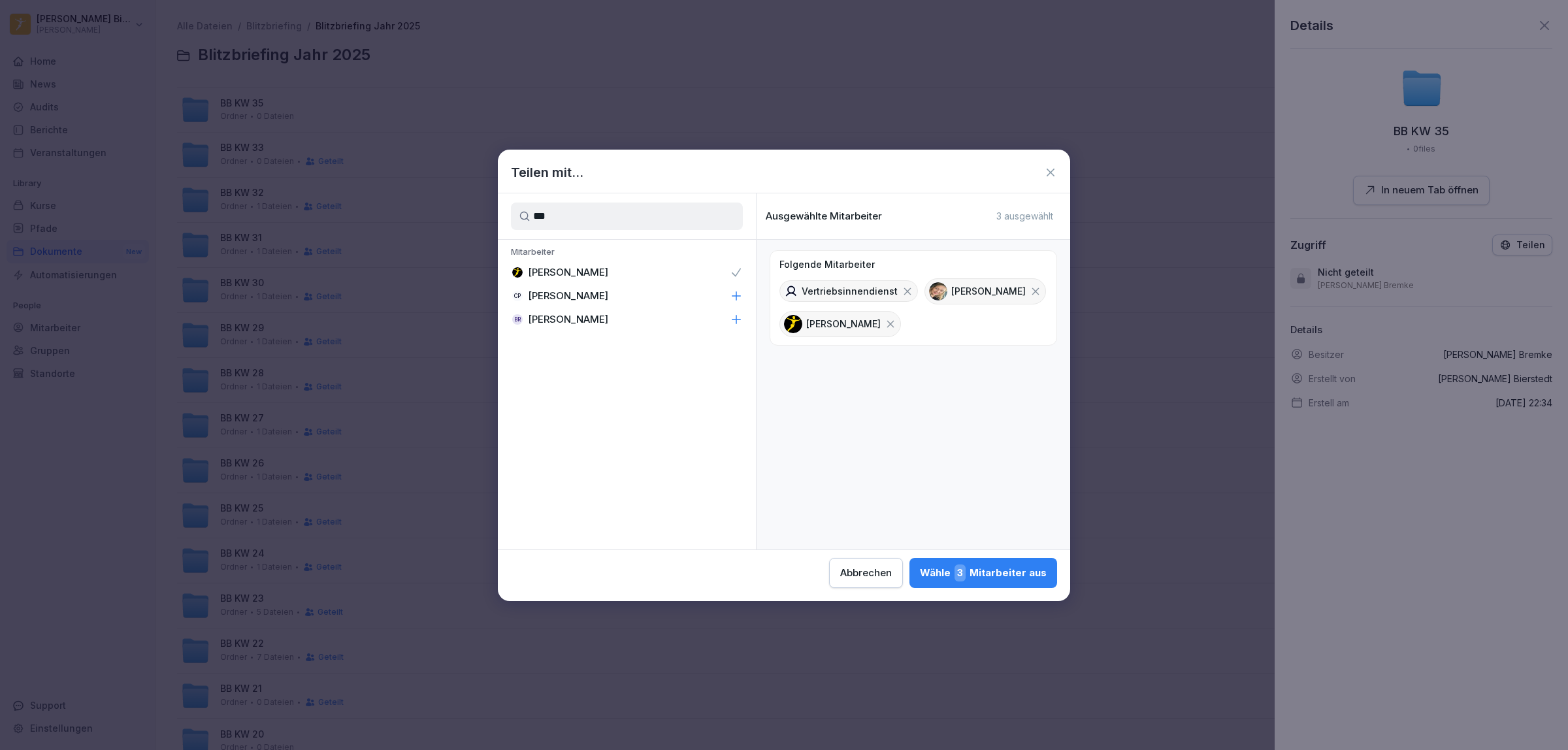
click at [1006, 569] on div "Wähle 3 Mitarbeiter aus" at bounding box center [983, 573] width 127 height 17
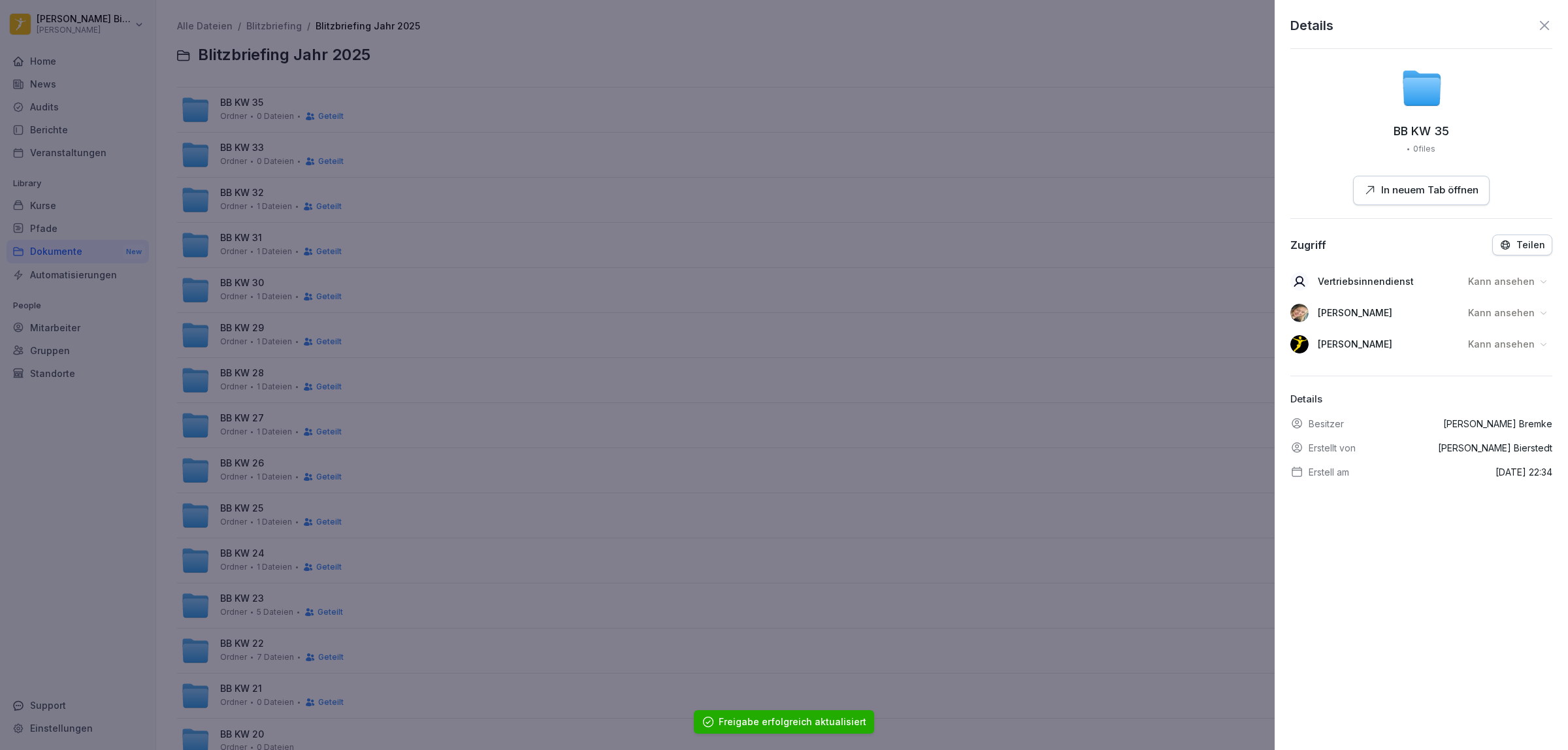
click at [1538, 281] on icon at bounding box center [1543, 281] width 10 height 10
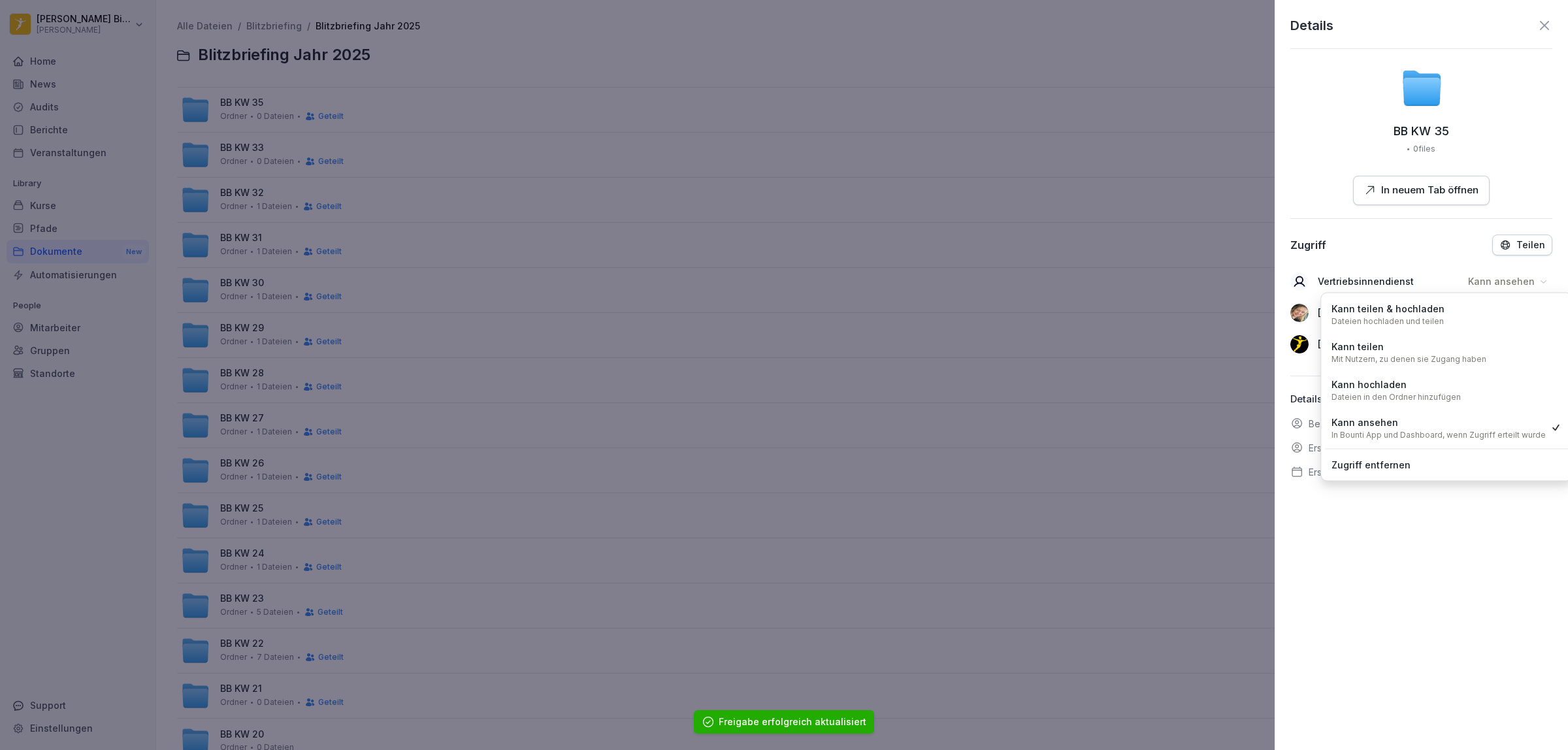
click at [1405, 313] on p "Kann teilen & hochladen" at bounding box center [1387, 309] width 113 height 15
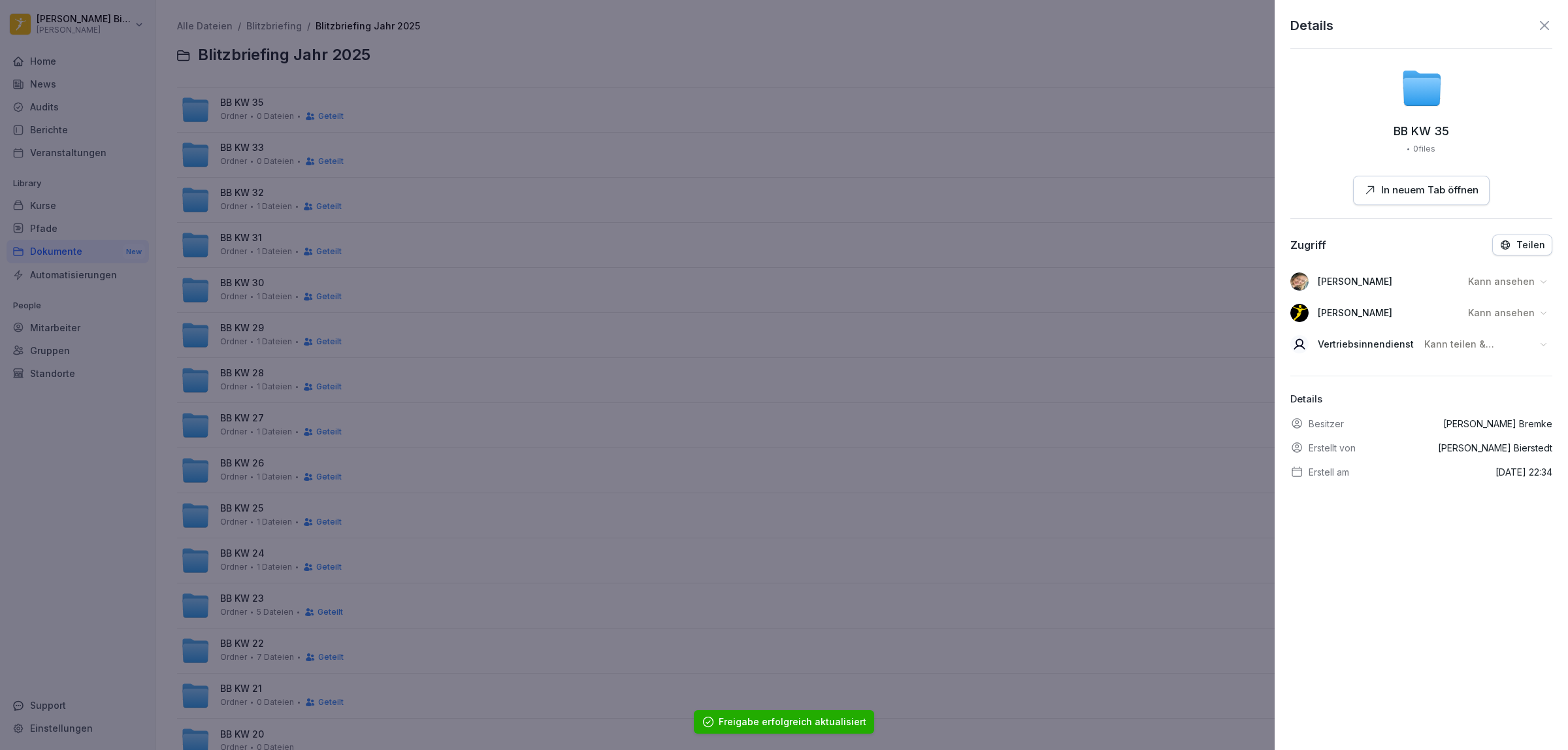
click at [1504, 315] on p "Kann ansehen" at bounding box center [1501, 313] width 67 height 13
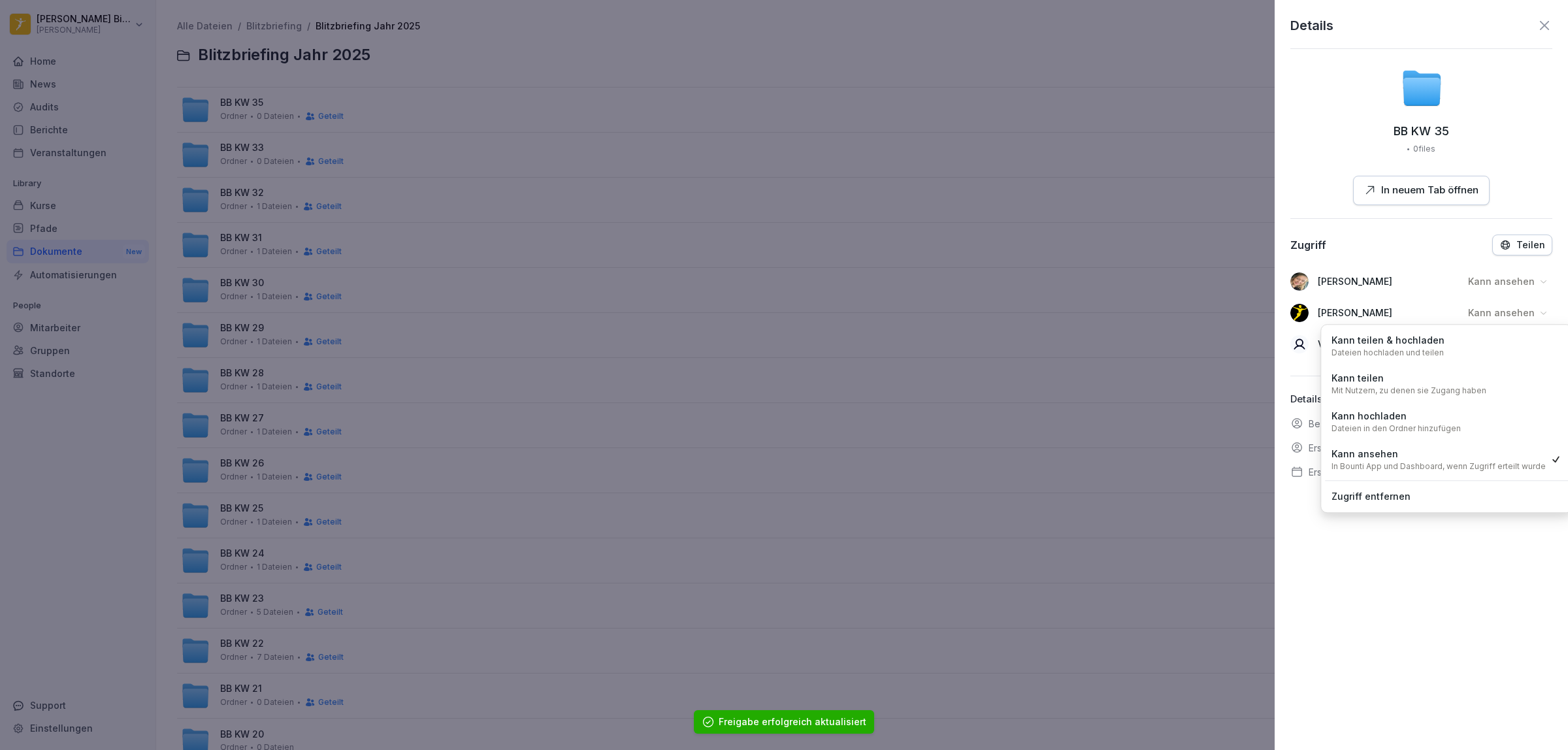
click at [1402, 348] on p "Dateien hochladen und teilen" at bounding box center [1387, 353] width 112 height 11
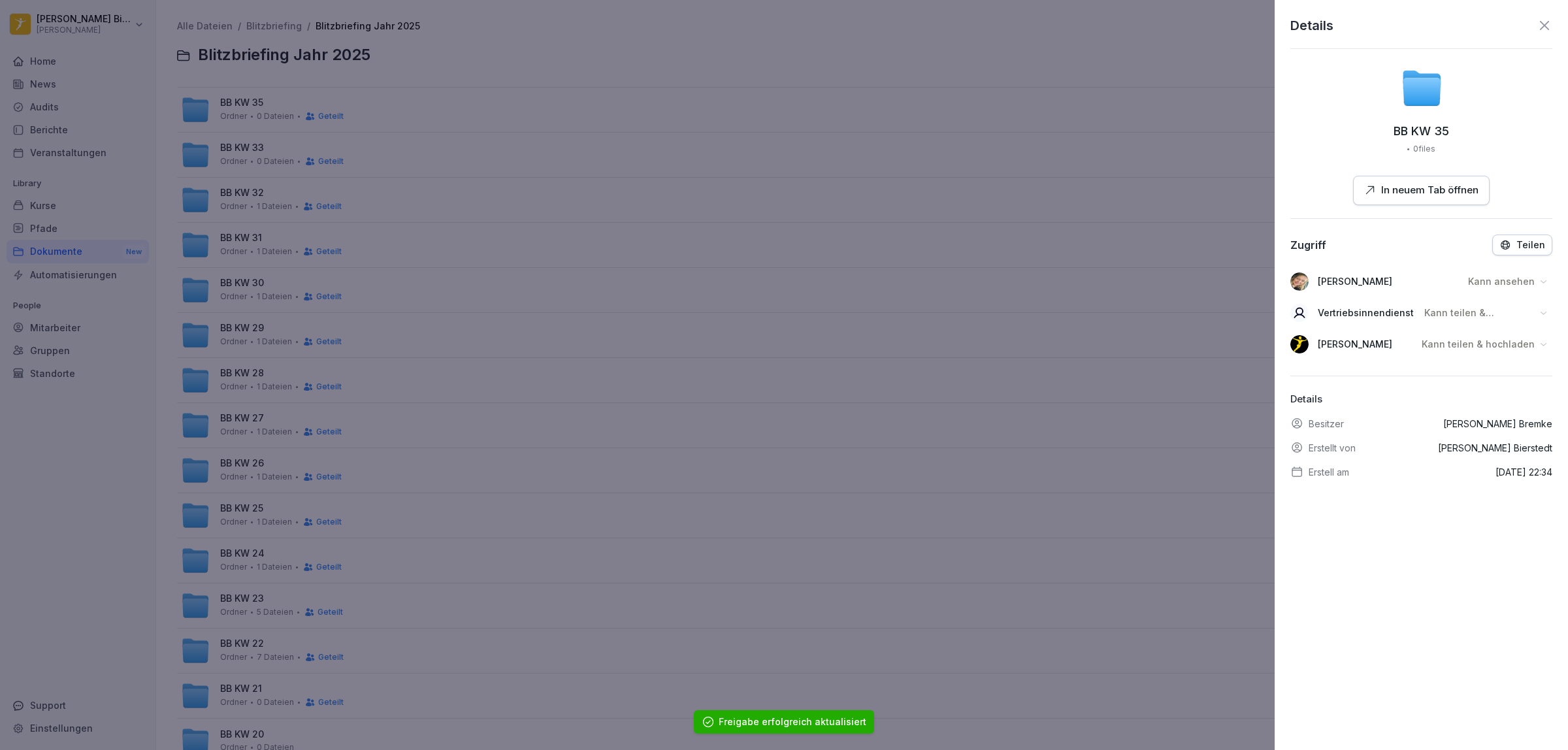
click at [1487, 282] on p "Kann ansehen" at bounding box center [1501, 282] width 67 height 13
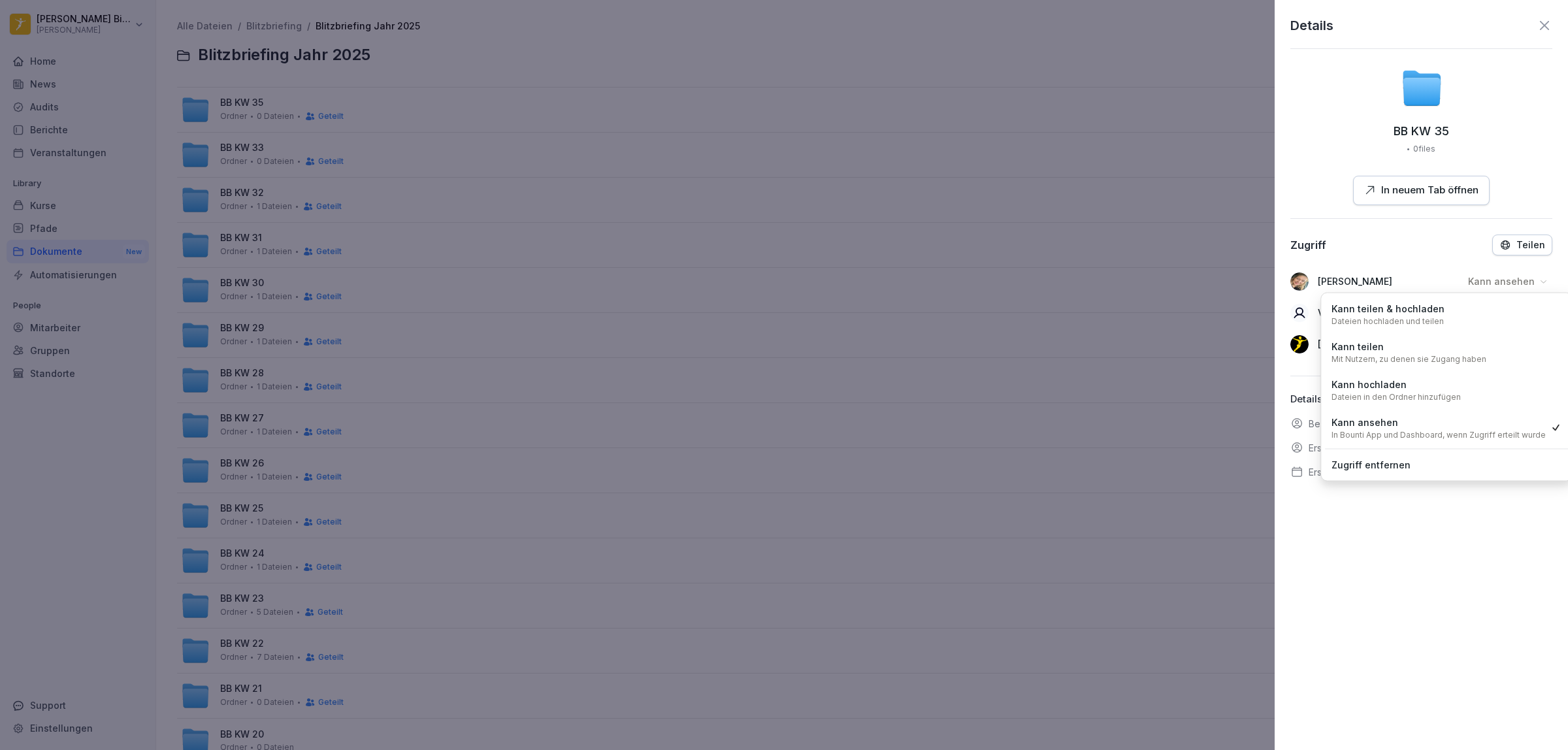
click at [1428, 321] on p "Dateien hochladen und teilen" at bounding box center [1387, 322] width 112 height 11
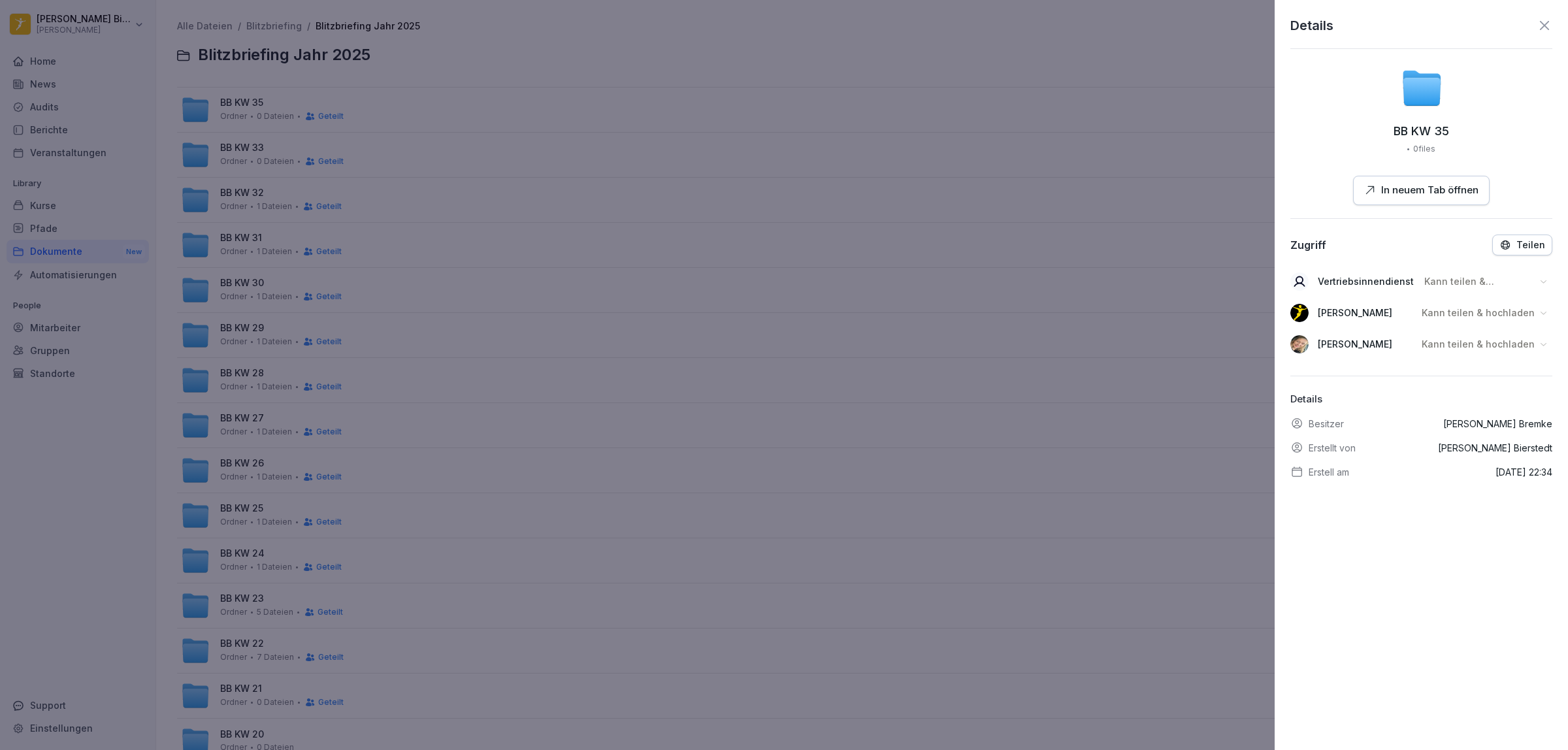
click at [1536, 24] on icon at bounding box center [1544, 26] width 16 height 16
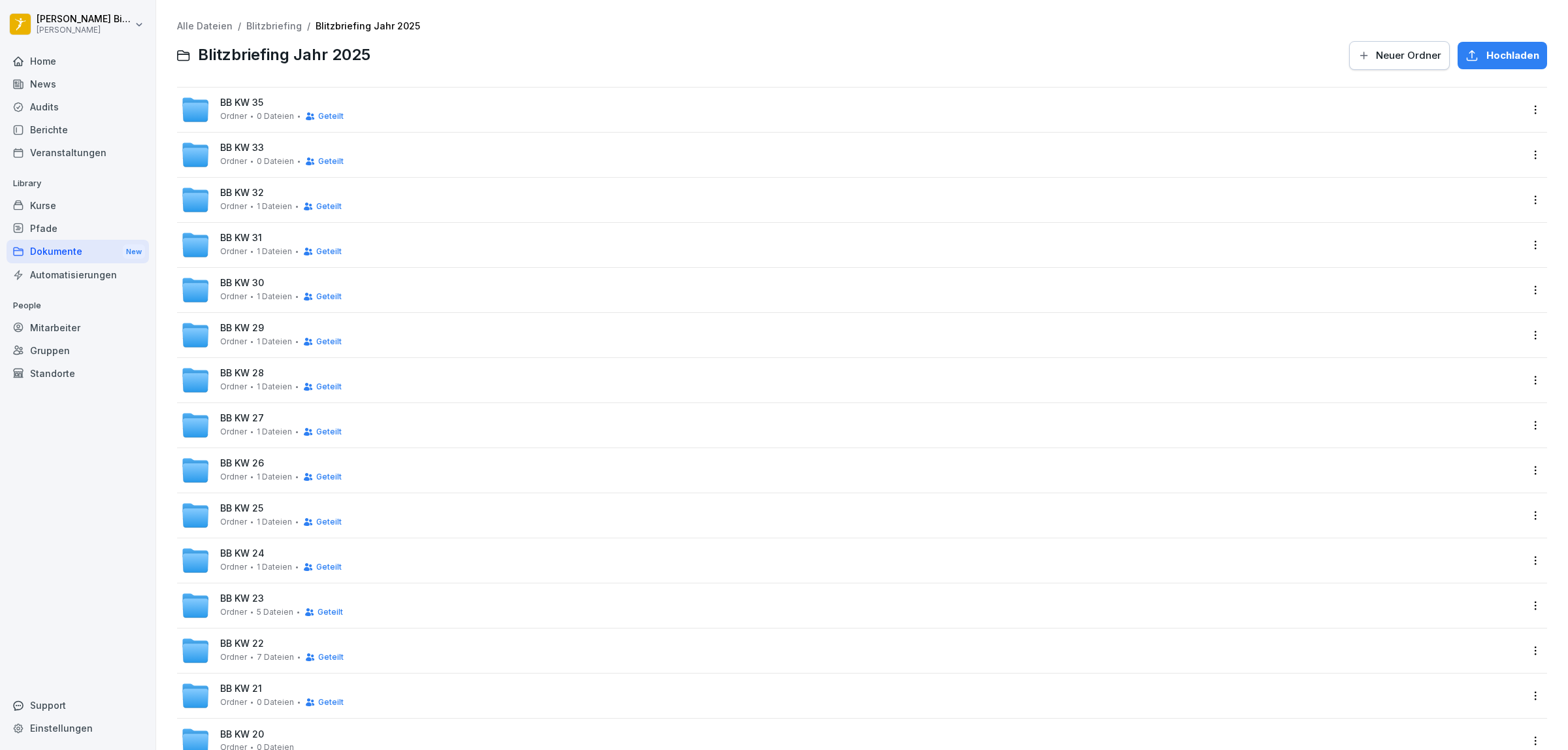
click at [413, 108] on div "BB KW 35 Ordner 0 Dateien Geteilt" at bounding box center [851, 110] width 1341 height 29
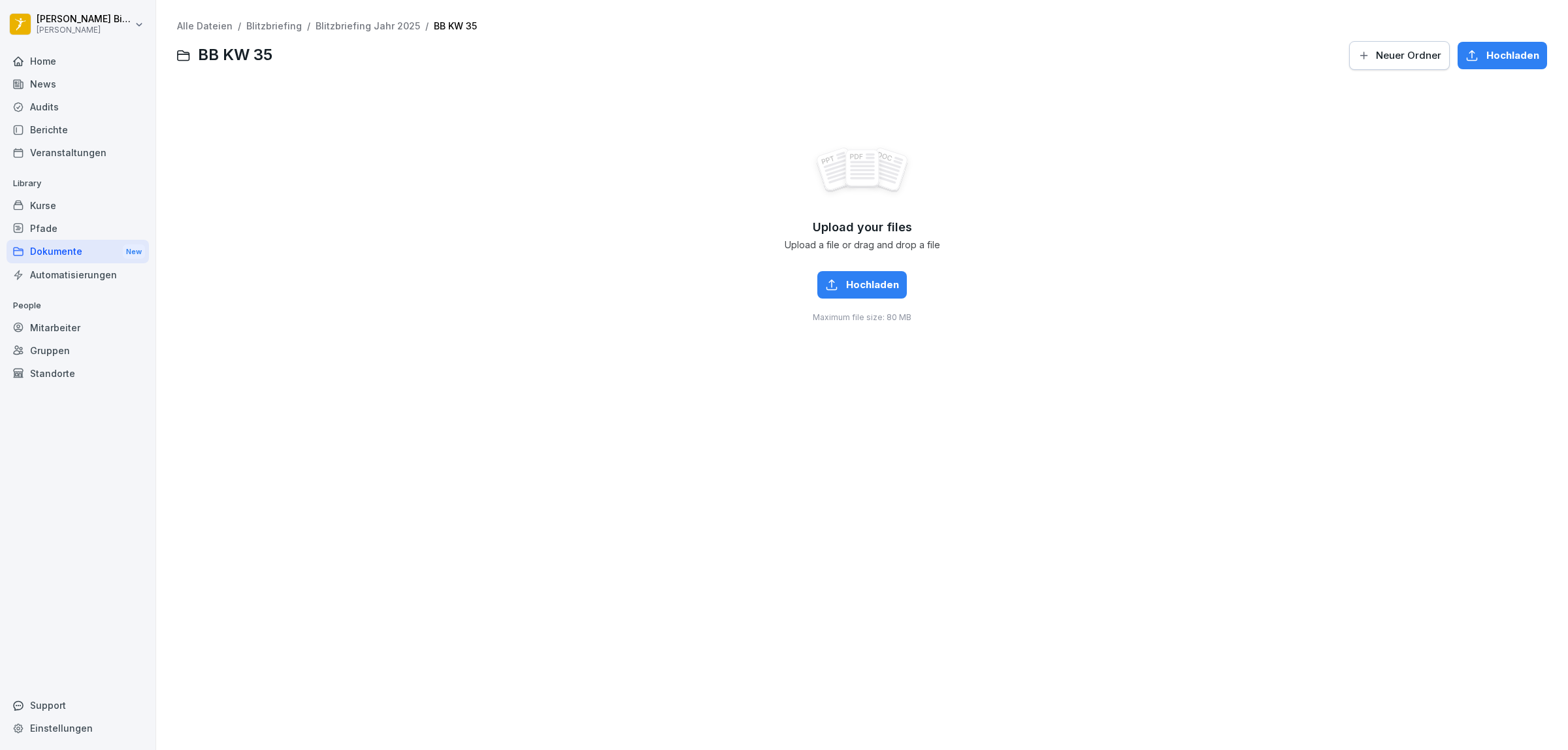
click at [863, 276] on button "Hochladen" at bounding box center [862, 285] width 90 height 28
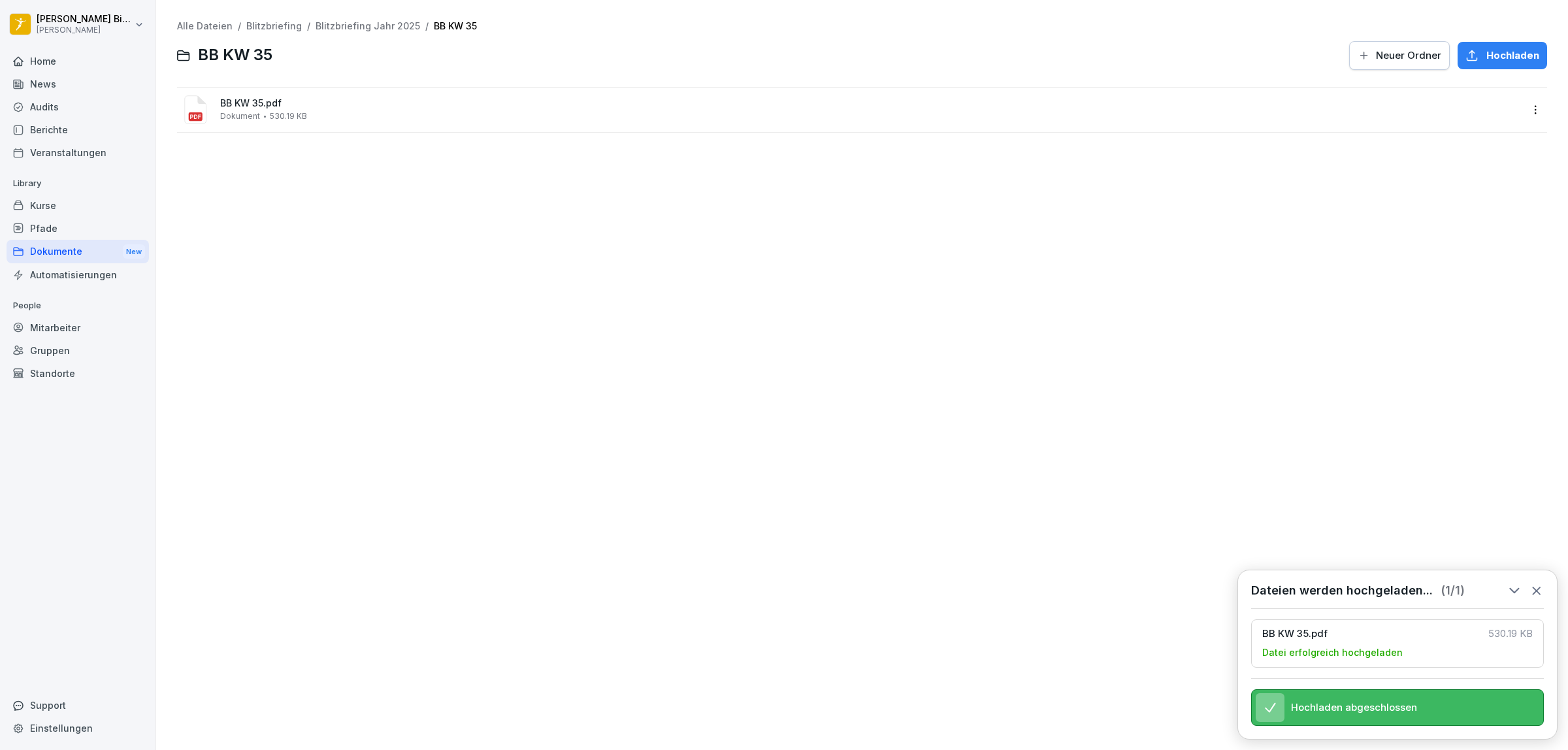
click at [1540, 584] on icon at bounding box center [1537, 591] width 15 height 15
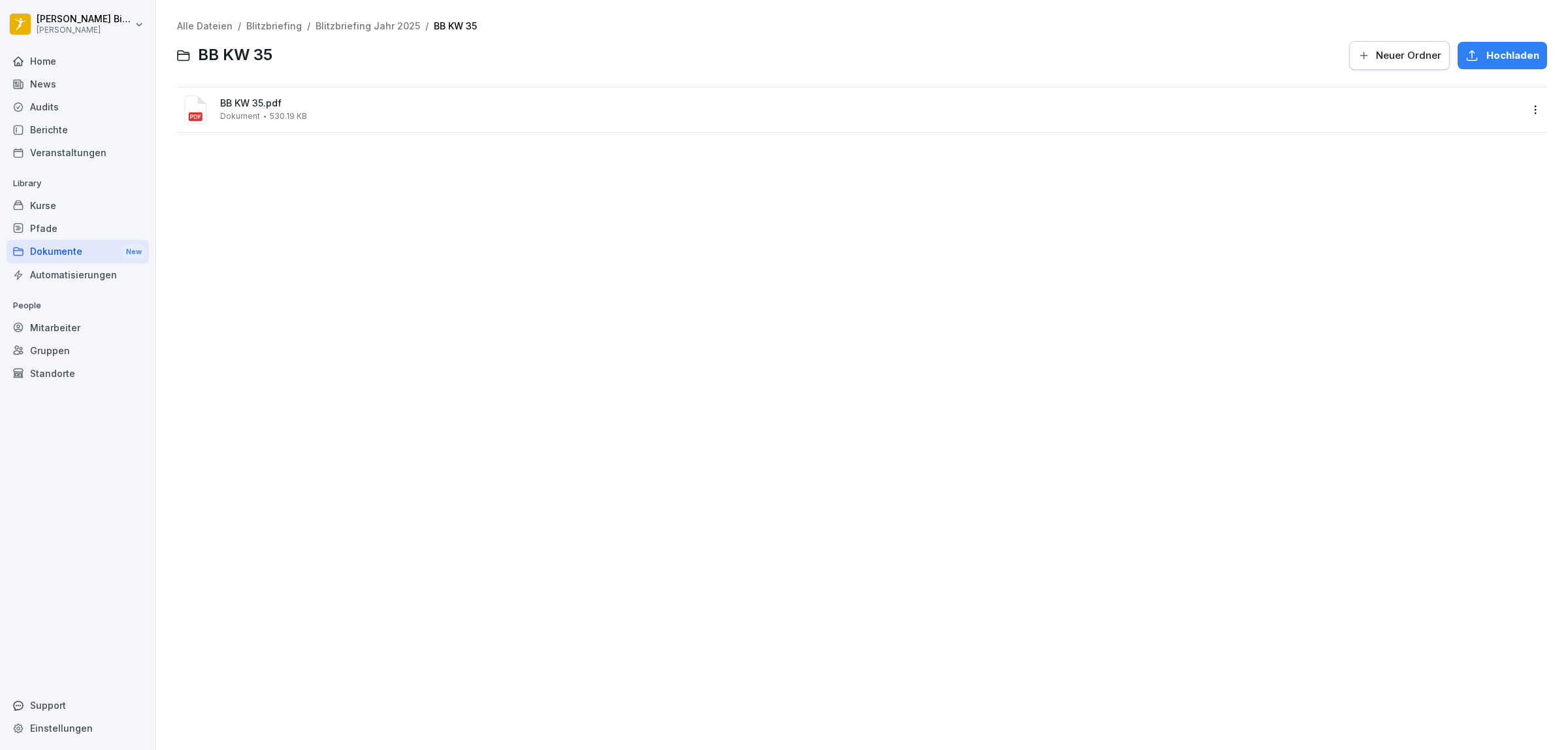
click at [57, 77] on div "News" at bounding box center [78, 84] width 142 height 23
